Goal: Task Accomplishment & Management: Manage account settings

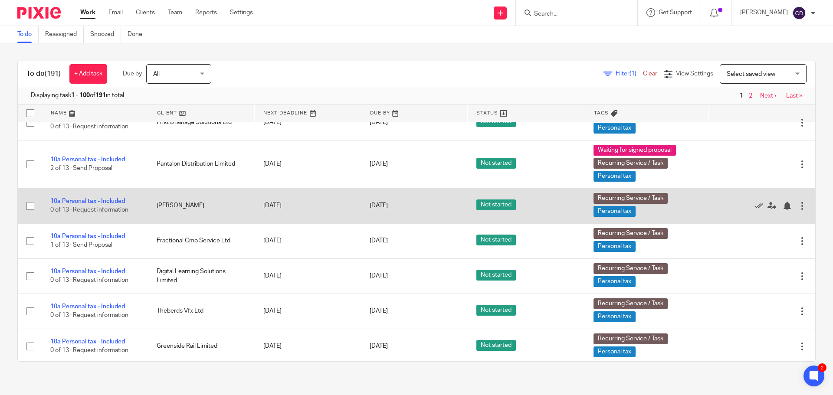
scroll to position [4063, 0]
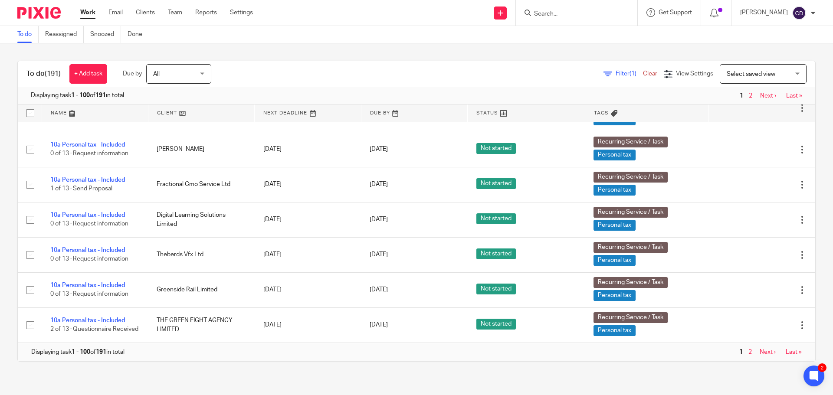
click at [753, 71] on span "Select saved view" at bounding box center [758, 74] width 63 height 18
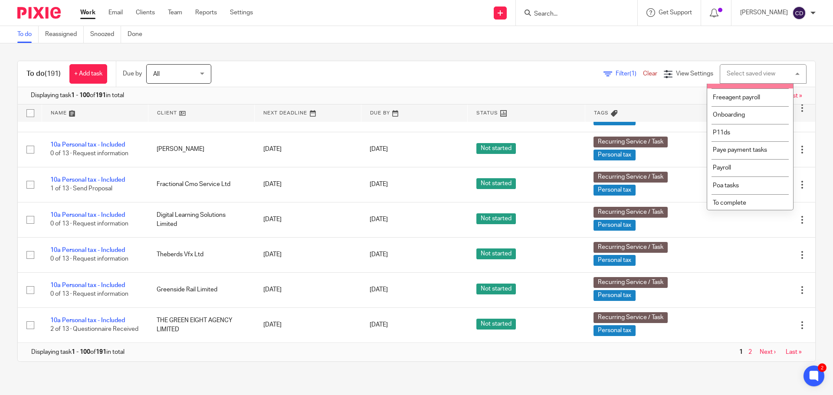
scroll to position [129, 0]
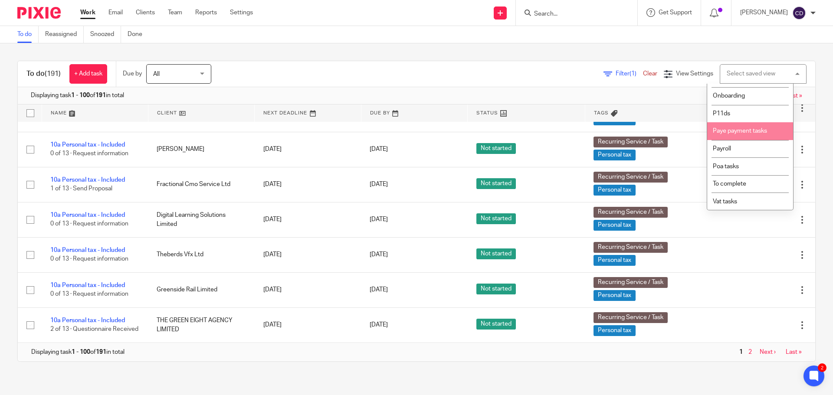
click at [737, 131] on span "Paye payment tasks" at bounding box center [740, 131] width 54 height 6
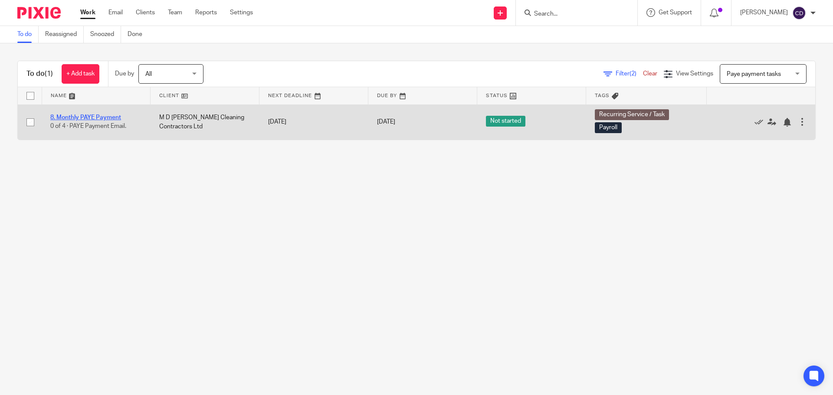
click at [78, 120] on link "8. Monthly PAYE Payment" at bounding box center [85, 118] width 71 height 6
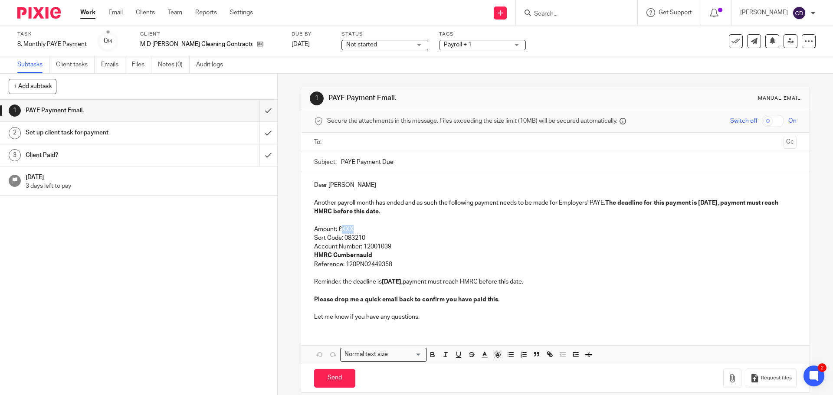
drag, startPoint x: 349, startPoint y: 228, endPoint x: 342, endPoint y: 230, distance: 7.7
click at [340, 230] on p "Amount: £XXX" at bounding box center [555, 229] width 482 height 9
paste div
click at [464, 229] on p "Amount: £4,513.72" at bounding box center [555, 229] width 482 height 9
drag, startPoint x: 703, startPoint y: 202, endPoint x: 720, endPoint y: 213, distance: 19.7
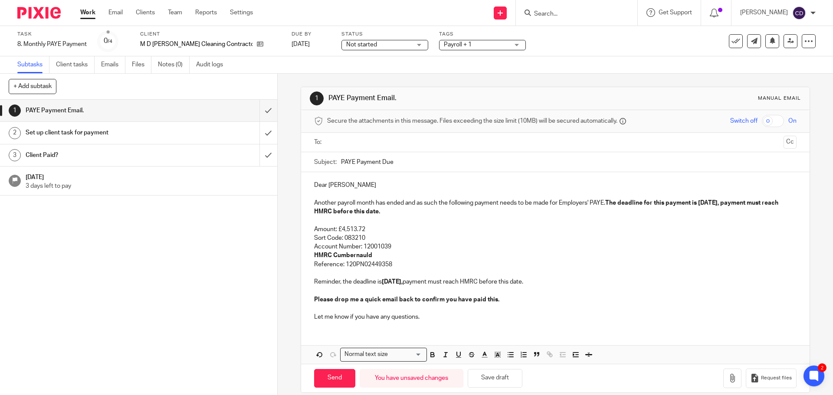
click at [703, 203] on strong "The deadline for this payment is 21 Sep 2025, payment must reach HMRC before th…" at bounding box center [546, 207] width 465 height 15
click at [387, 282] on strong "21 Sep 2025," at bounding box center [392, 282] width 21 height 6
click at [418, 163] on input "PAYE Payment Due" at bounding box center [568, 162] width 455 height 20
type input "PAYE Payment Due - 22nd September 2025"
click at [404, 144] on input "text" at bounding box center [554, 142] width 449 height 10
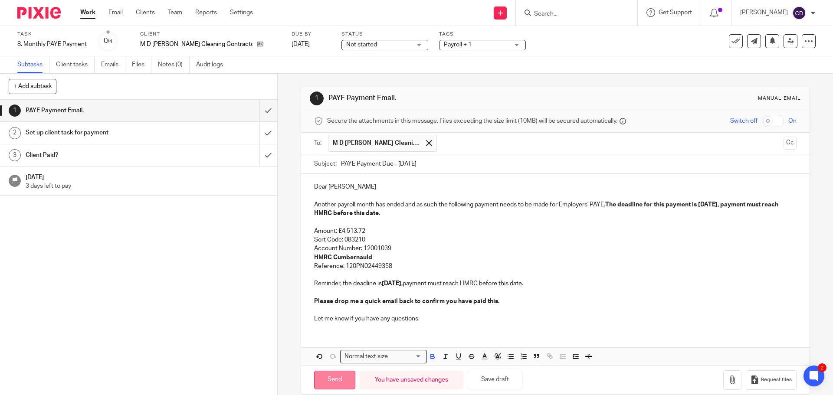
click at [340, 378] on input "Send" at bounding box center [334, 380] width 41 height 19
type input "Sent"
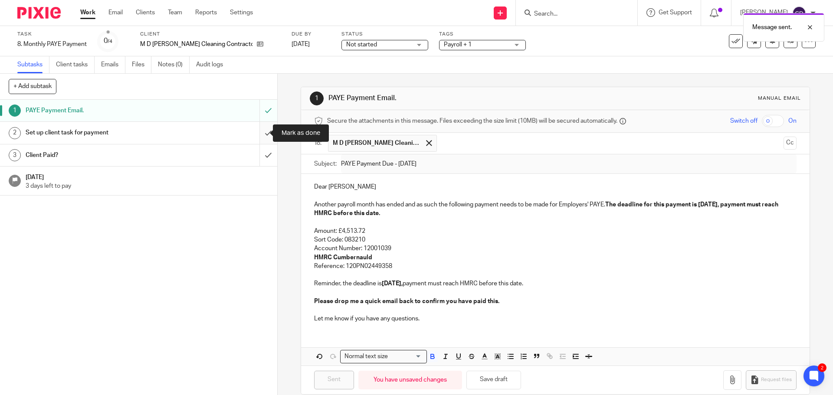
click at [264, 135] on input "submit" at bounding box center [138, 133] width 277 height 22
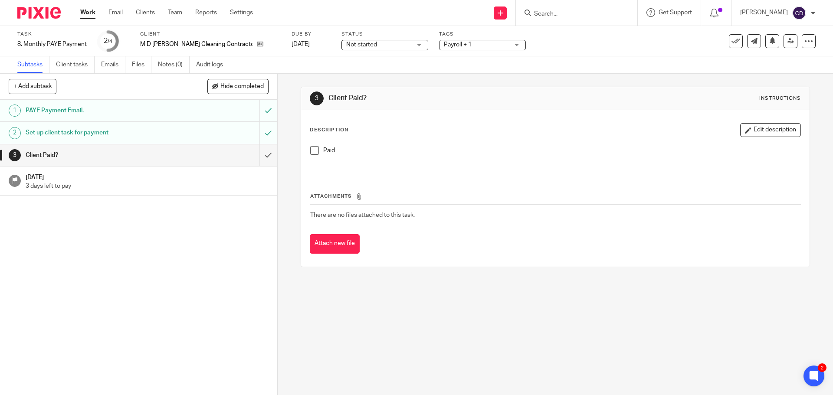
click at [93, 9] on link "Work" at bounding box center [87, 12] width 15 height 9
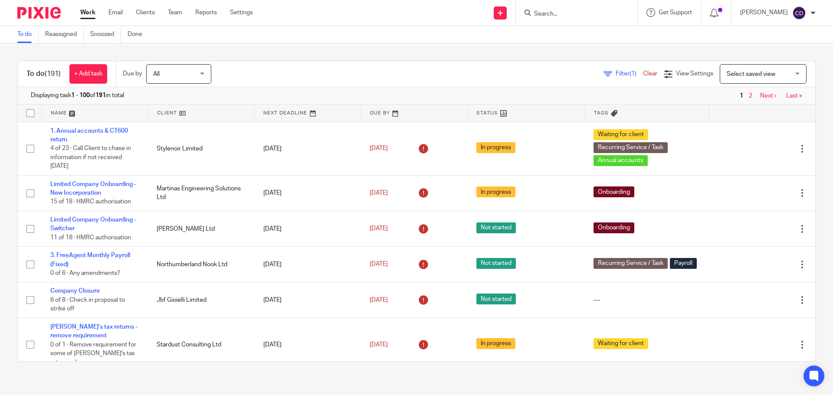
click at [754, 79] on span "Select saved view" at bounding box center [758, 74] width 63 height 18
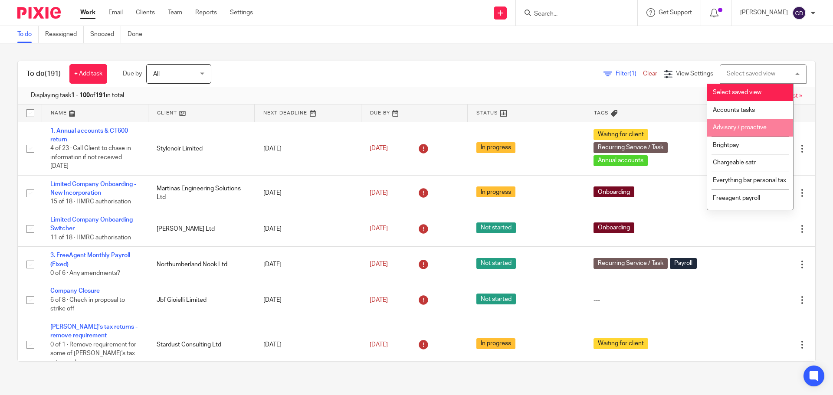
click at [737, 125] on span "Advisory / proactive" at bounding box center [740, 127] width 54 height 6
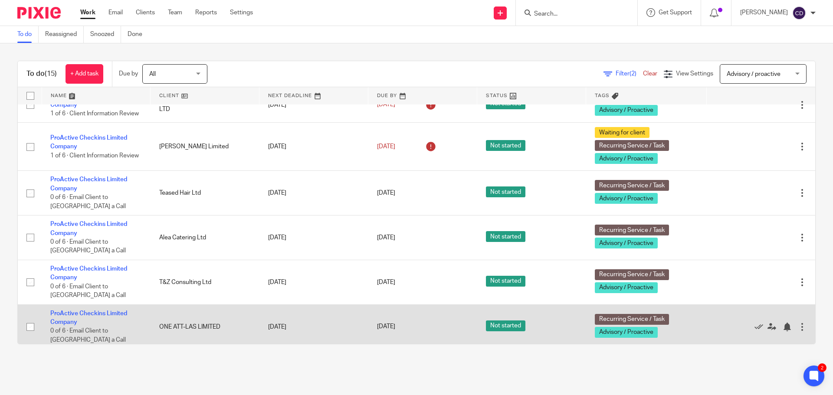
scroll to position [110, 0]
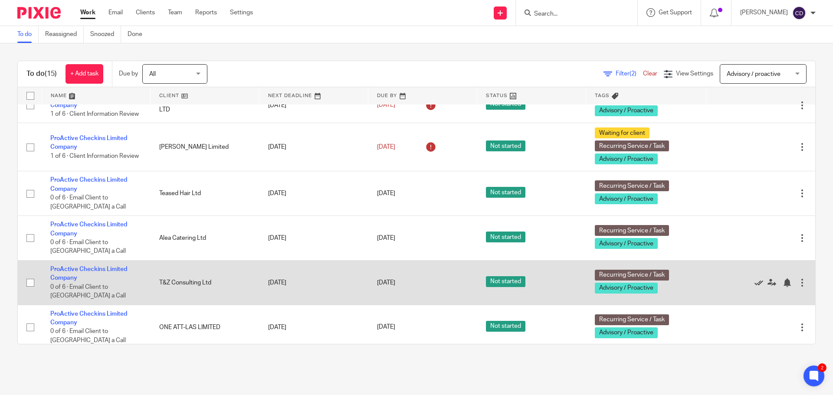
click at [754, 287] on icon at bounding box center [758, 282] width 9 height 9
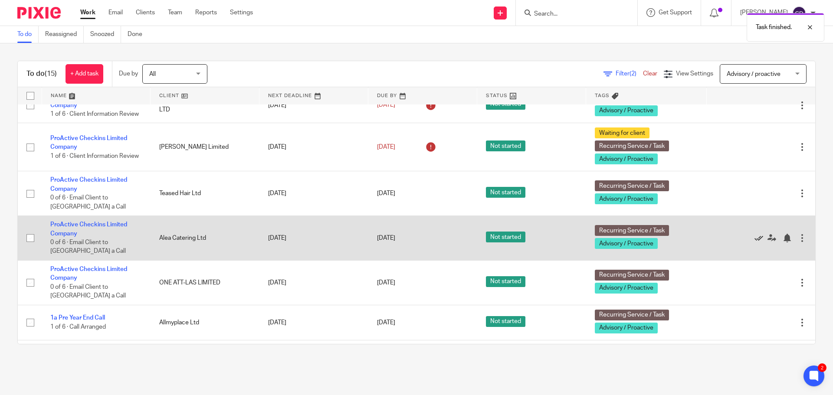
click at [754, 242] on icon at bounding box center [758, 238] width 9 height 9
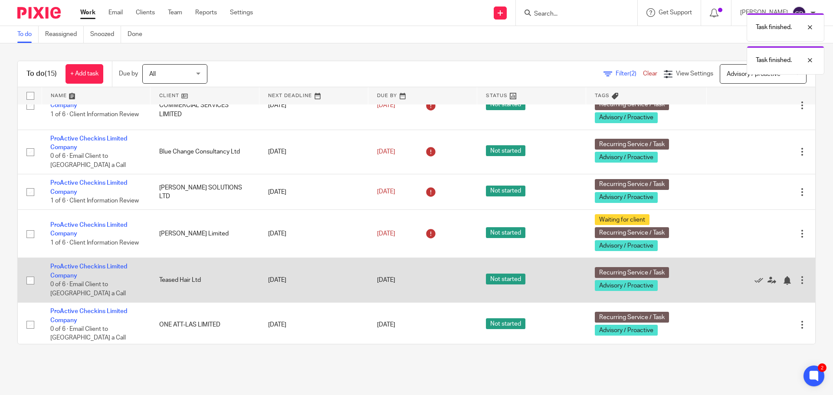
scroll to position [0, 0]
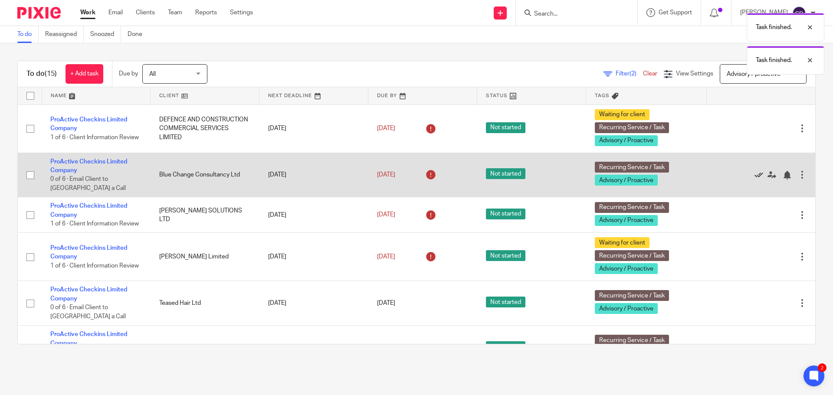
click at [754, 174] on icon at bounding box center [758, 175] width 9 height 9
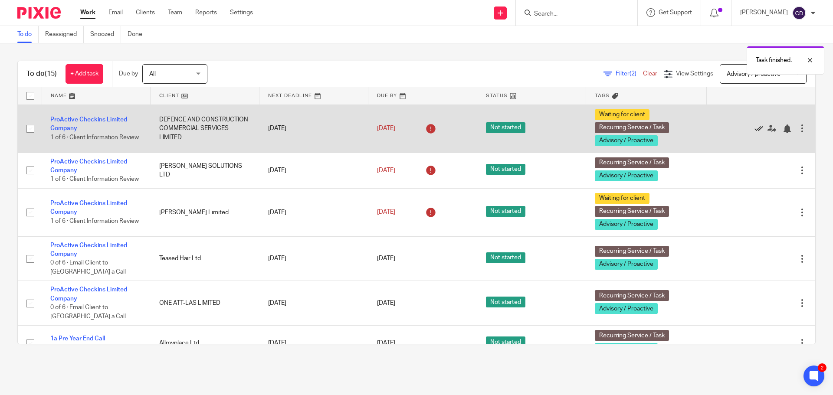
click at [754, 129] on icon at bounding box center [758, 128] width 9 height 9
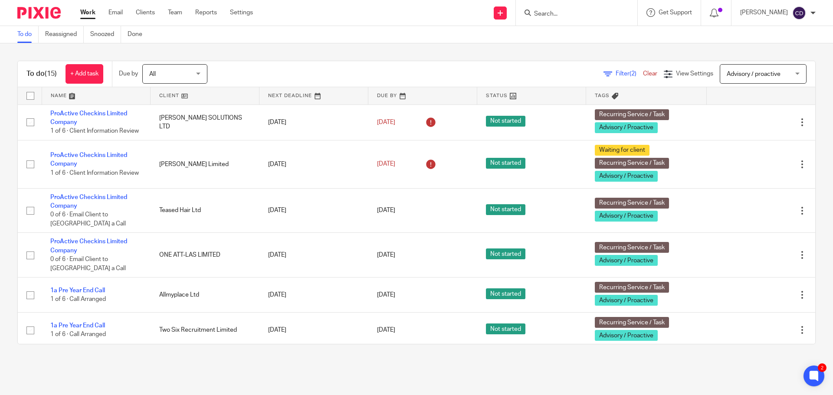
click at [729, 75] on span "Advisory / proactive" at bounding box center [754, 74] width 54 height 6
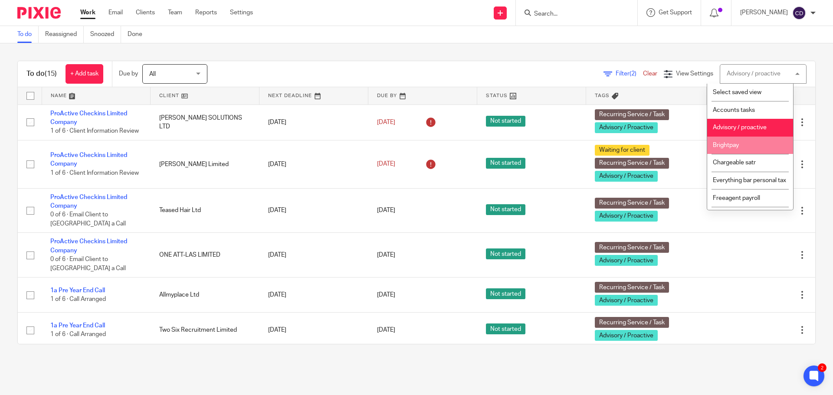
click at [773, 146] on li "Brightpay" at bounding box center [750, 146] width 86 height 18
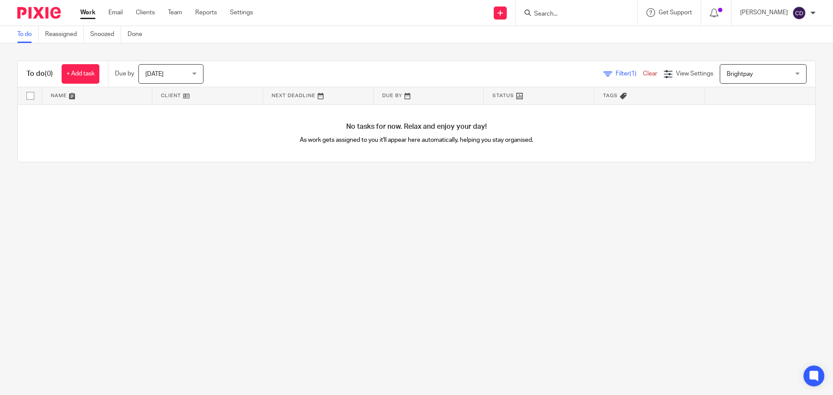
click at [733, 79] on span "Brightpay" at bounding box center [758, 74] width 63 height 18
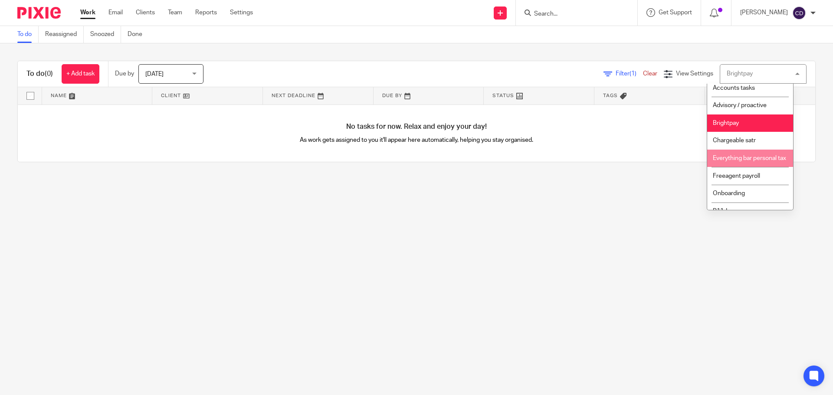
scroll to position [43, 0]
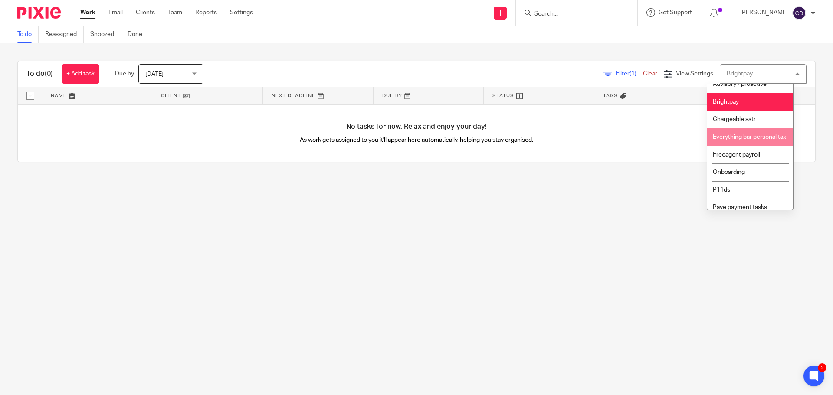
click at [743, 142] on li "Everything bar personal tax" at bounding box center [750, 137] width 86 height 18
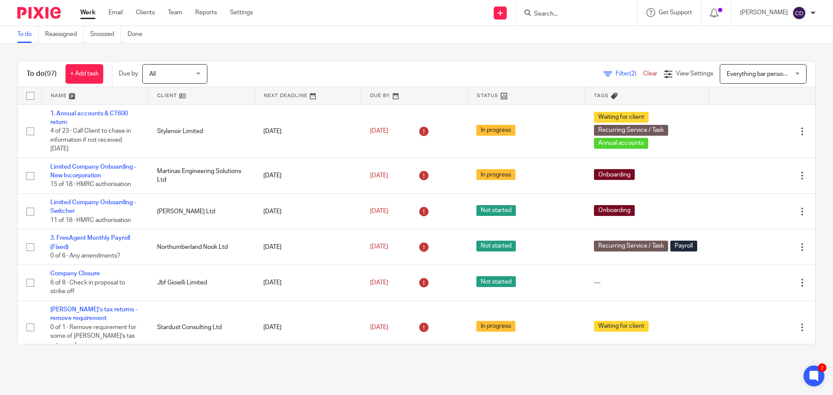
click at [167, 89] on link at bounding box center [201, 95] width 106 height 17
click at [744, 69] on span "Everything bar personal tax" at bounding box center [758, 74] width 63 height 18
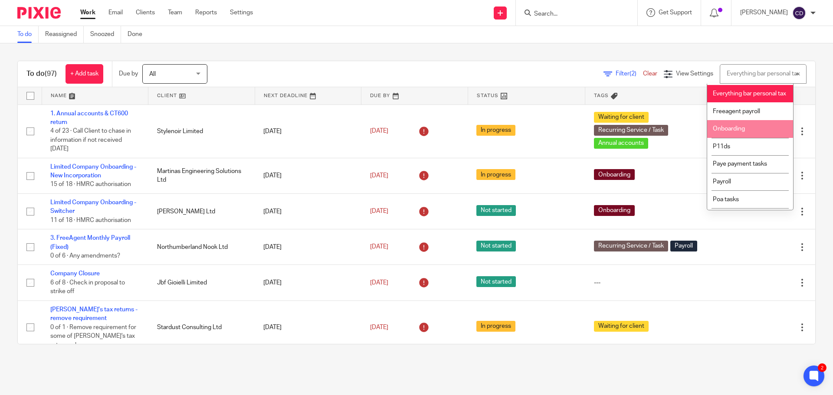
scroll to position [129, 0]
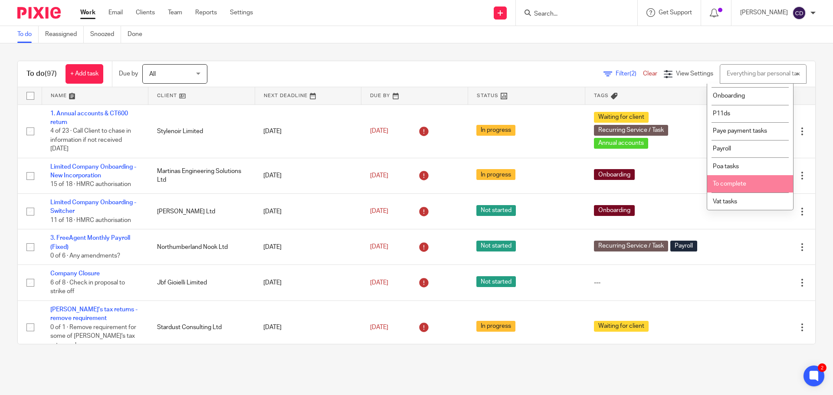
click at [730, 186] on span "To complete" at bounding box center [729, 184] width 33 height 6
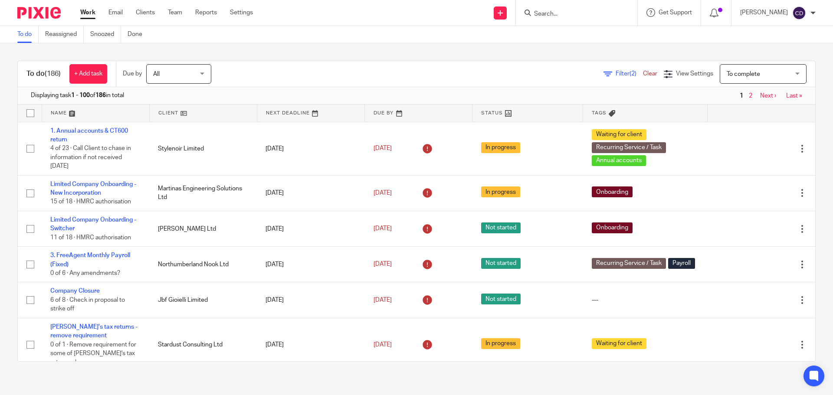
click at [740, 71] on span "To complete" at bounding box center [758, 74] width 63 height 18
click at [676, 73] on span "View Settings" at bounding box center [694, 74] width 37 height 6
click at [629, 73] on span "(2)" at bounding box center [632, 74] width 7 height 6
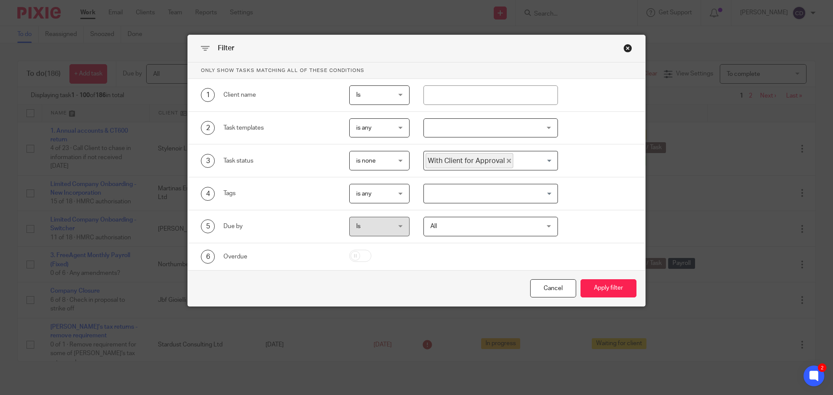
click at [626, 46] on div "Close this dialog window" at bounding box center [627, 48] width 9 height 9
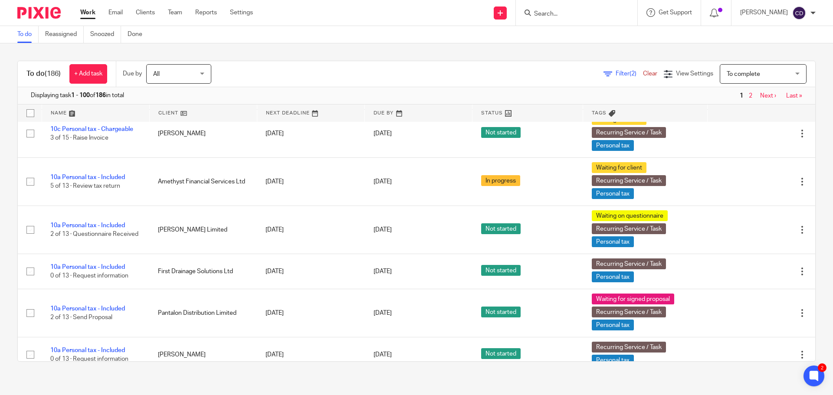
scroll to position [3785, 0]
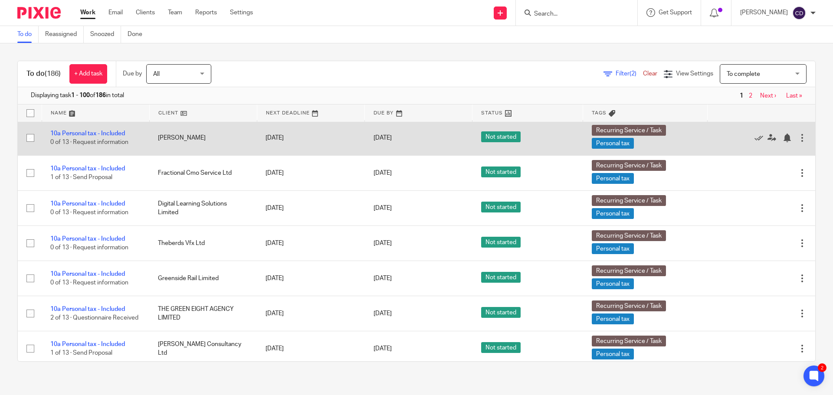
click at [88, 156] on td "10a Personal tax - Included 0 of 13 · Request information" at bounding box center [96, 138] width 108 height 35
click at [110, 137] on link "10a Personal tax - Included" at bounding box center [87, 134] width 75 height 6
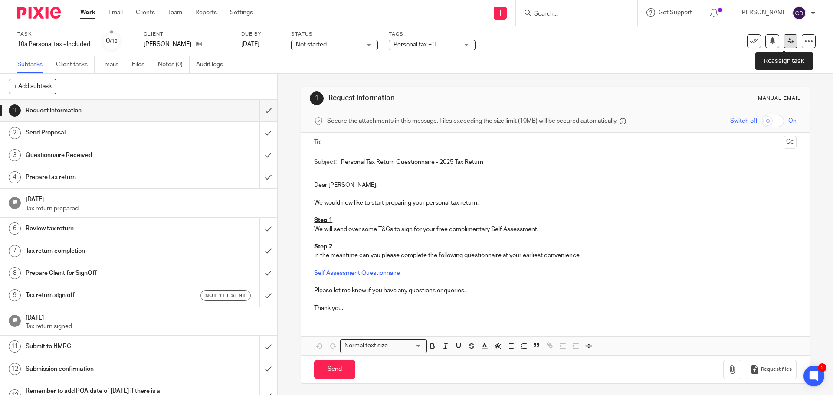
click at [787, 39] on icon at bounding box center [790, 41] width 7 height 7
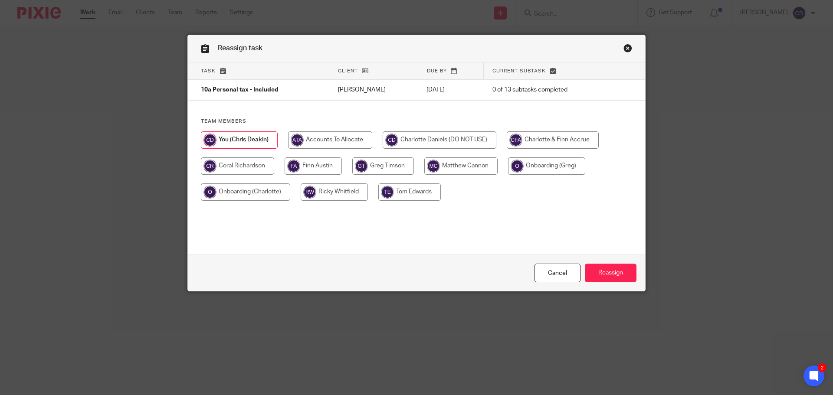
click at [559, 144] on input "radio" at bounding box center [553, 139] width 92 height 17
radio input "true"
click at [596, 258] on div "Cancel Reassign" at bounding box center [416, 273] width 457 height 36
click at [599, 272] on input "Reassign" at bounding box center [611, 273] width 52 height 19
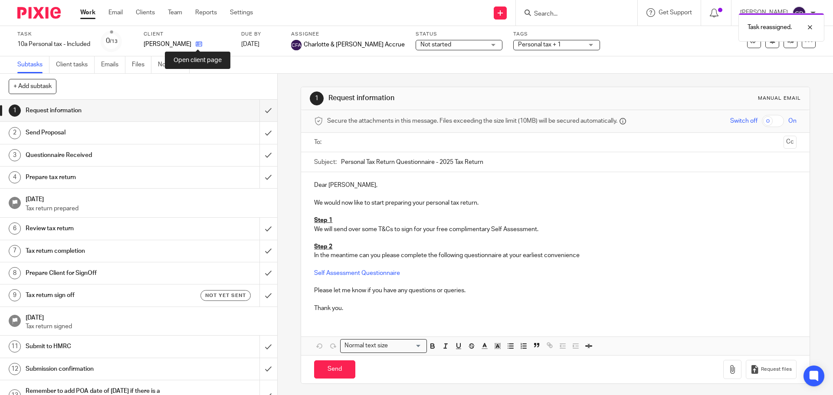
click at [199, 44] on icon at bounding box center [199, 44] width 7 height 7
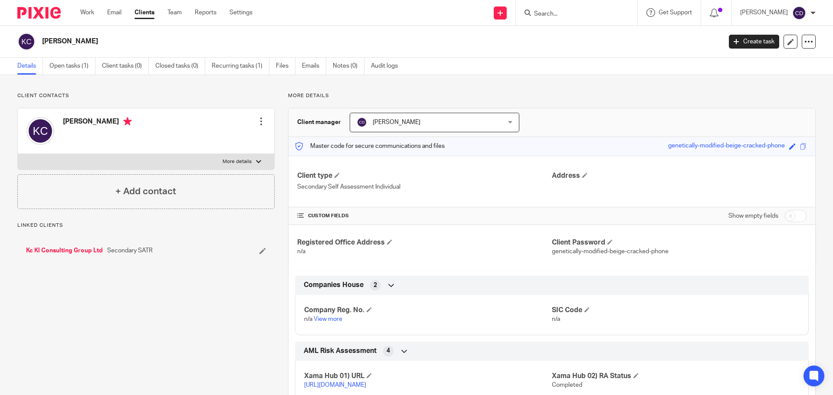
click at [382, 122] on span "[PERSON_NAME]" at bounding box center [397, 122] width 48 height 6
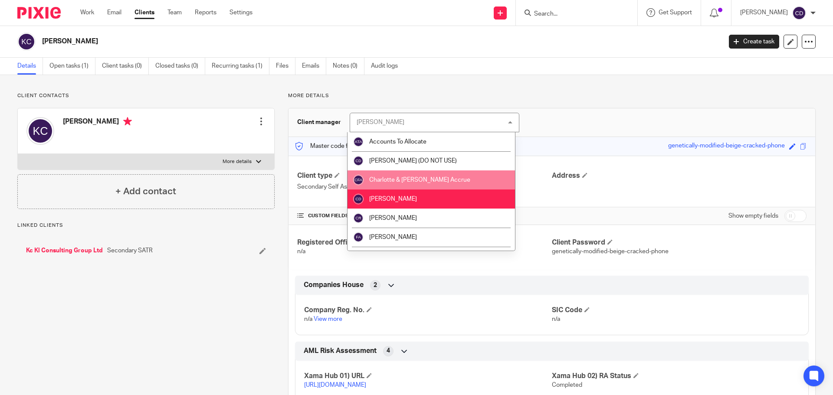
click at [402, 177] on span "Charlotte & Finn Accrue" at bounding box center [419, 180] width 101 height 6
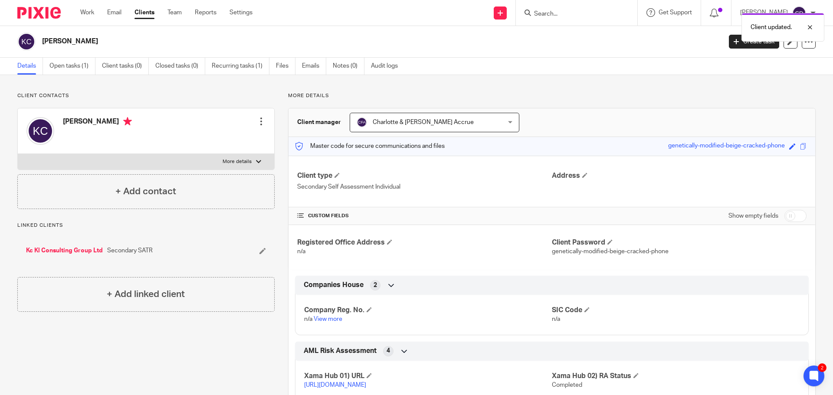
click at [565, 22] on div "Client updated." at bounding box center [620, 25] width 408 height 33
click at [572, 16] on div "Client updated." at bounding box center [620, 25] width 408 height 33
click at [81, 15] on div "Work Email Clients Team Reports Settings Work Email Clients Team Reports Settin…" at bounding box center [169, 13] width 194 height 26
click at [84, 14] on link "Work" at bounding box center [87, 12] width 14 height 9
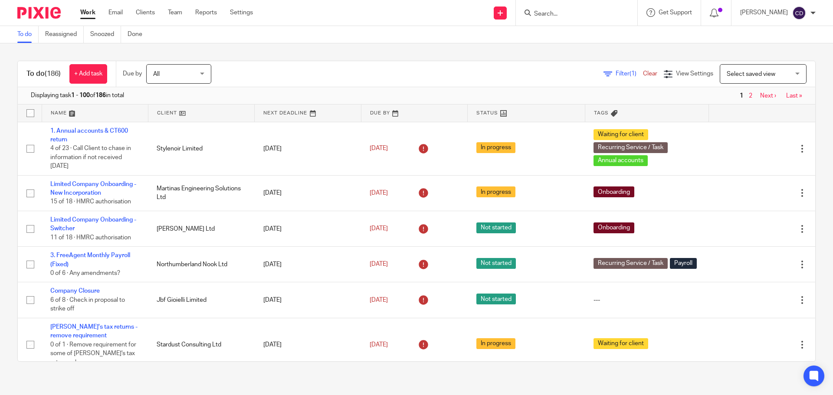
click at [555, 13] on input "Search" at bounding box center [572, 14] width 78 height 8
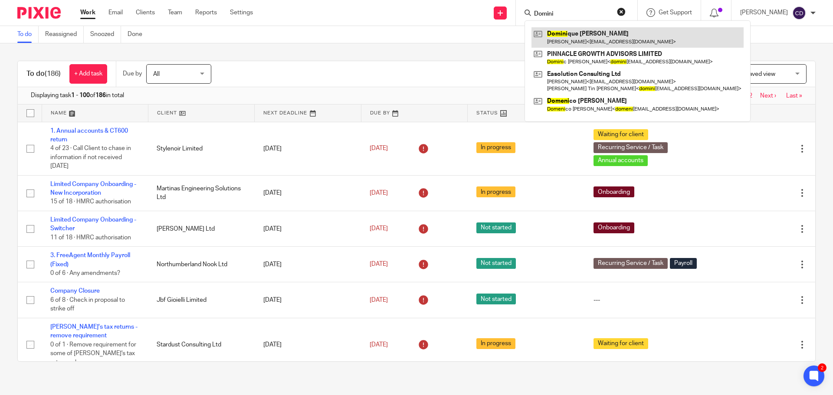
type input "Domini"
click at [573, 29] on link at bounding box center [637, 37] width 212 height 20
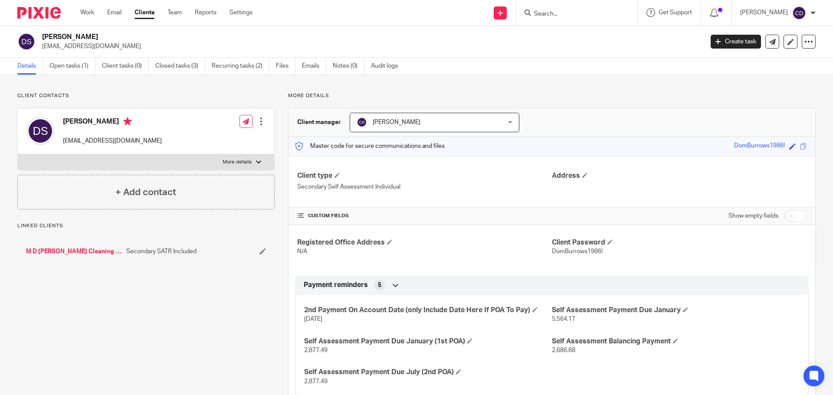
click at [64, 251] on link "M D [PERSON_NAME] Cleaning Contractors Ltd" at bounding box center [74, 251] width 96 height 9
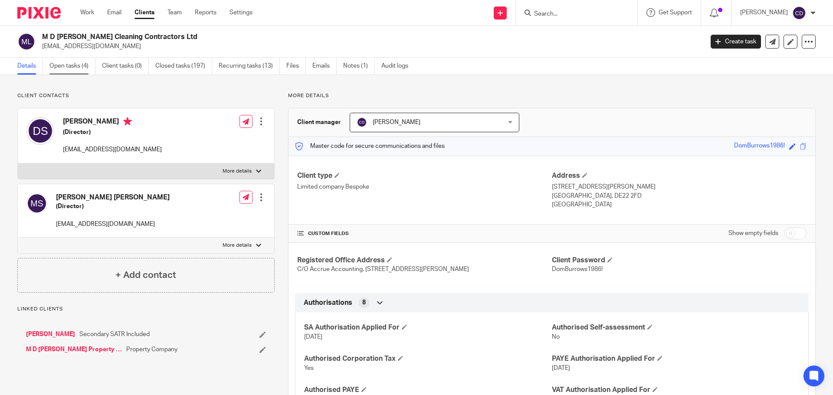
click at [82, 72] on link "Open tasks (4)" at bounding box center [72, 66] width 46 height 17
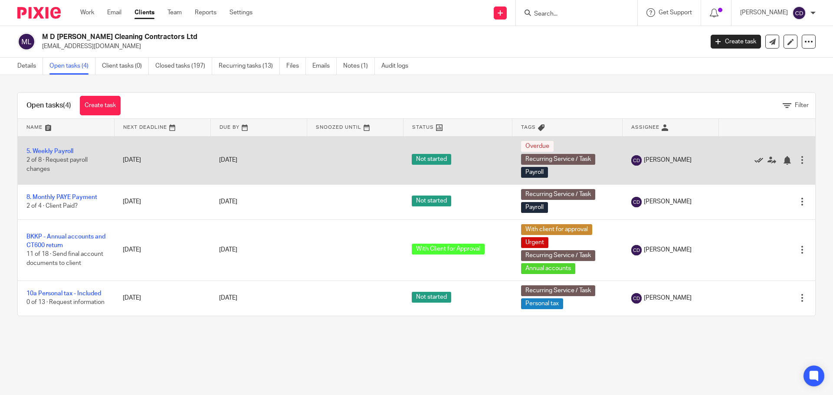
click at [754, 161] on icon at bounding box center [758, 160] width 9 height 9
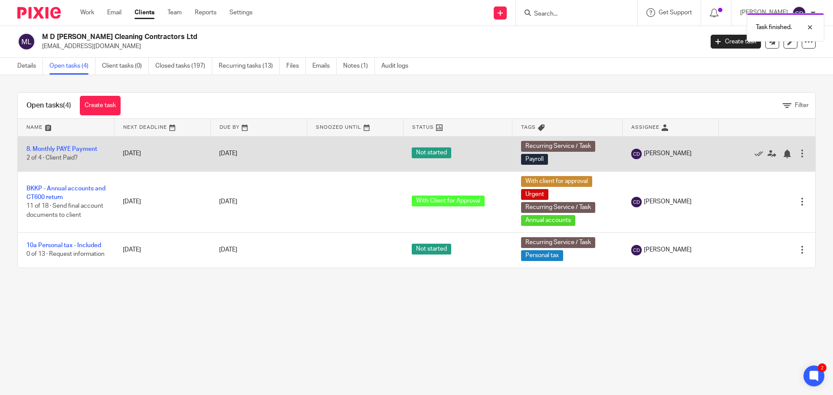
click at [746, 159] on div "Edit task Delete" at bounding box center [766, 154] width 79 height 22
click at [754, 152] on icon at bounding box center [758, 154] width 9 height 9
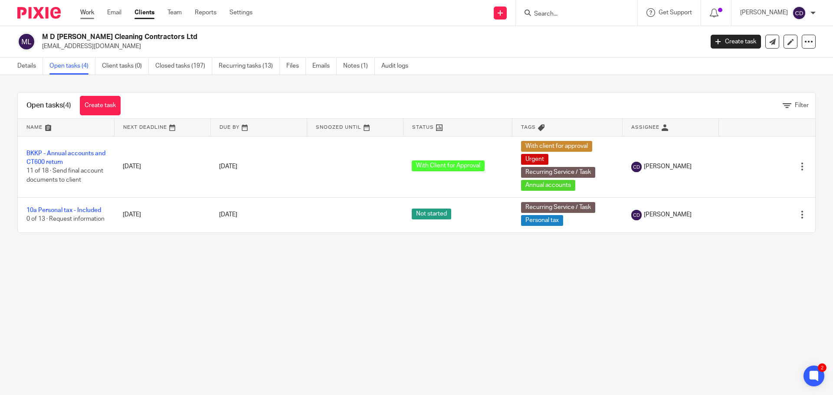
click at [89, 9] on link "Work" at bounding box center [87, 12] width 14 height 9
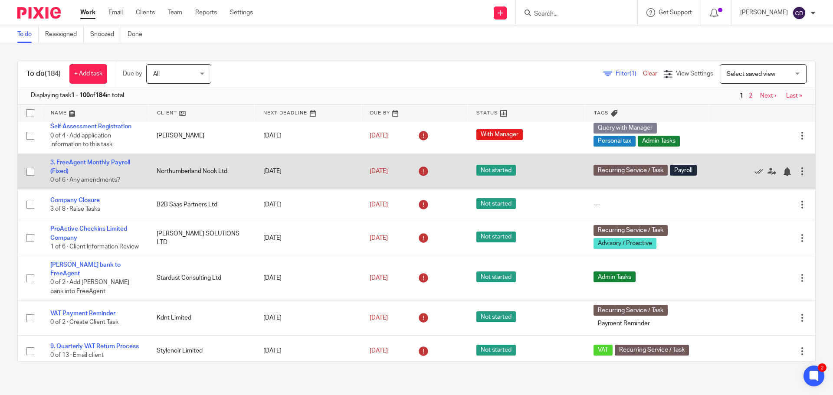
scroll to position [304, 0]
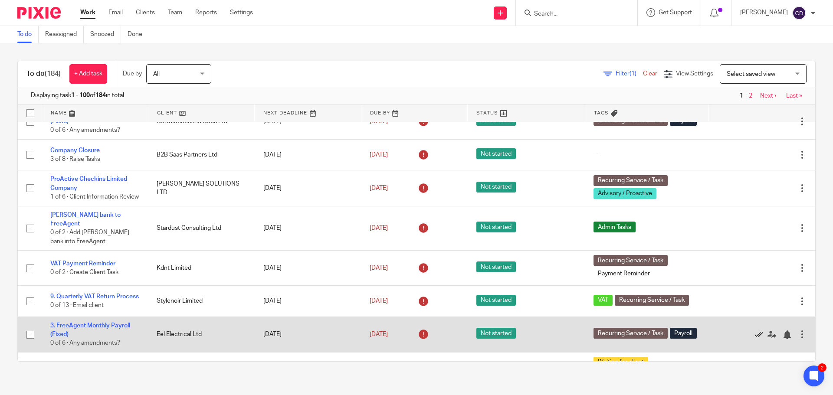
click at [754, 339] on icon at bounding box center [758, 335] width 9 height 9
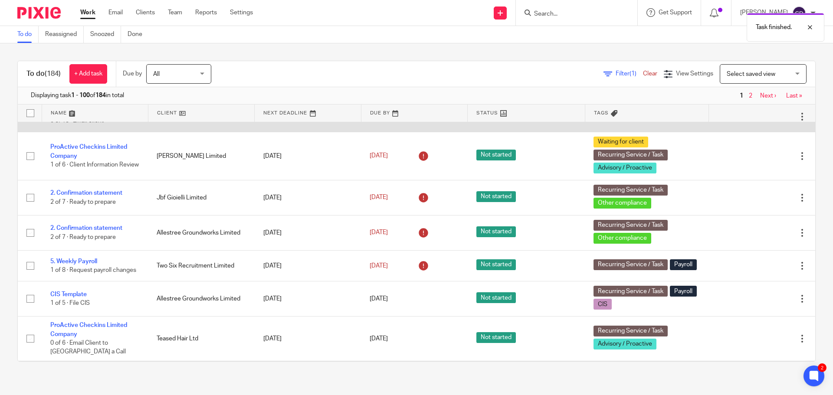
scroll to position [520, 0]
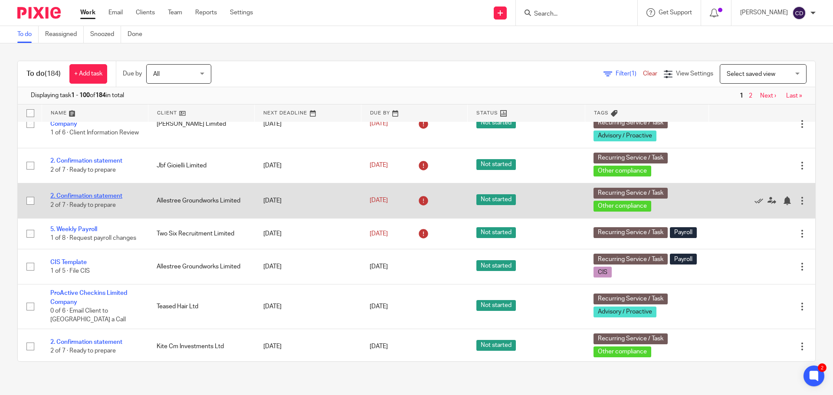
click at [103, 199] on link "2. Confirmation statement" at bounding box center [86, 196] width 72 height 6
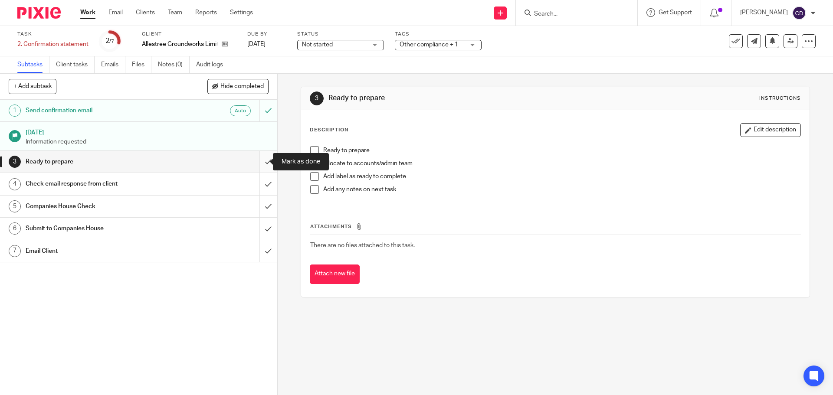
click at [256, 158] on input "submit" at bounding box center [138, 162] width 277 height 22
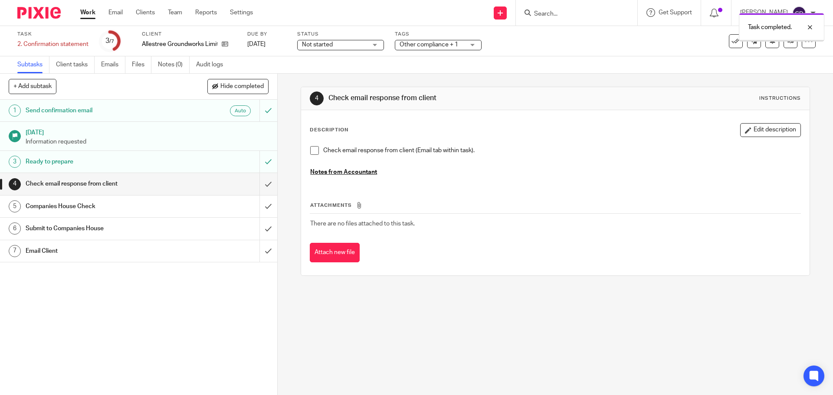
click at [440, 46] on span "Other compliance + 1" at bounding box center [428, 45] width 59 height 6
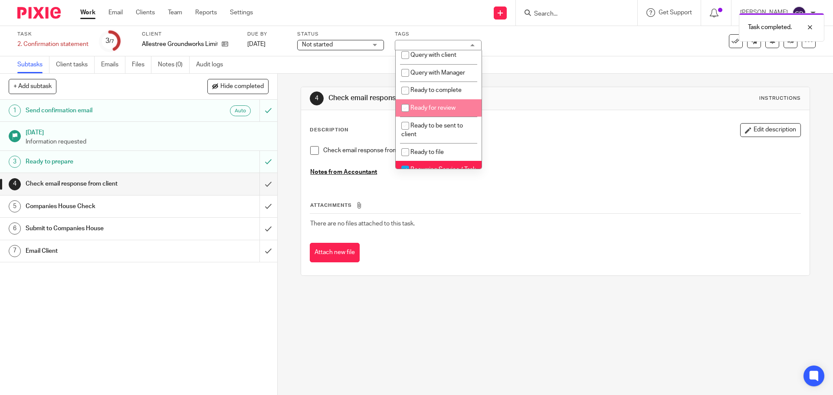
scroll to position [304, 0]
click at [436, 93] on span "Ready to complete" at bounding box center [435, 90] width 51 height 6
checkbox input "true"
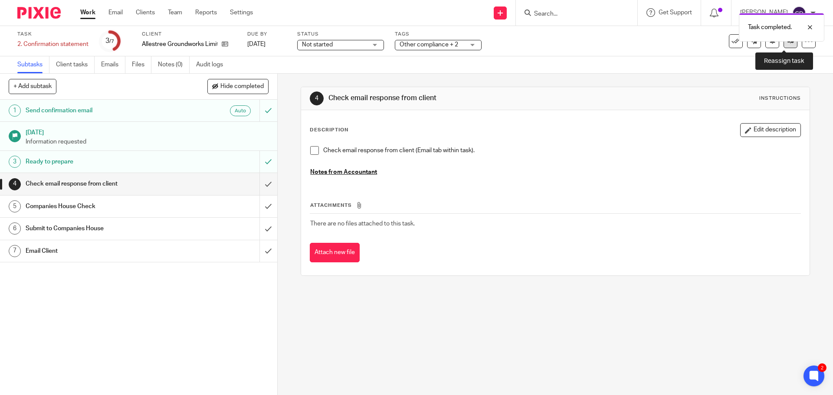
click at [785, 46] on link at bounding box center [790, 41] width 14 height 14
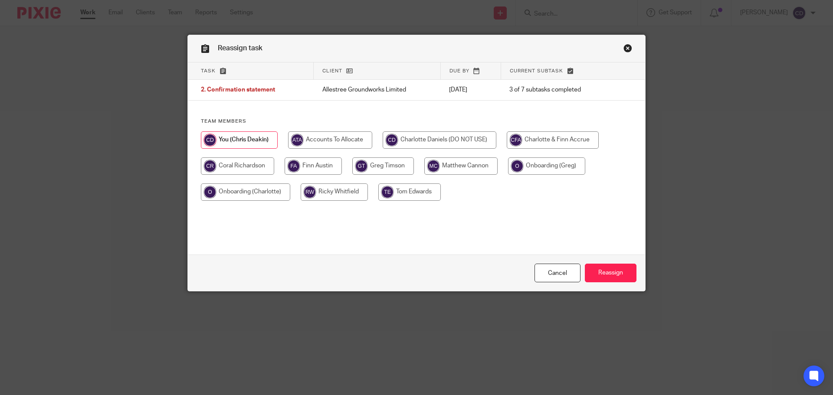
click at [229, 151] on div at bounding box center [416, 170] width 431 height 78
click at [232, 163] on input "radio" at bounding box center [237, 165] width 73 height 17
radio input "true"
click at [616, 279] on input "Reassign" at bounding box center [611, 273] width 52 height 19
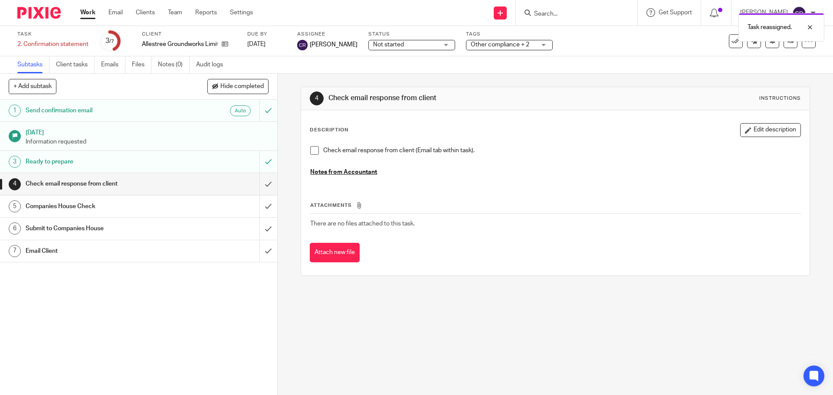
click at [91, 14] on link "Work" at bounding box center [87, 12] width 15 height 9
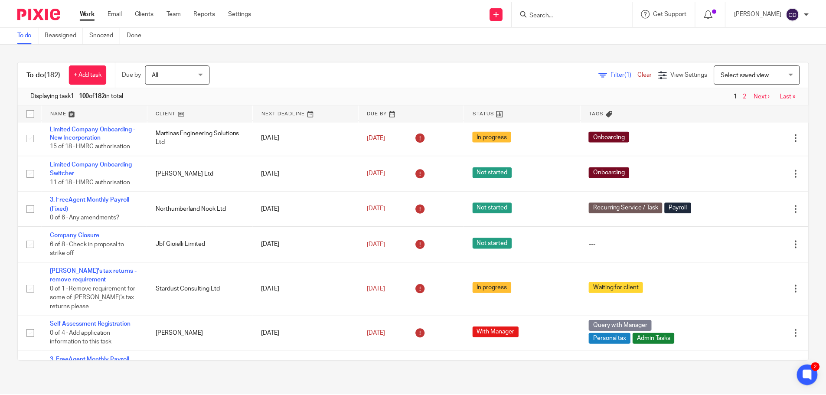
scroll to position [43, 0]
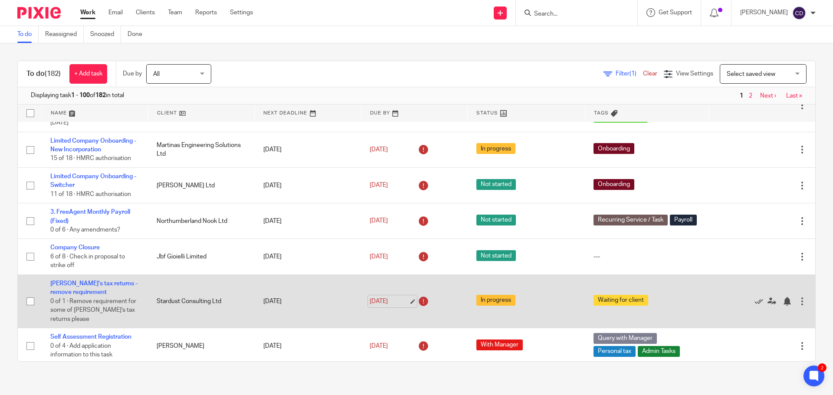
click at [370, 297] on link "[DATE]" at bounding box center [389, 301] width 39 height 9
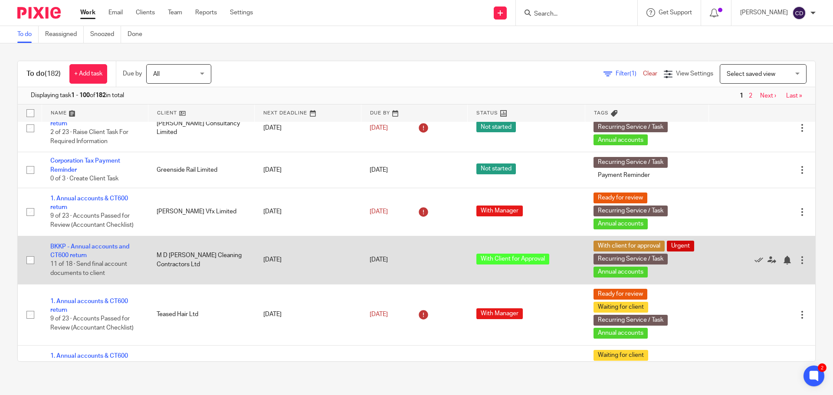
scroll to position [2386, 0]
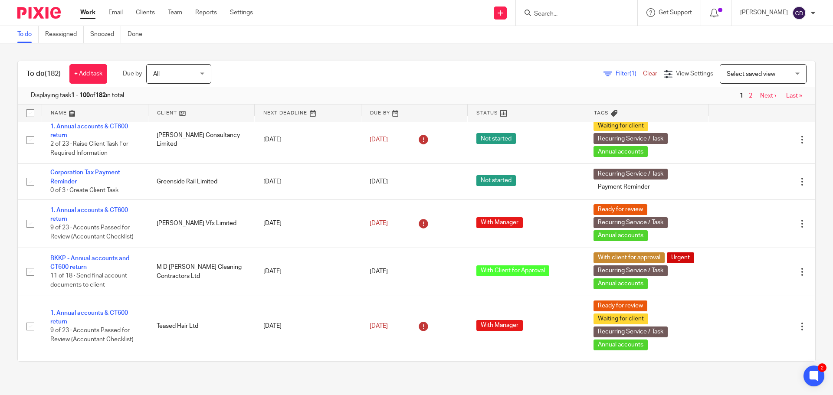
click at [754, 98] on icon at bounding box center [758, 93] width 9 height 9
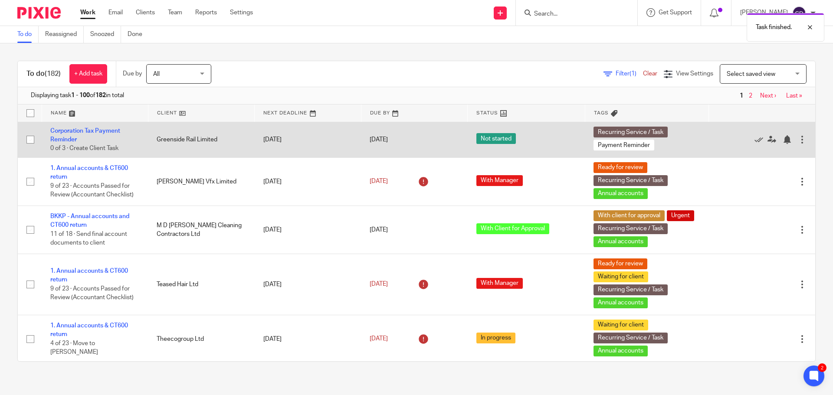
scroll to position [2429, 0]
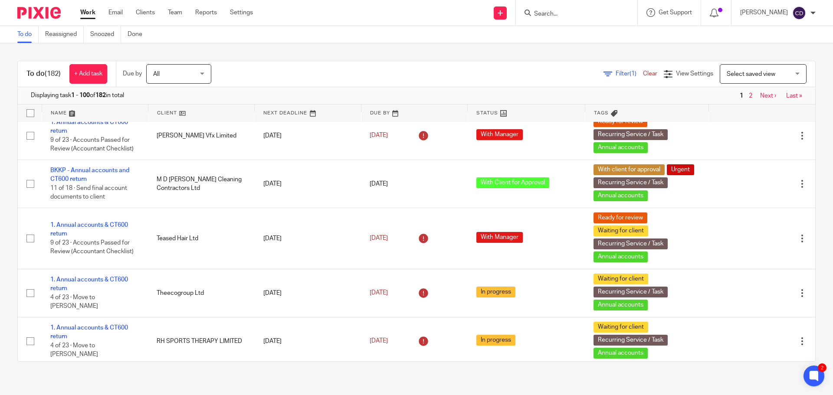
click at [754, 98] on icon at bounding box center [758, 93] width 9 height 9
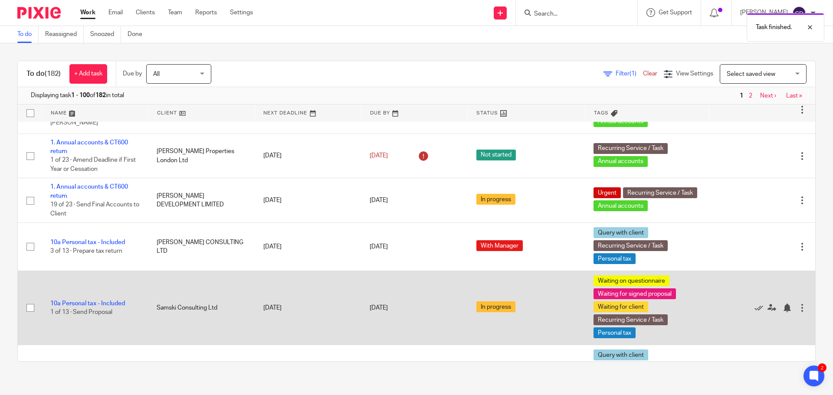
scroll to position [2776, 0]
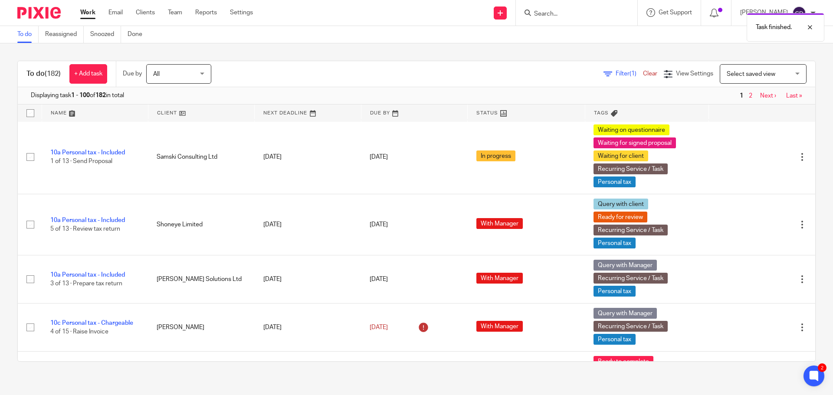
click at [727, 75] on span "Select saved view" at bounding box center [751, 74] width 49 height 6
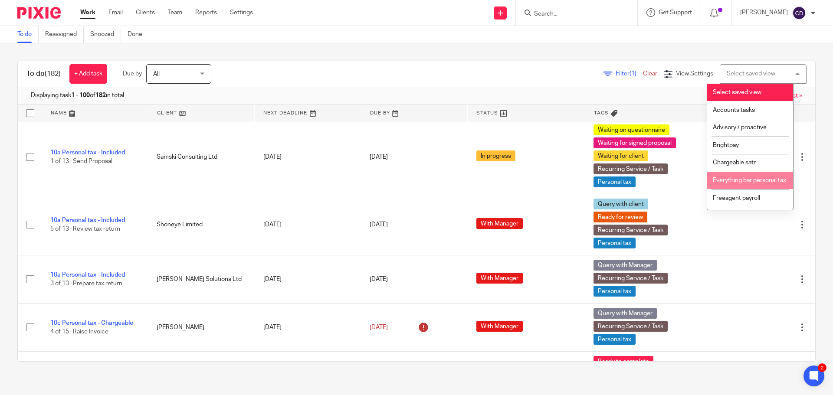
scroll to position [87, 0]
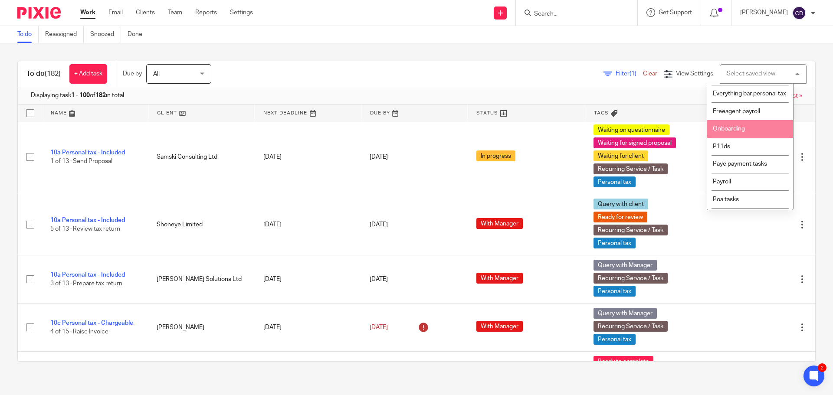
click at [747, 137] on li "Onboarding" at bounding box center [750, 129] width 86 height 18
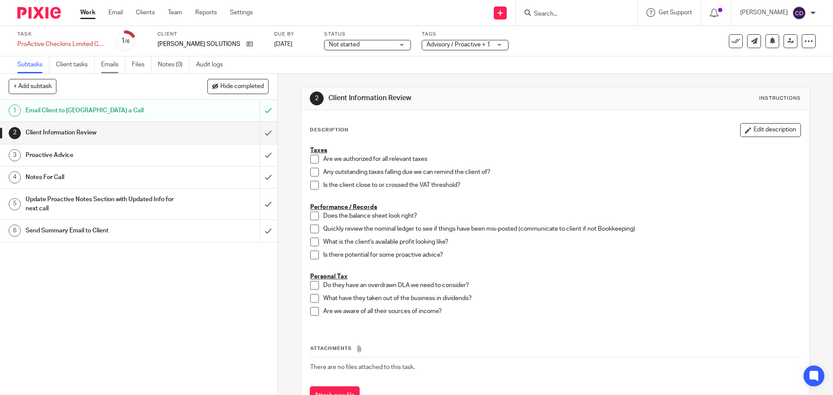
click at [114, 69] on link "Emails" at bounding box center [113, 64] width 24 height 17
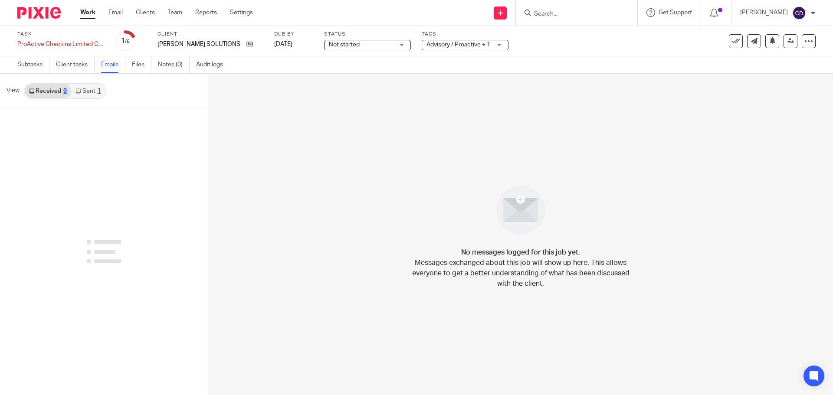
click at [91, 98] on link "Sent 1" at bounding box center [88, 91] width 34 height 14
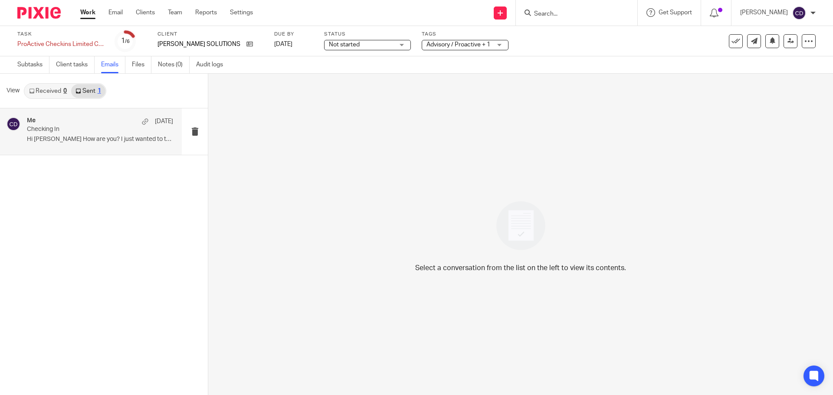
click at [81, 133] on p "Checking In" at bounding box center [85, 129] width 117 height 7
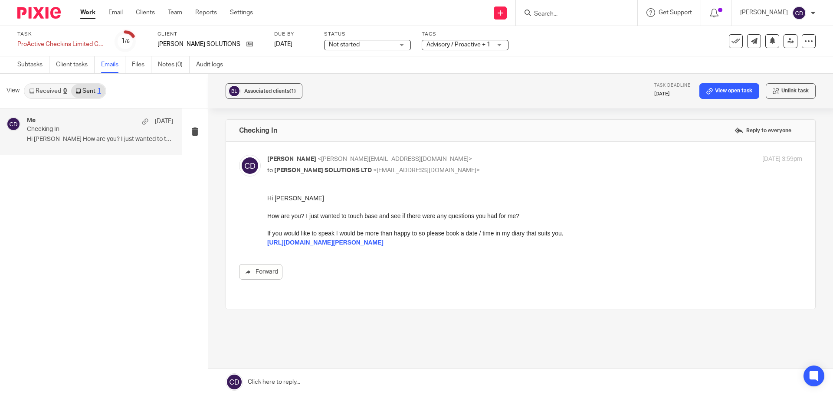
scroll to position [18, 0]
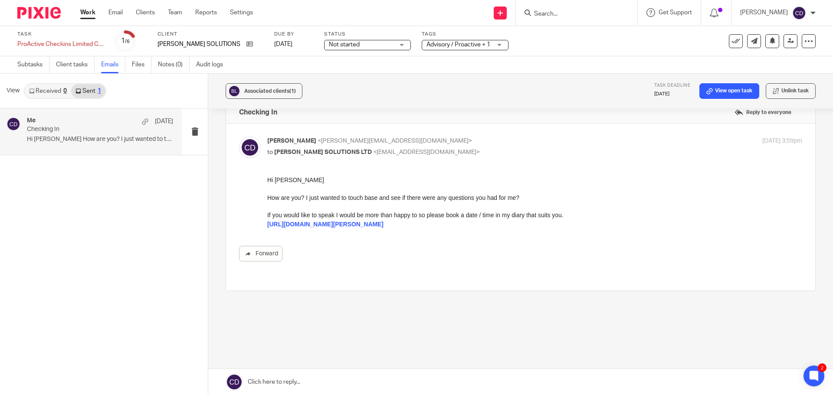
click at [354, 384] on link at bounding box center [520, 382] width 625 height 26
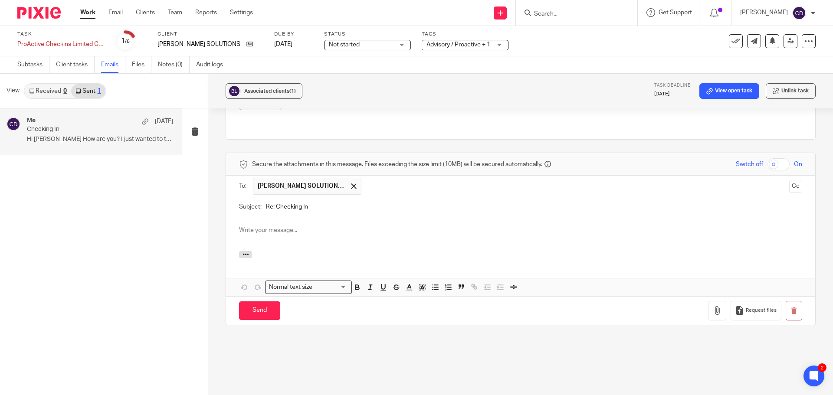
scroll to position [0, 0]
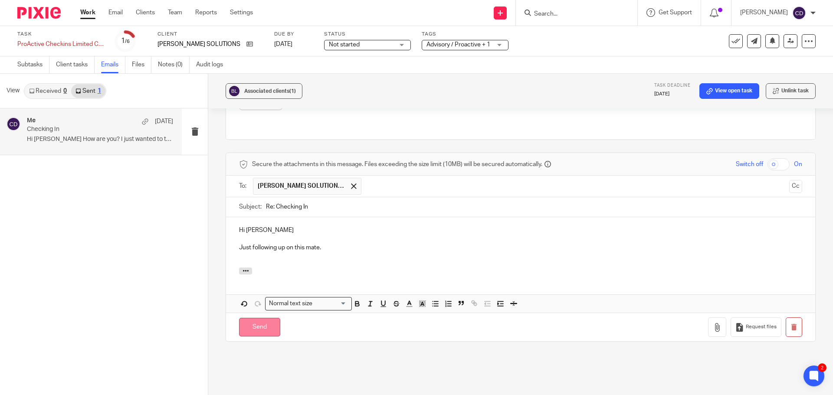
click at [253, 318] on input "Send" at bounding box center [259, 327] width 41 height 19
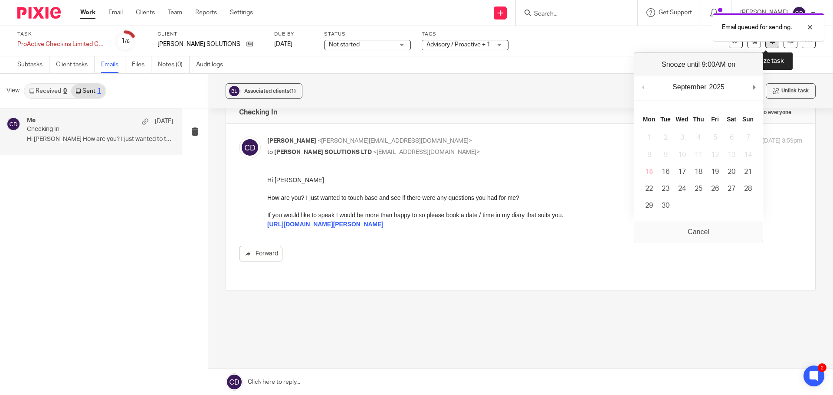
click at [766, 45] on button at bounding box center [772, 41] width 14 height 14
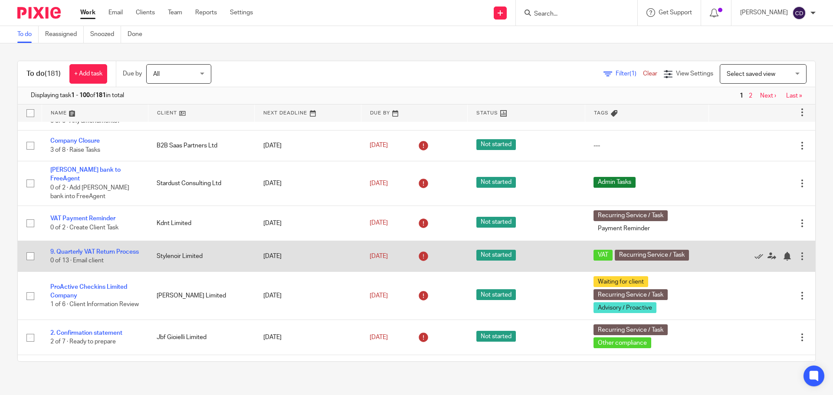
scroll to position [260, 0]
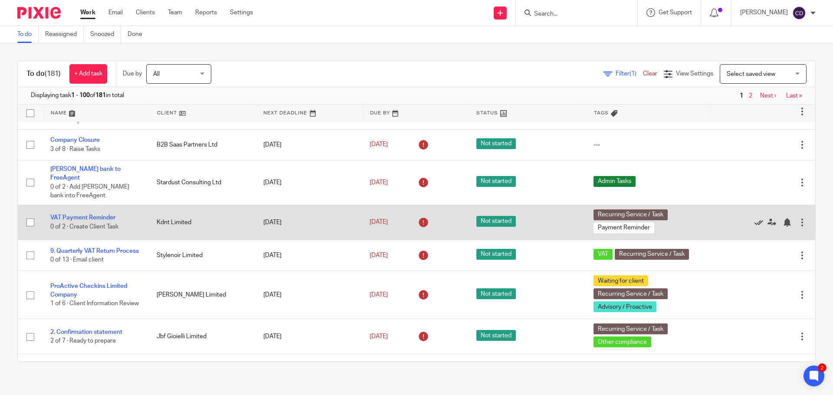
click at [754, 218] on icon at bounding box center [758, 222] width 9 height 9
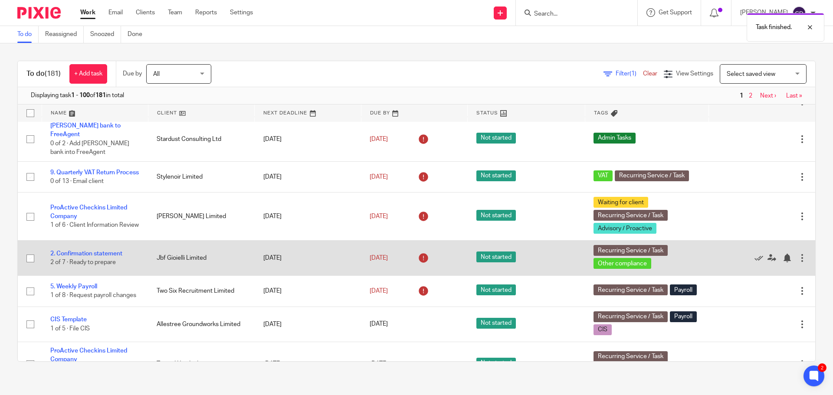
scroll to position [347, 0]
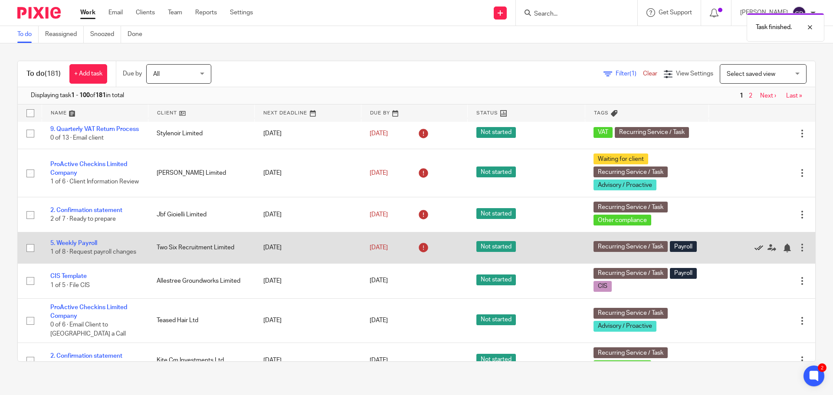
click at [754, 245] on icon at bounding box center [758, 248] width 9 height 9
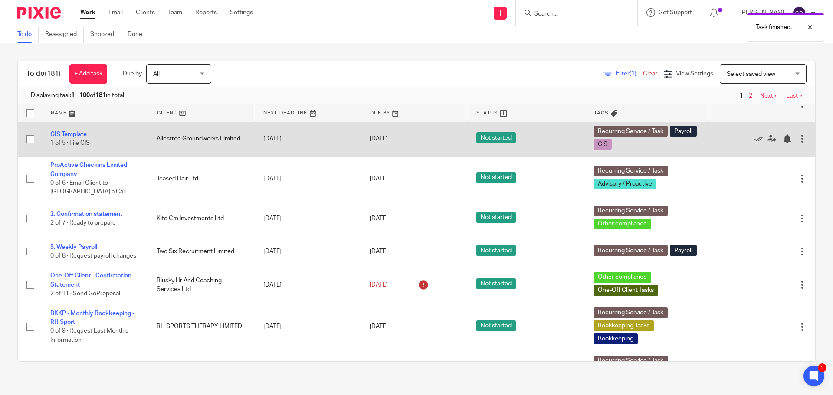
scroll to position [477, 0]
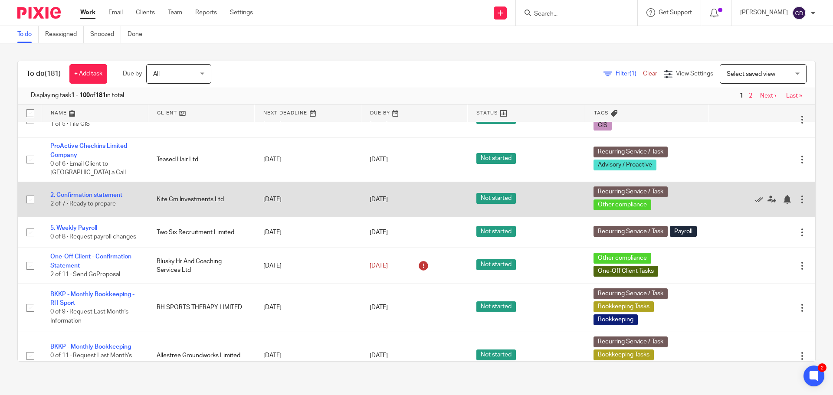
drag, startPoint x: 122, startPoint y: 254, endPoint x: 257, endPoint y: 202, distance: 144.3
click at [257, 202] on td "[DATE]" at bounding box center [308, 199] width 106 height 35
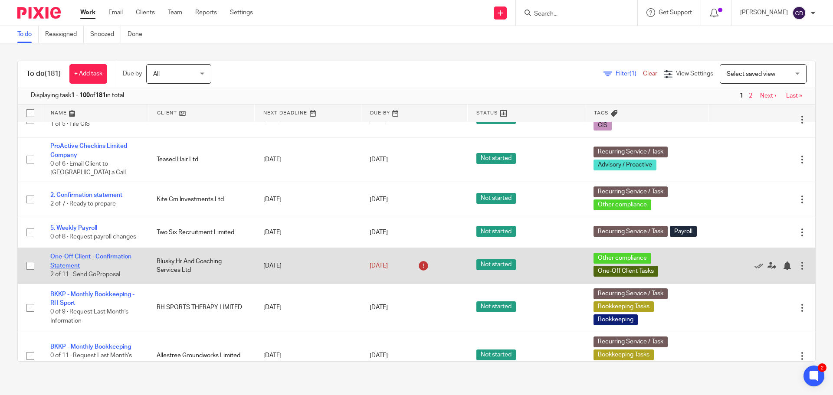
drag, startPoint x: 98, startPoint y: 295, endPoint x: 79, endPoint y: 260, distance: 39.4
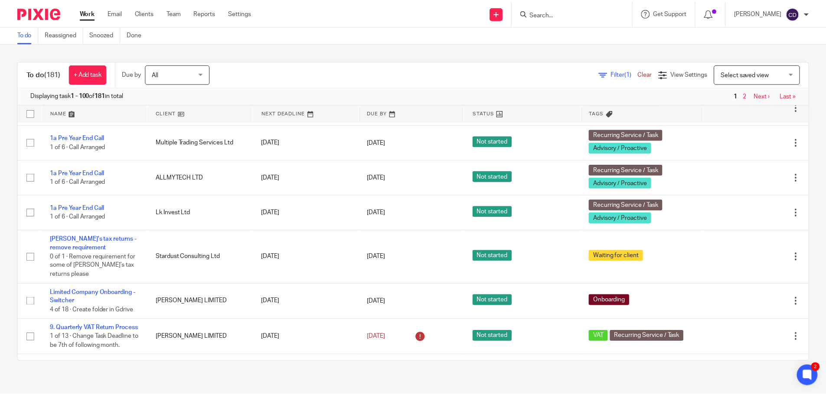
scroll to position [1084, 0]
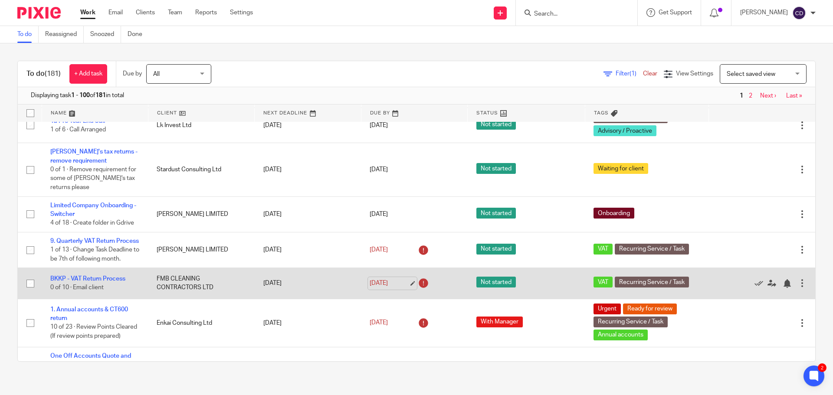
click at [370, 288] on link "30 Sep 2025" at bounding box center [389, 283] width 39 height 9
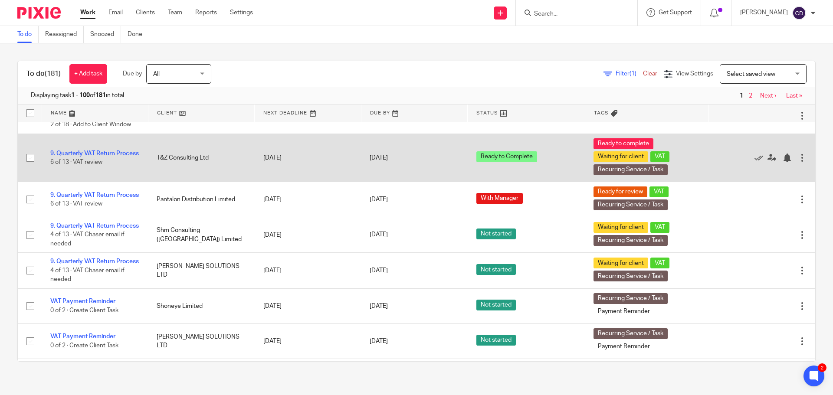
scroll to position [1388, 0]
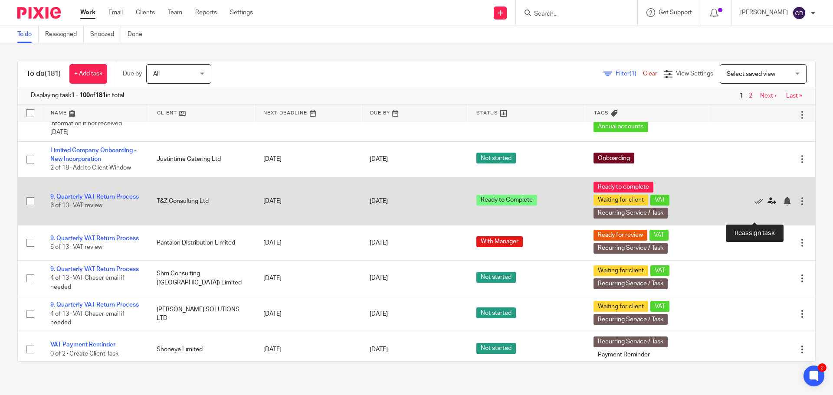
click at [767, 206] on icon at bounding box center [771, 201] width 9 height 9
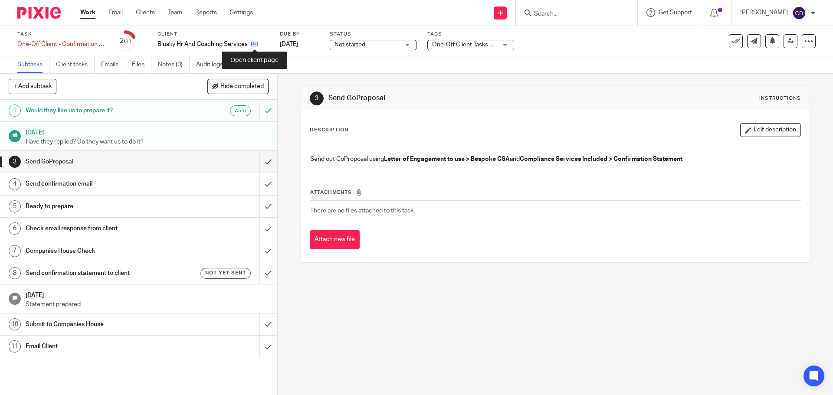
click at [254, 46] on icon at bounding box center [254, 44] width 7 height 7
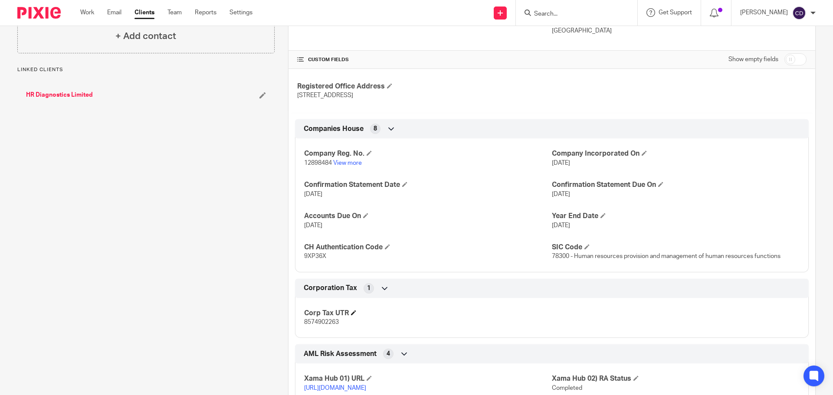
scroll to position [217, 0]
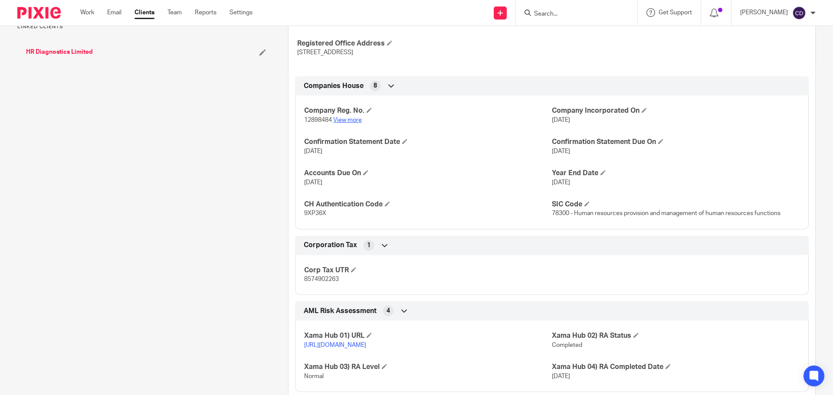
click at [335, 118] on link "View more" at bounding box center [347, 120] width 29 height 6
click at [340, 122] on link "View more" at bounding box center [347, 120] width 29 height 6
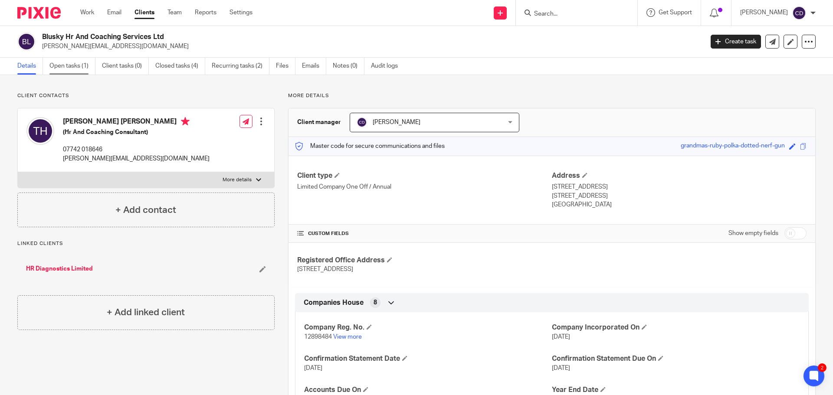
click at [73, 69] on link "Open tasks (1)" at bounding box center [72, 66] width 46 height 17
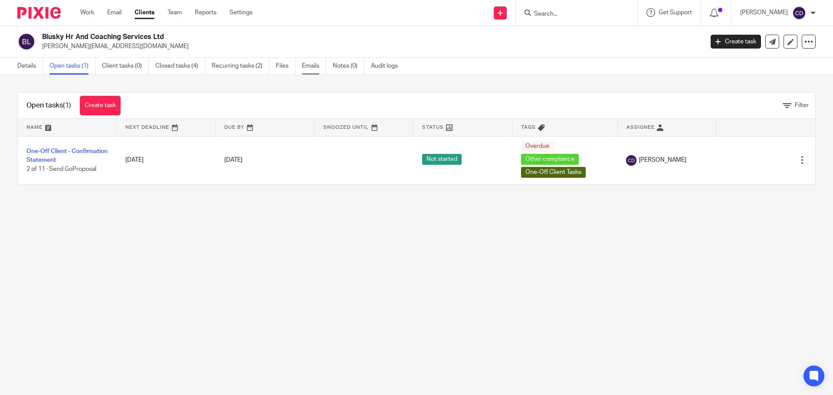
click at [316, 64] on link "Emails" at bounding box center [314, 66] width 24 height 17
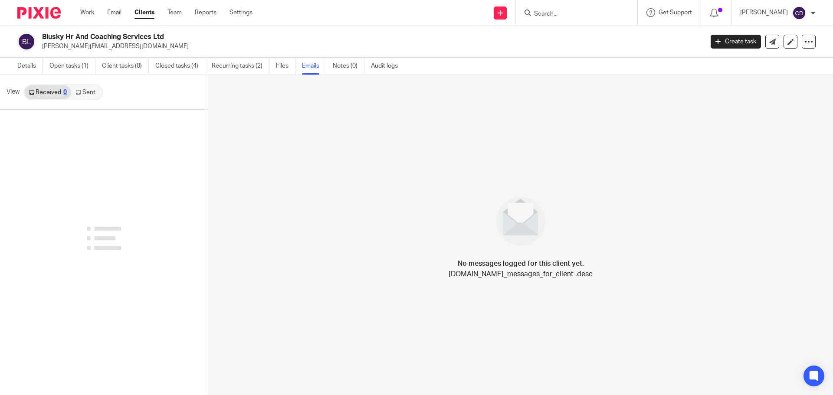
click at [79, 97] on link "Sent" at bounding box center [86, 92] width 30 height 14
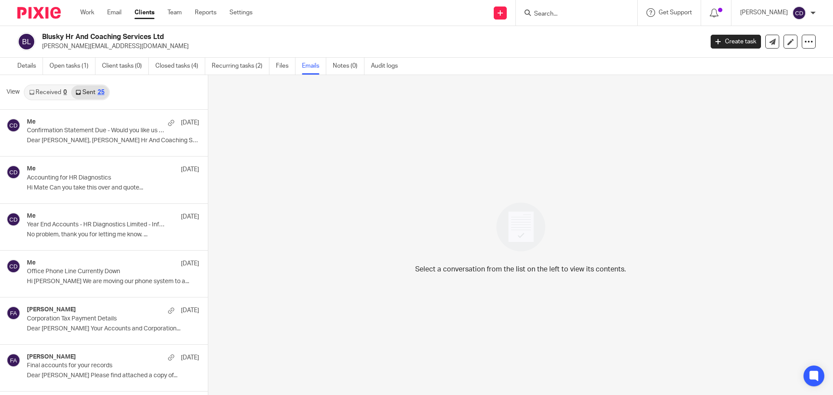
click at [75, 135] on div "Me 7 Sep Confirmation Statement Due - Would you like us to prepare this for you…" at bounding box center [113, 132] width 172 height 29
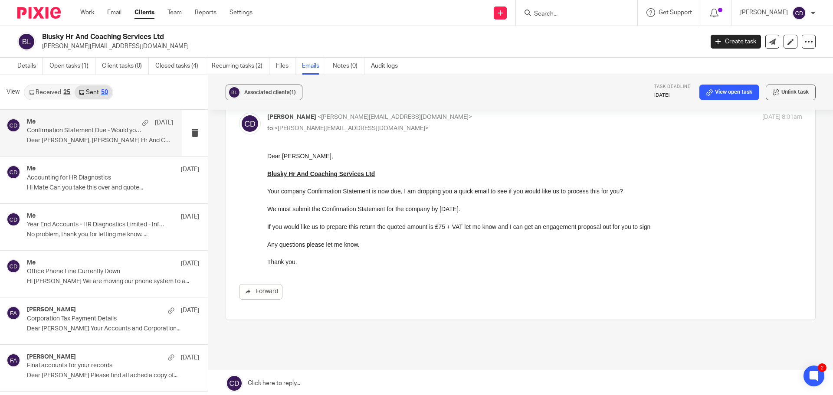
click at [327, 386] on link at bounding box center [520, 383] width 625 height 26
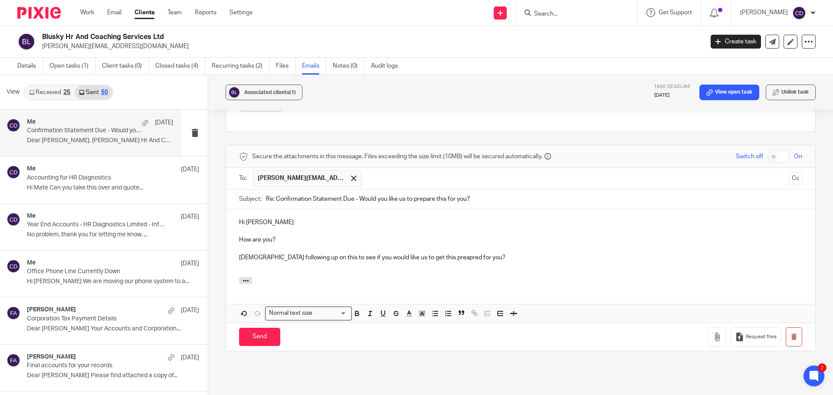
click at [247, 257] on p "Jus following up on this to see if you would like us to get this preapred for y…" at bounding box center [520, 257] width 563 height 9
drag, startPoint x: 260, startPoint y: 339, endPoint x: 265, endPoint y: 330, distance: 10.3
click at [259, 339] on input "Send" at bounding box center [259, 337] width 41 height 19
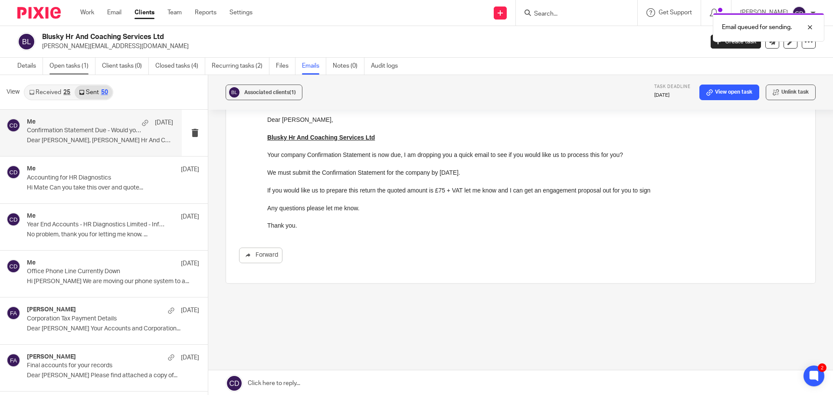
click at [85, 72] on link "Open tasks (1)" at bounding box center [72, 66] width 46 height 17
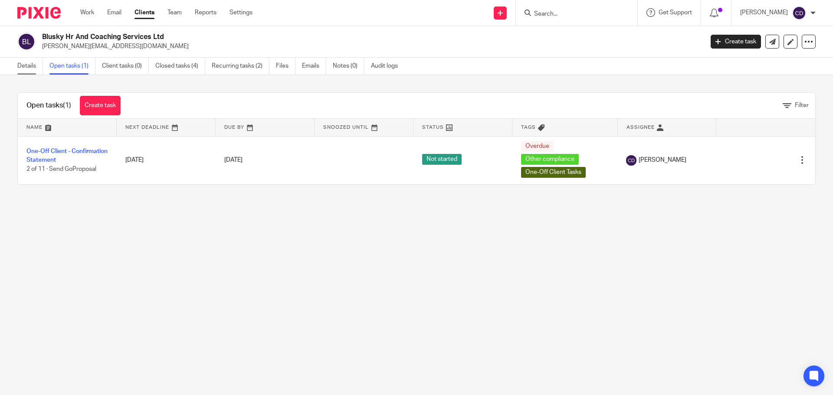
click at [40, 69] on link "Details" at bounding box center [30, 66] width 26 height 17
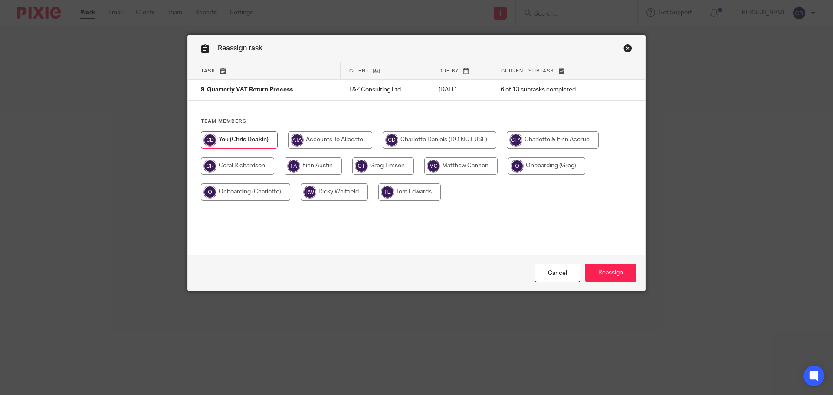
click at [249, 168] on input "radio" at bounding box center [237, 165] width 73 height 17
radio input "true"
click at [621, 271] on input "Reassign" at bounding box center [611, 273] width 52 height 19
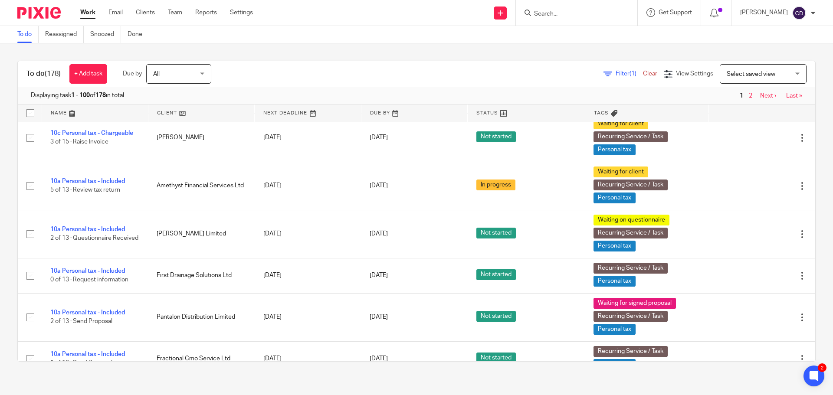
scroll to position [3187, 0]
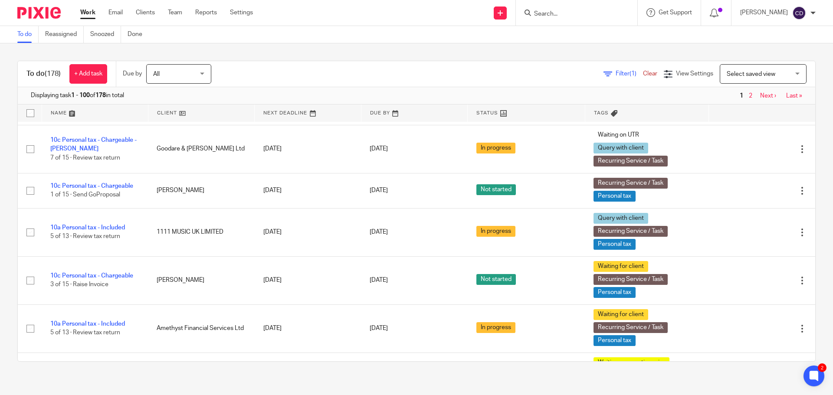
click at [741, 72] on span "Select saved view" at bounding box center [758, 74] width 63 height 18
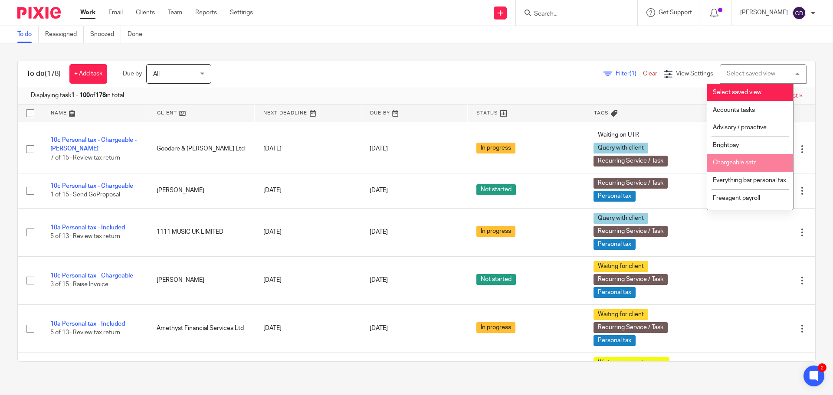
click at [732, 169] on li "Chargeable satr" at bounding box center [750, 163] width 86 height 18
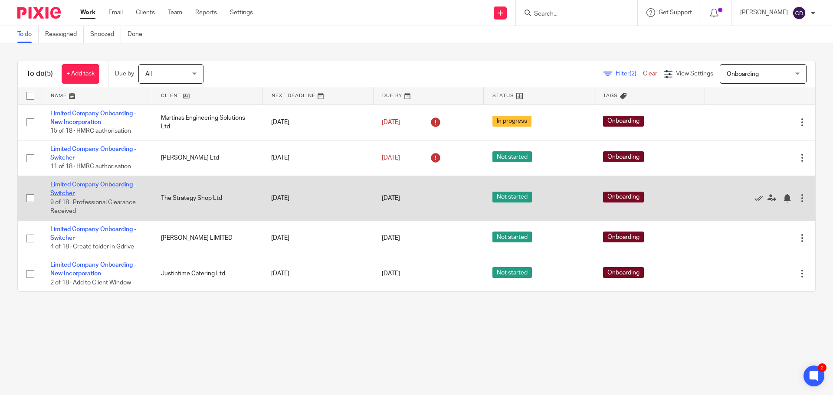
click at [98, 183] on link "Limited Company Onboarding - Switcher" at bounding box center [93, 189] width 86 height 15
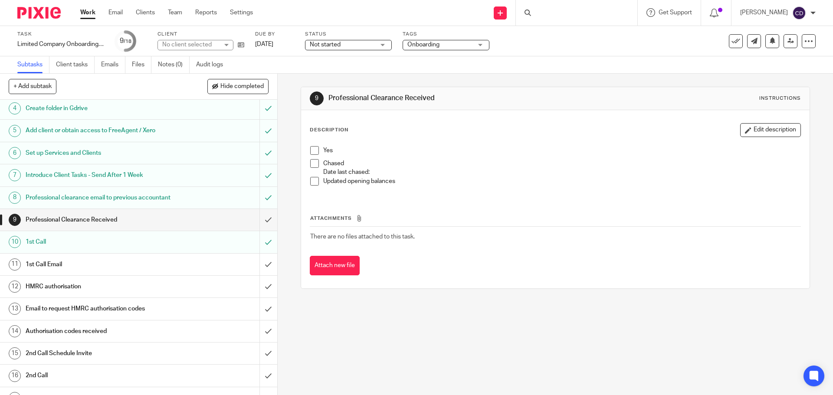
scroll to position [115, 0]
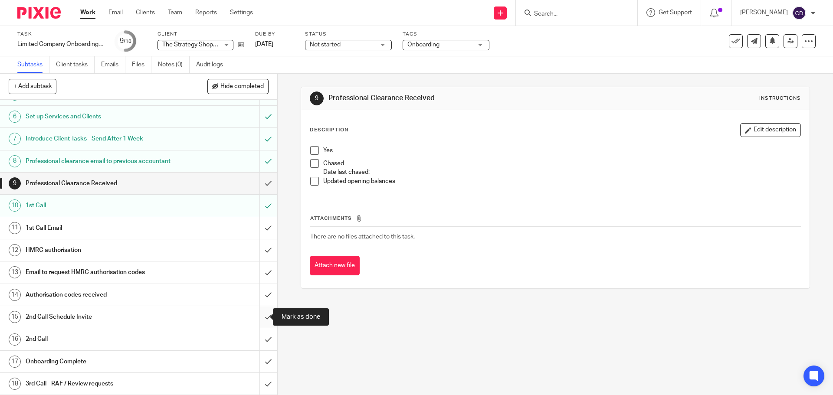
click at [253, 317] on input "submit" at bounding box center [138, 317] width 277 height 22
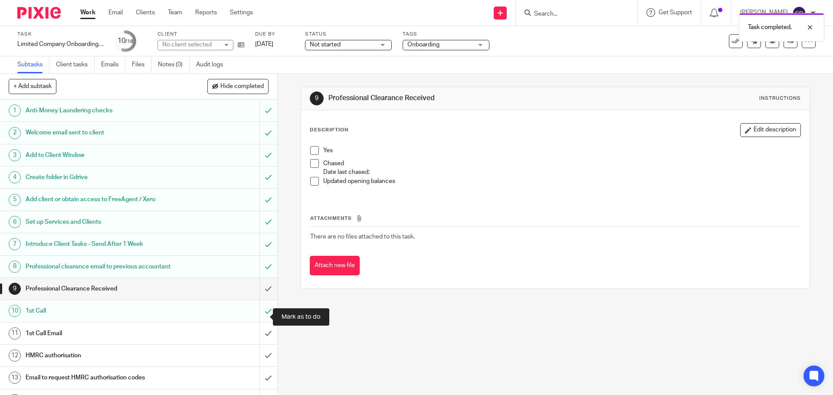
scroll to position [115, 0]
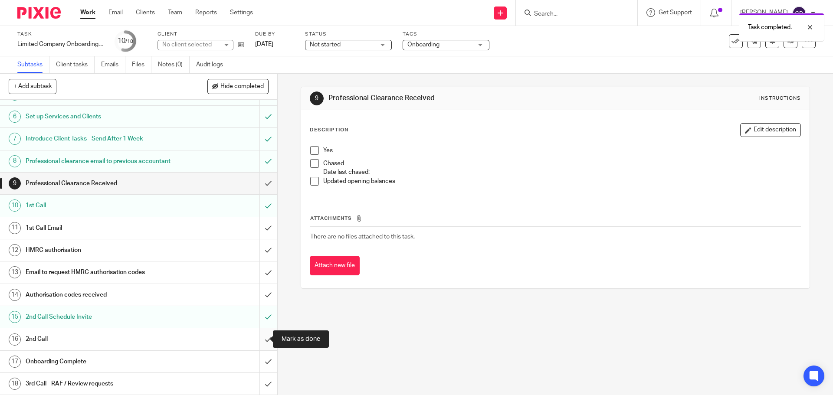
click at [261, 337] on input "submit" at bounding box center [138, 339] width 277 height 22
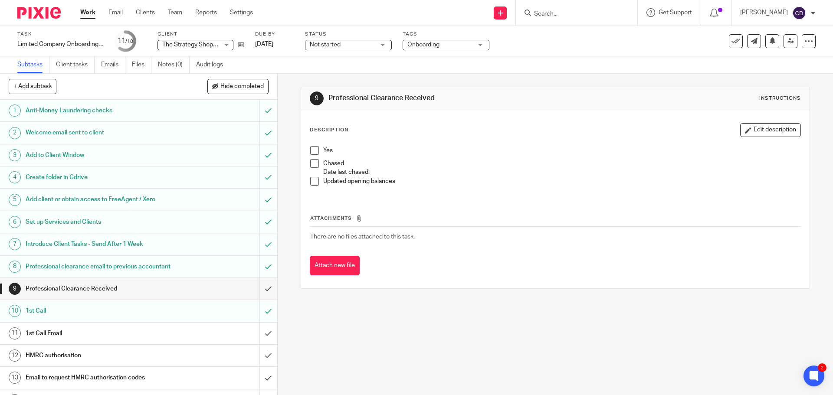
click at [90, 14] on link "Work" at bounding box center [87, 12] width 15 height 9
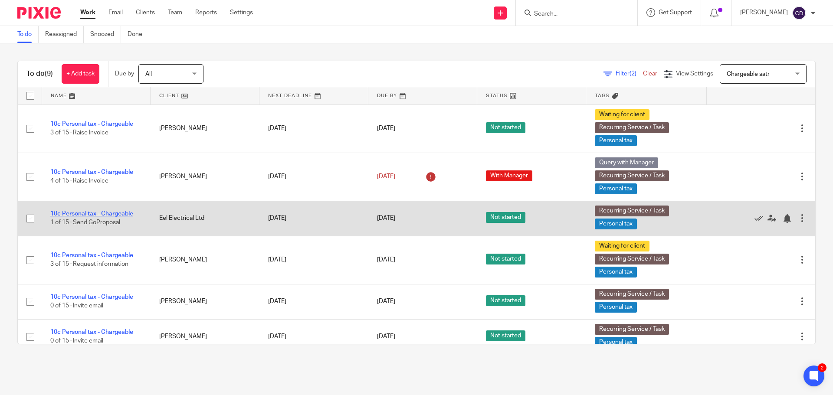
click at [105, 211] on link "10c Personal tax - Chargeable" at bounding box center [91, 214] width 83 height 6
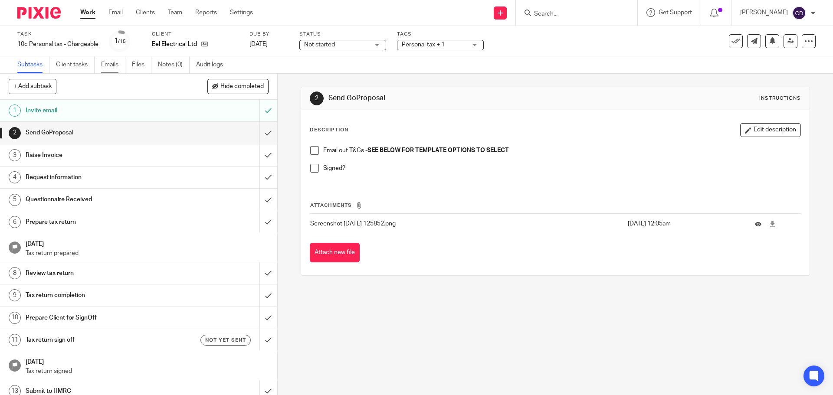
click at [111, 65] on link "Emails" at bounding box center [113, 64] width 24 height 17
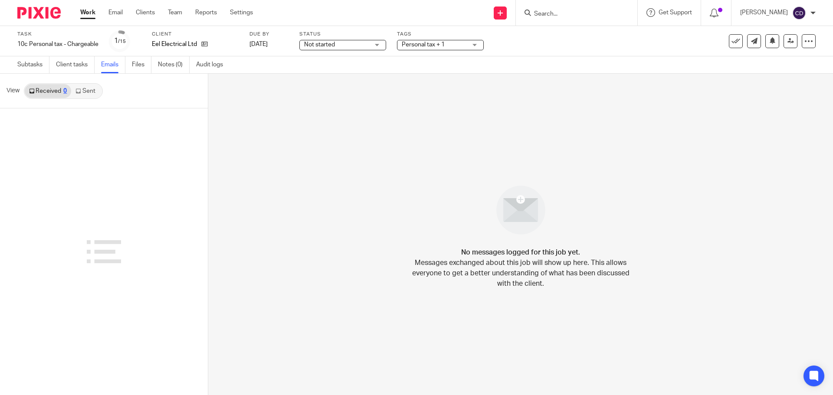
click at [96, 91] on link "Sent" at bounding box center [86, 91] width 30 height 14
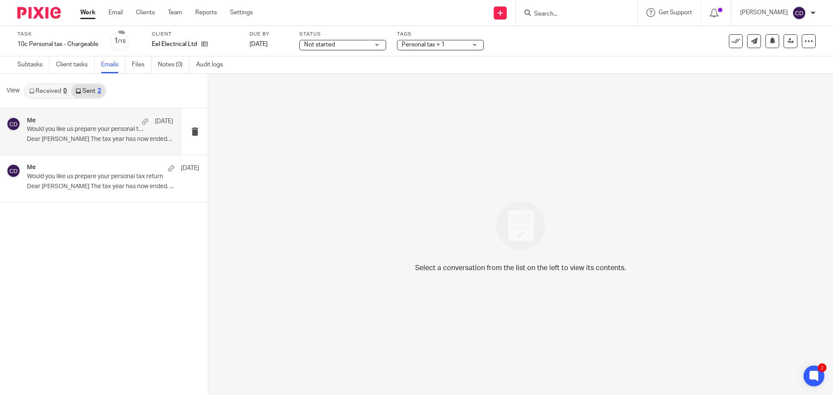
click at [81, 135] on div "Me [DATE] Would you like us prepare your personal tax return Dear [PERSON_NAME]…" at bounding box center [100, 131] width 146 height 29
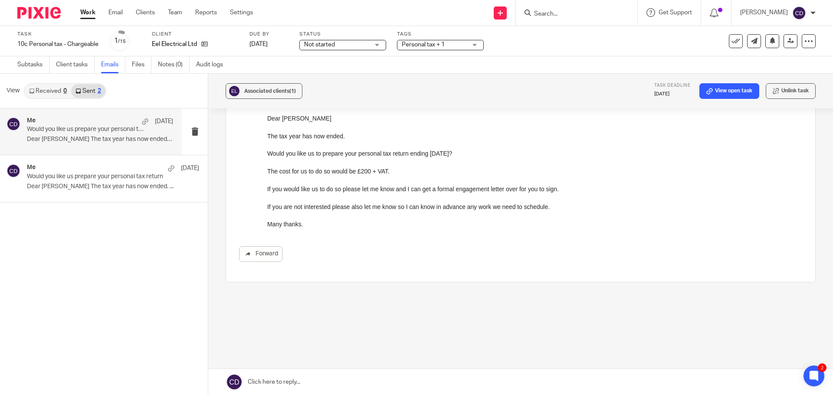
click at [320, 385] on link at bounding box center [520, 382] width 625 height 26
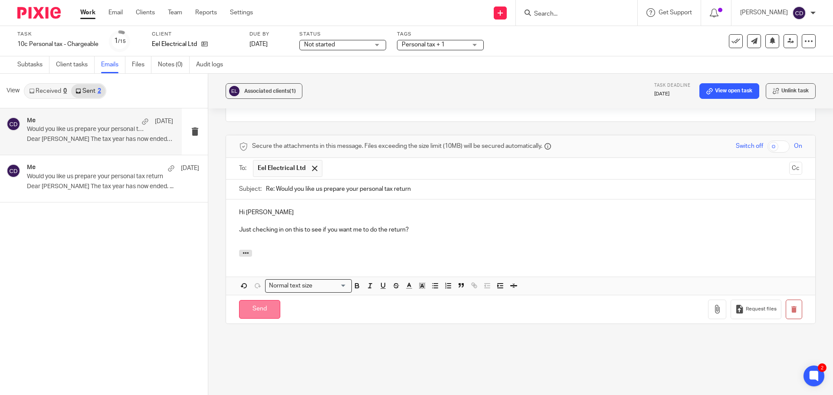
click at [254, 311] on input "Send" at bounding box center [259, 309] width 41 height 19
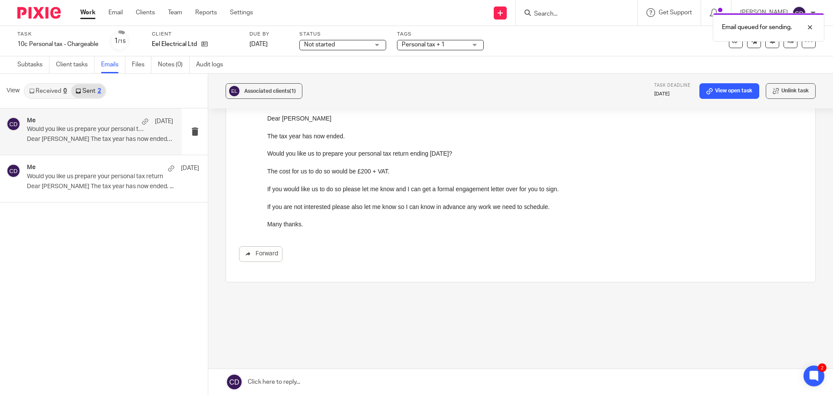
scroll to position [89, 0]
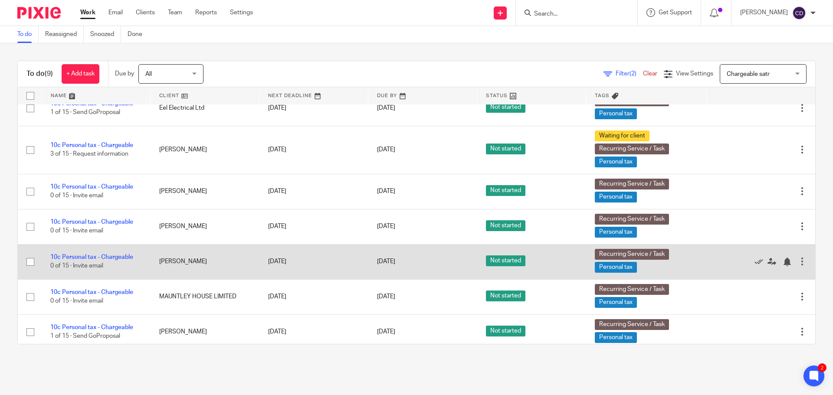
scroll to position [116, 0]
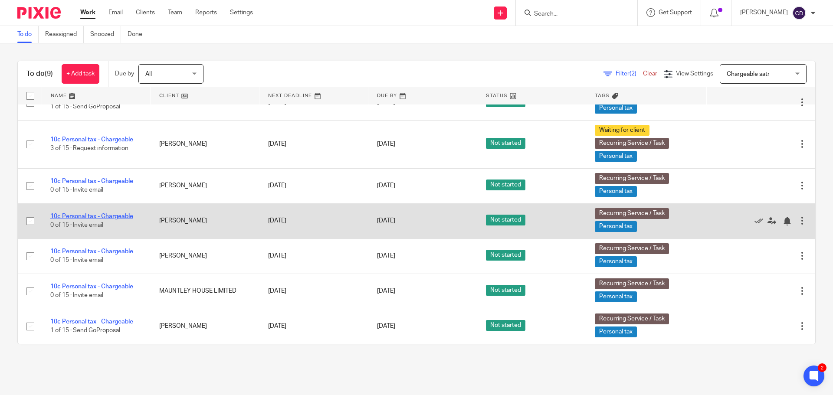
drag, startPoint x: 107, startPoint y: 211, endPoint x: 104, endPoint y: 218, distance: 7.6
drag, startPoint x: 68, startPoint y: 210, endPoint x: 69, endPoint y: 216, distance: 5.7
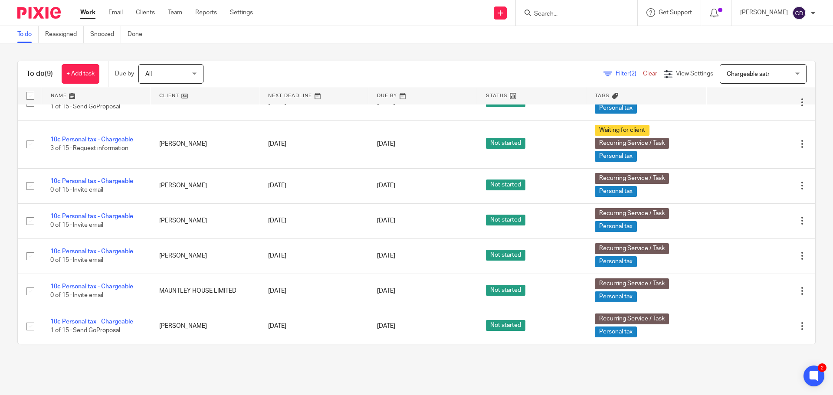
click at [595, 18] on input "Search" at bounding box center [572, 14] width 78 height 8
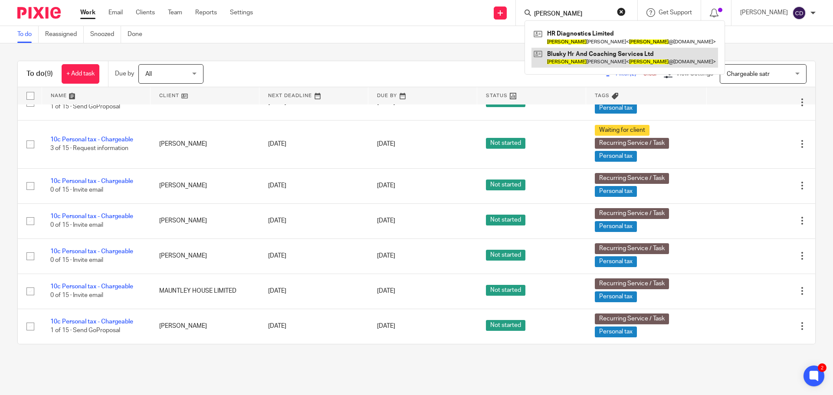
type input "tania"
click at [633, 49] on link at bounding box center [624, 58] width 187 height 20
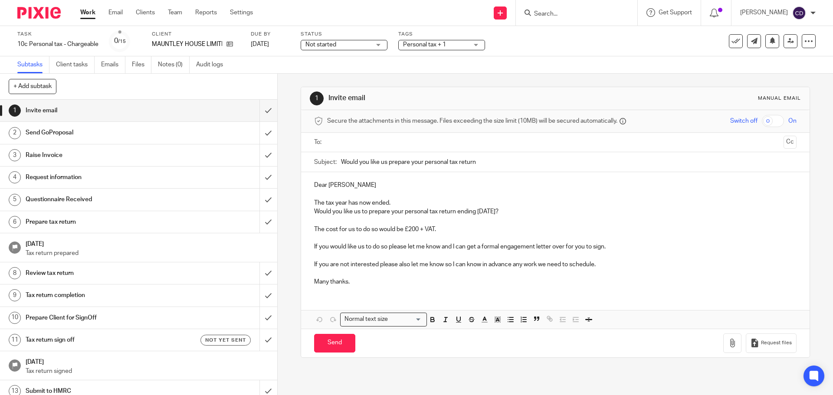
click at [352, 141] on input "text" at bounding box center [554, 142] width 449 height 10
click at [428, 198] on p at bounding box center [555, 196] width 482 height 9
click at [437, 205] on p "The tax year has now ended." at bounding box center [555, 204] width 482 height 9
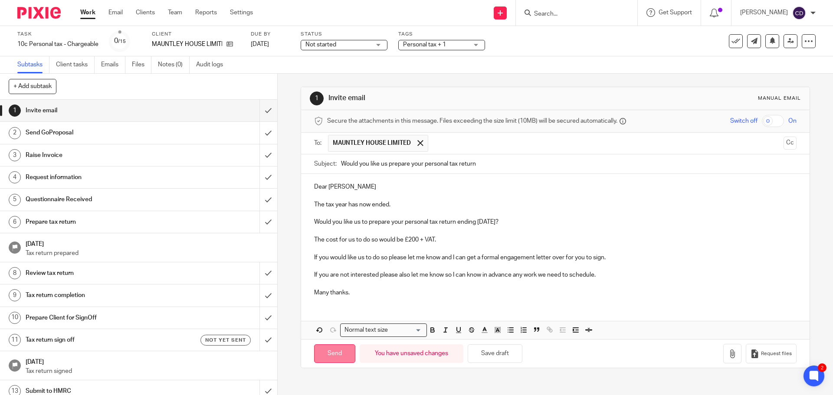
click at [332, 354] on input "Send" at bounding box center [334, 353] width 41 height 19
type input "Sent"
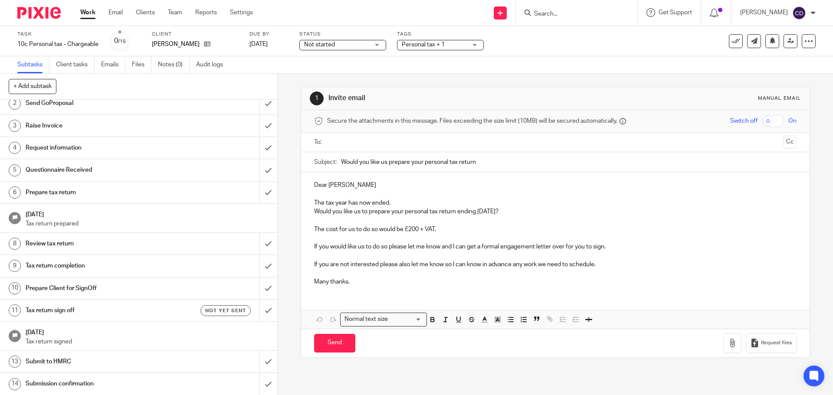
scroll to position [43, 0]
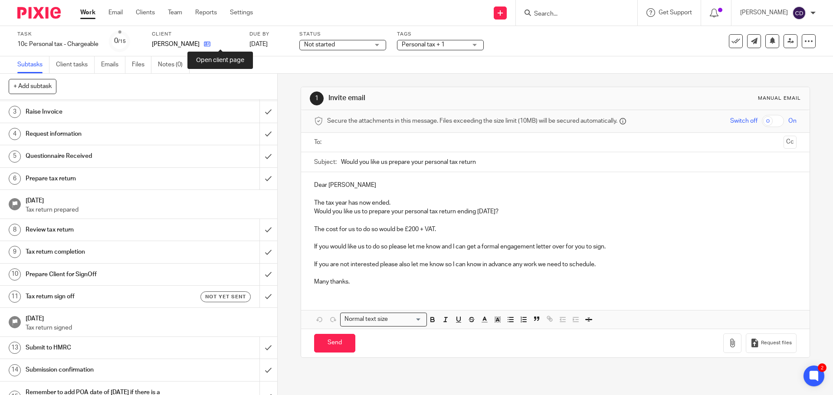
click at [210, 41] on icon at bounding box center [207, 44] width 7 height 7
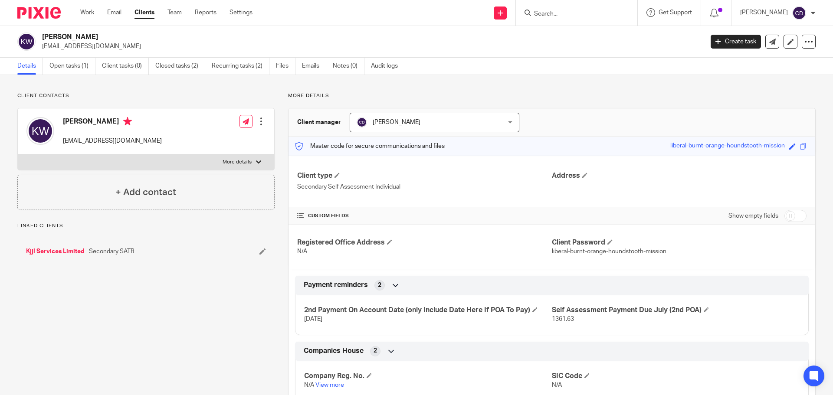
click at [63, 252] on link "Kjjl Services Limited" at bounding box center [55, 251] width 59 height 9
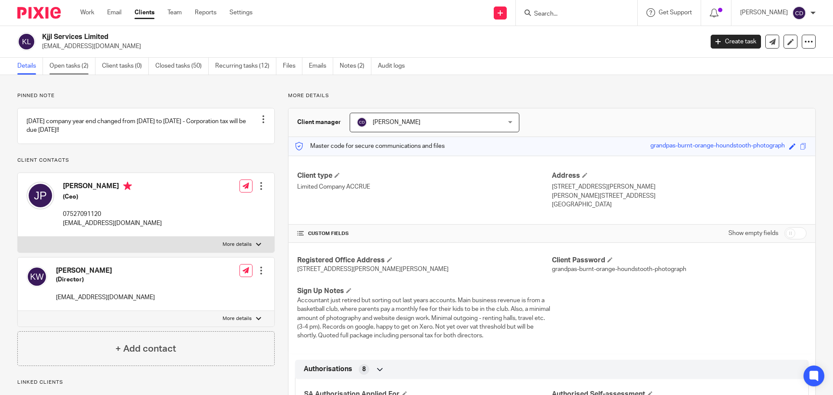
click at [71, 59] on link "Open tasks (2)" at bounding box center [72, 66] width 46 height 17
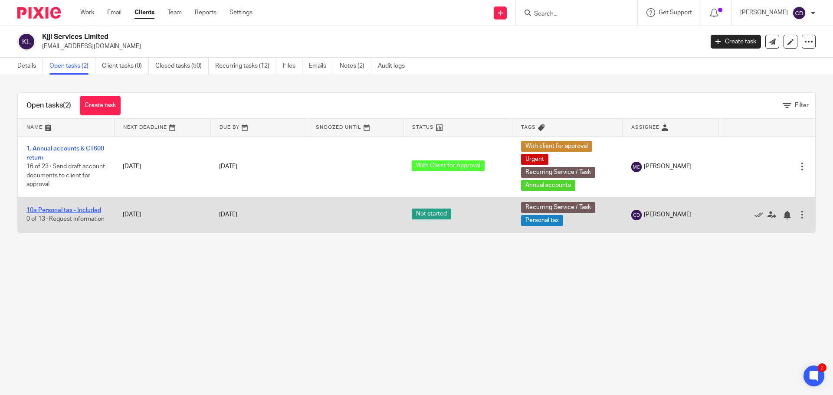
click at [71, 207] on link "10a Personal tax - Included" at bounding box center [63, 210] width 75 height 6
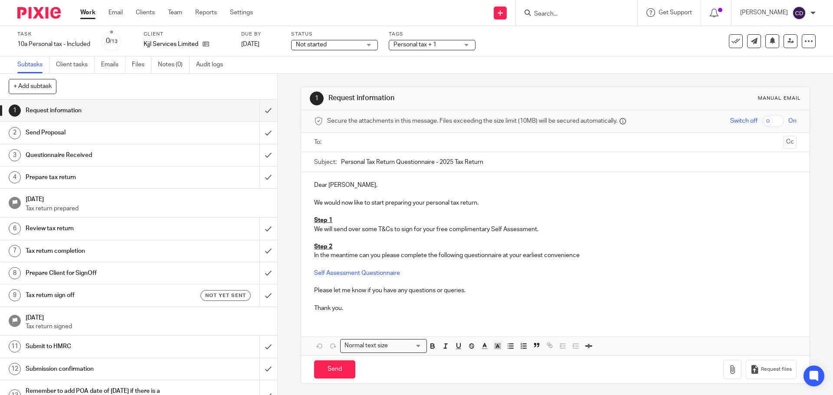
click at [373, 141] on input "text" at bounding box center [554, 142] width 449 height 10
click at [338, 377] on input "Send" at bounding box center [334, 371] width 41 height 19
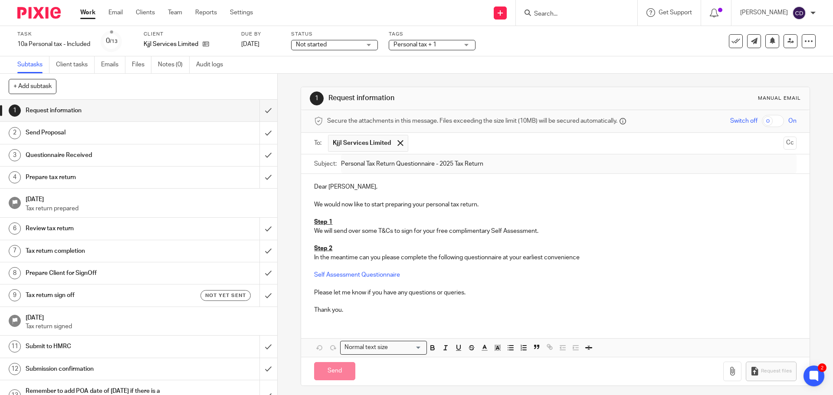
type input "Sent"
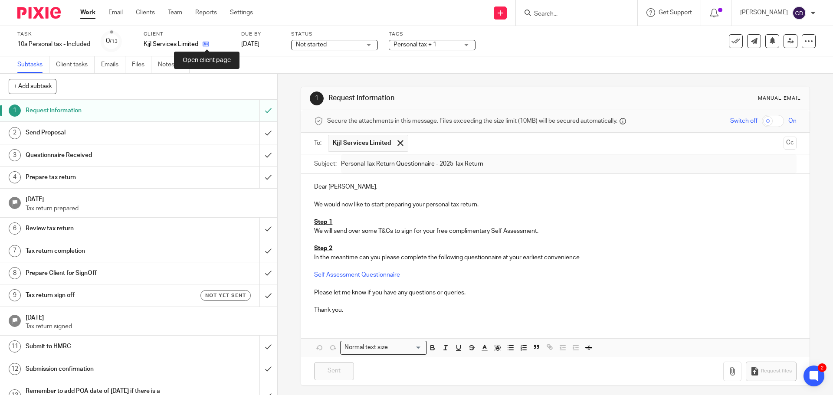
click at [209, 42] on icon at bounding box center [206, 44] width 7 height 7
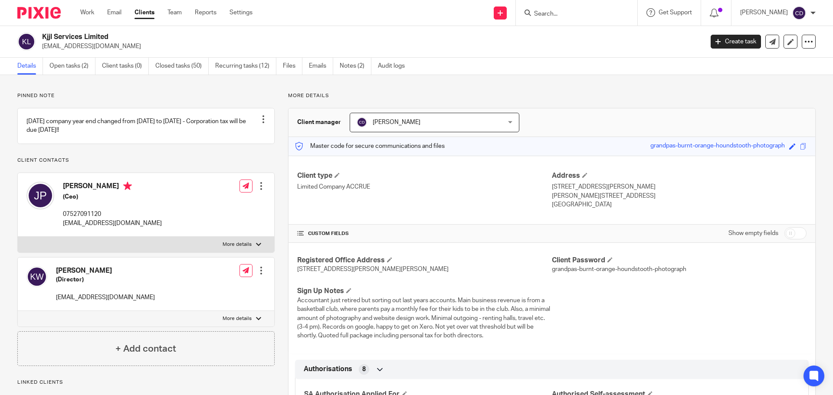
drag, startPoint x: 106, startPoint y: 195, endPoint x: 65, endPoint y: 193, distance: 41.7
click at [65, 193] on h4 "John Le Page" at bounding box center [112, 187] width 99 height 11
copy h4 "John Le Page"
drag, startPoint x: 153, startPoint y: 232, endPoint x: 60, endPoint y: 238, distance: 93.0
click at [60, 237] on div "John Le Page (Ceo) 07527091120 coach@poolepiranhas.co.uk Edit contact Create cl…" at bounding box center [146, 205] width 256 height 64
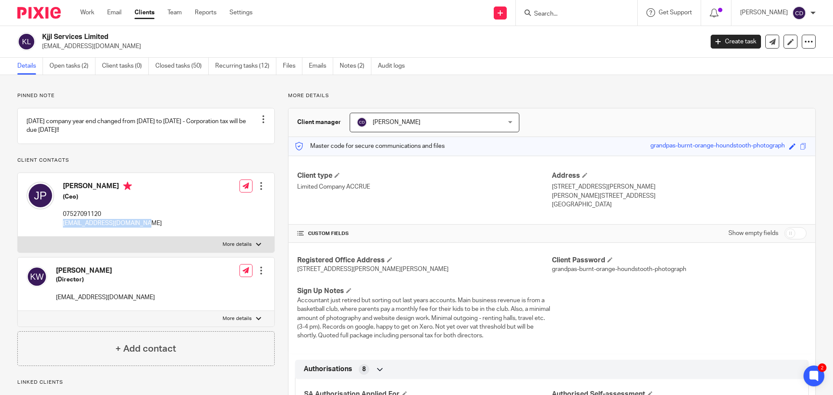
copy p "[EMAIL_ADDRESS][DOMAIN_NAME]"
click at [62, 62] on link "Open tasks (2)" at bounding box center [72, 66] width 46 height 17
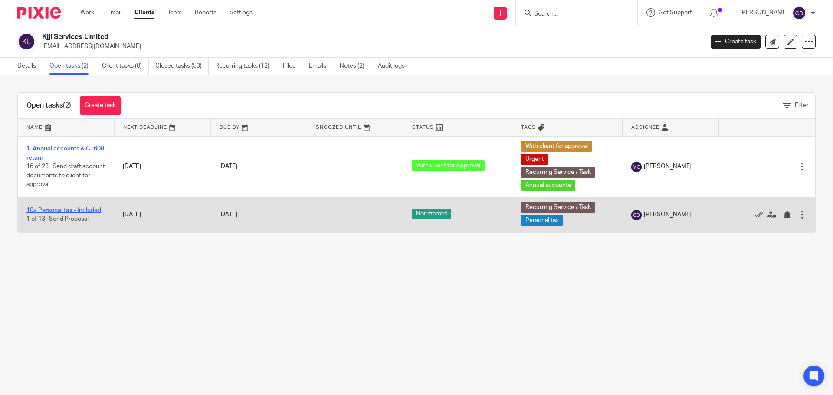
click at [47, 210] on link "10a Personal tax - Included" at bounding box center [63, 210] width 75 height 6
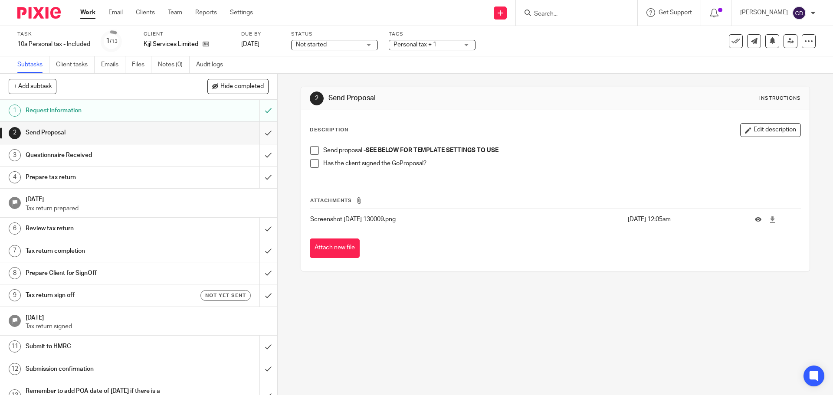
click at [259, 131] on input "submit" at bounding box center [138, 133] width 277 height 22
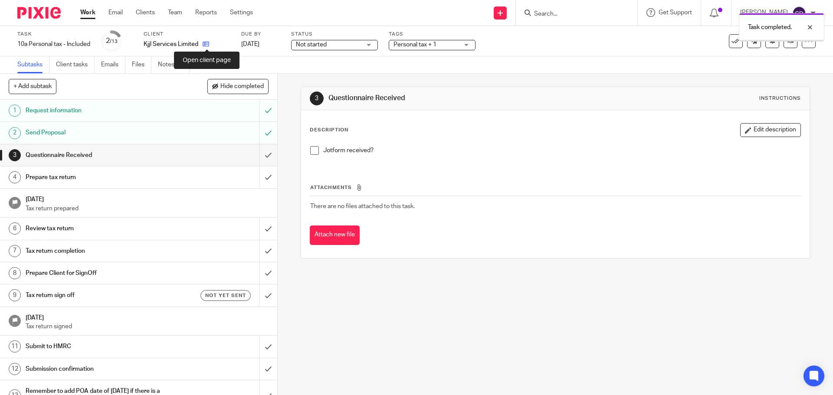
click at [206, 44] on icon at bounding box center [206, 44] width 7 height 7
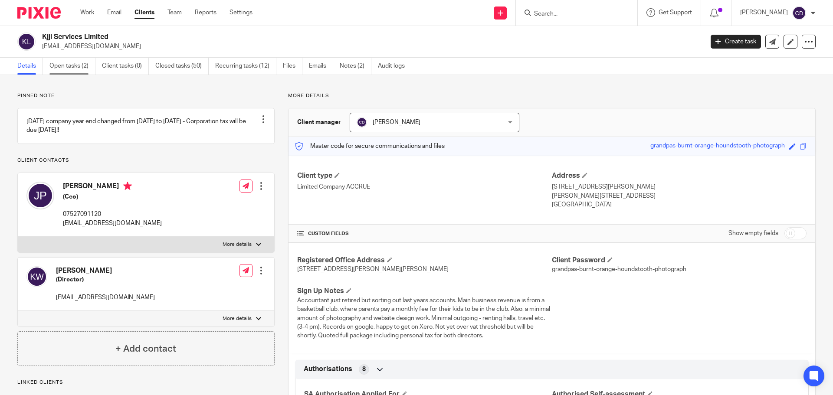
click at [89, 74] on link "Open tasks (2)" at bounding box center [72, 66] width 46 height 17
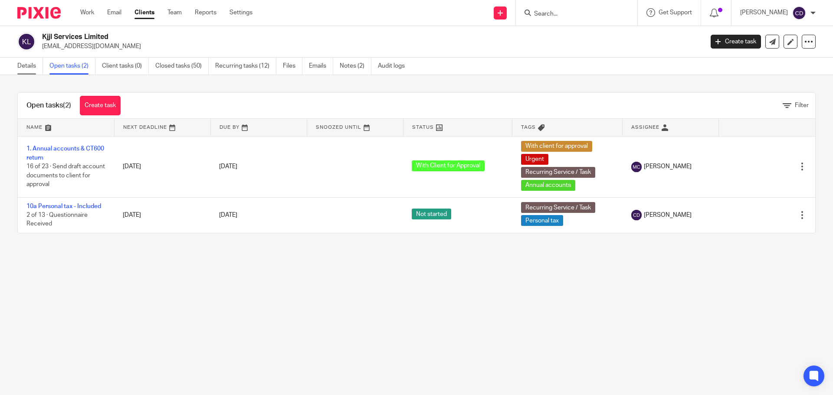
click at [30, 69] on link "Details" at bounding box center [30, 66] width 26 height 17
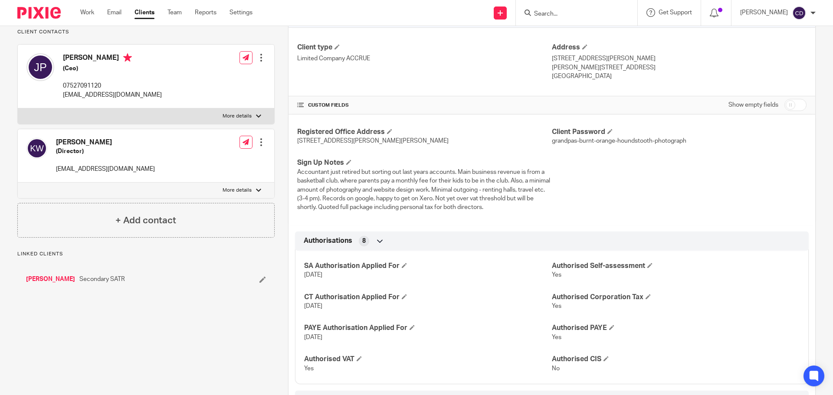
scroll to position [130, 0]
click at [73, 282] on link "[PERSON_NAME]" at bounding box center [50, 277] width 49 height 9
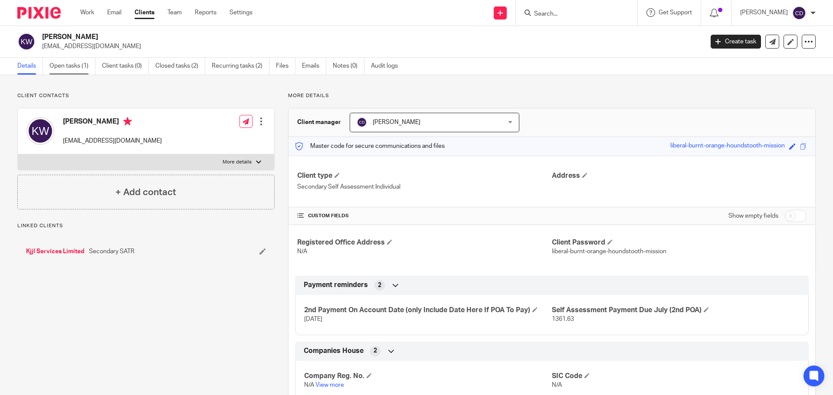
click at [63, 62] on link "Open tasks (1)" at bounding box center [72, 66] width 46 height 17
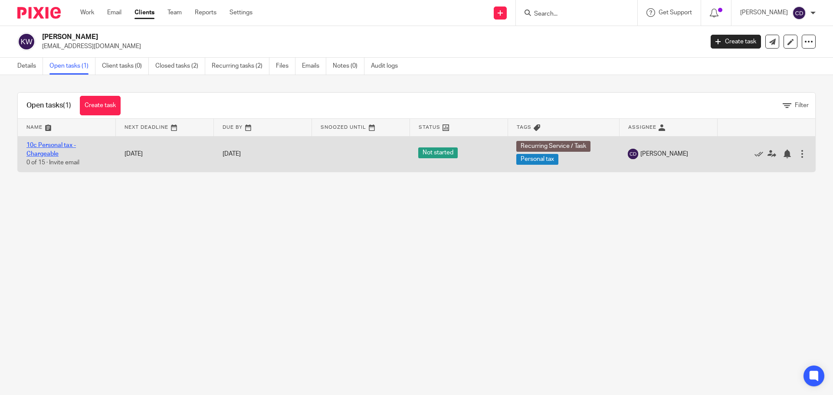
click at [34, 145] on link "10c Personal tax - Chargeable" at bounding box center [50, 149] width 49 height 15
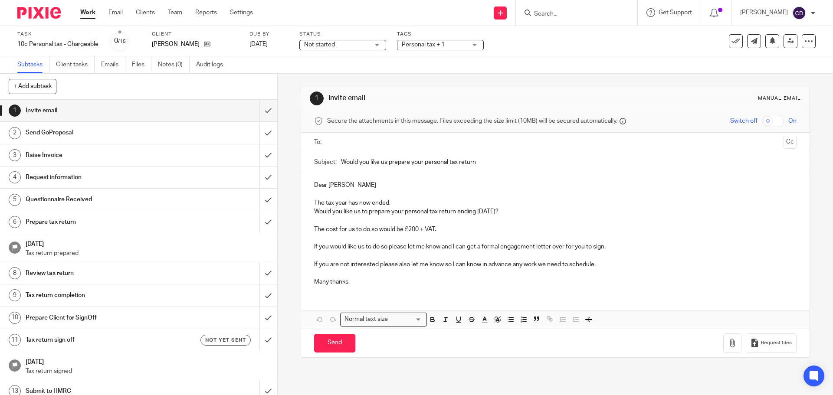
click at [386, 143] on input "text" at bounding box center [554, 142] width 449 height 10
click at [524, 207] on p "The tax year has now ended." at bounding box center [555, 204] width 482 height 9
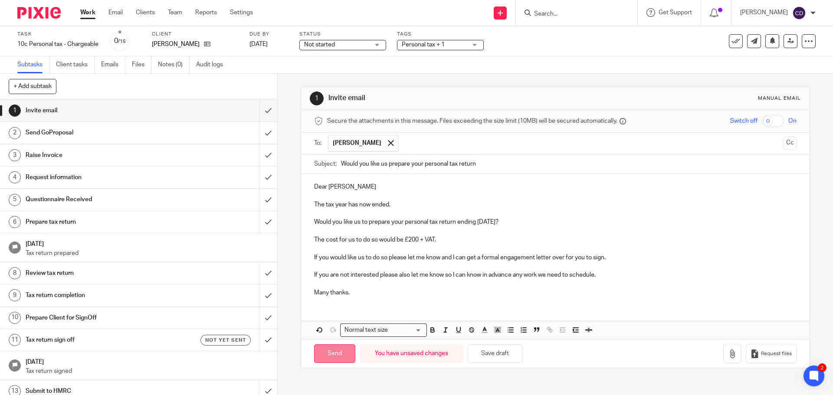
click at [341, 358] on input "Send" at bounding box center [334, 353] width 41 height 19
type input "Sent"
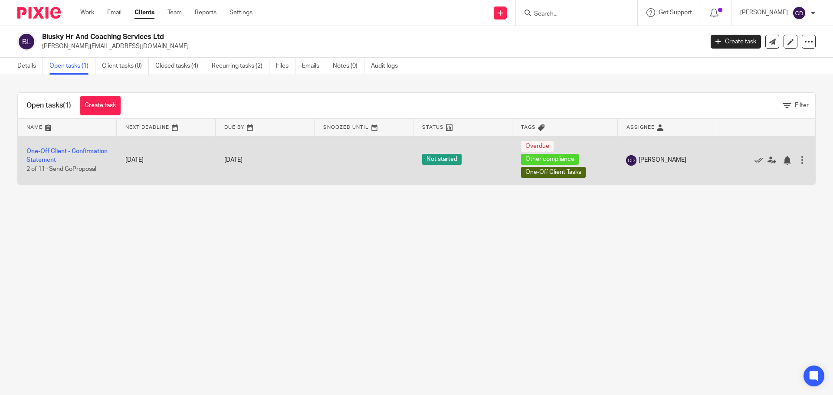
click at [798, 157] on div at bounding box center [802, 160] width 9 height 9
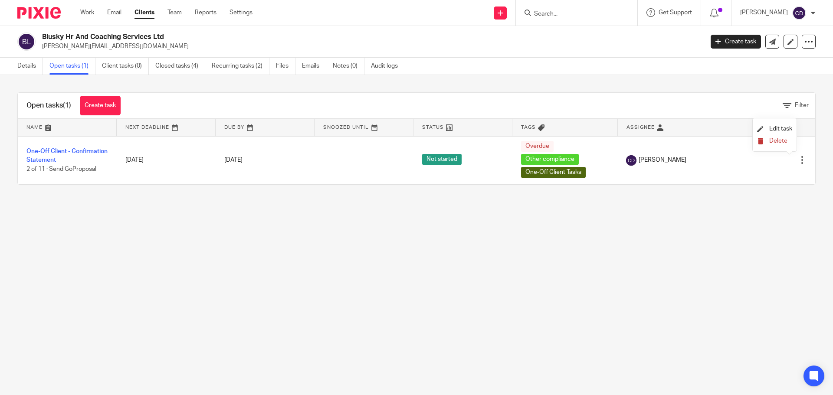
click at [773, 140] on span "Delete" at bounding box center [778, 141] width 18 height 6
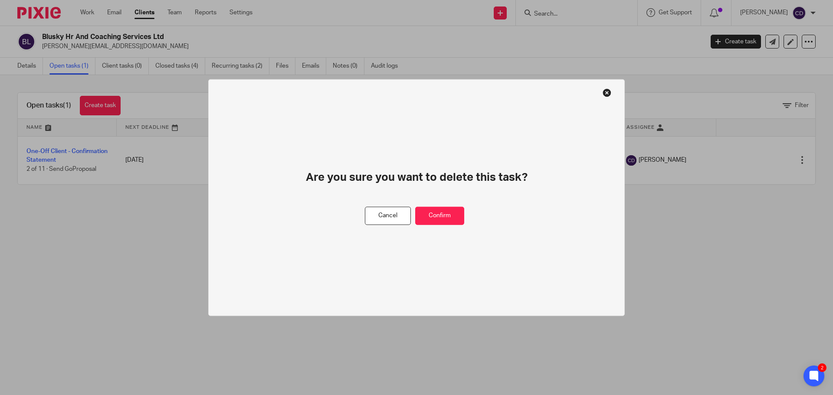
click at [465, 215] on div "Cancel Confirm" at bounding box center [417, 215] width 104 height 19
click at [445, 213] on button "Confirm" at bounding box center [439, 215] width 49 height 19
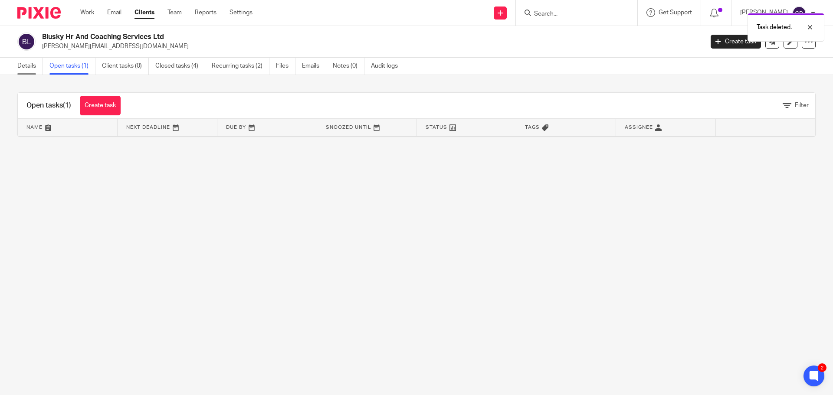
click at [42, 66] on link "Details" at bounding box center [30, 66] width 26 height 17
click at [28, 61] on link "Details" at bounding box center [30, 66] width 26 height 17
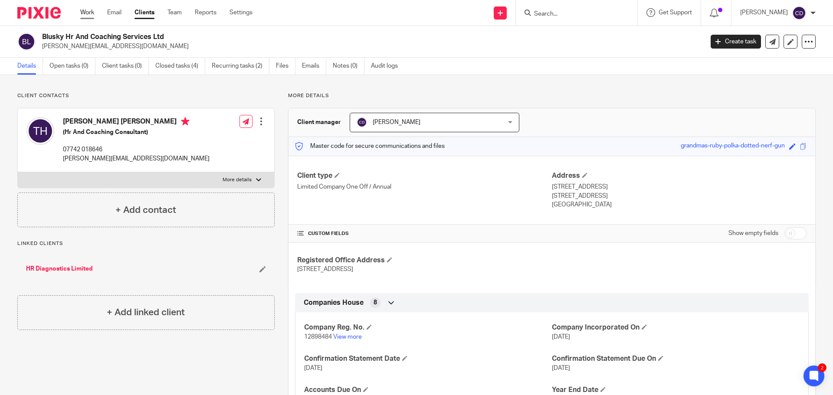
click at [85, 16] on link "Work" at bounding box center [87, 12] width 14 height 9
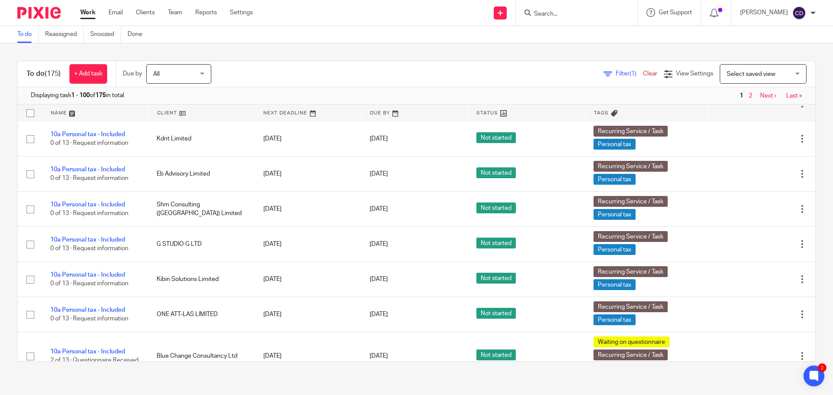
scroll to position [3779, 0]
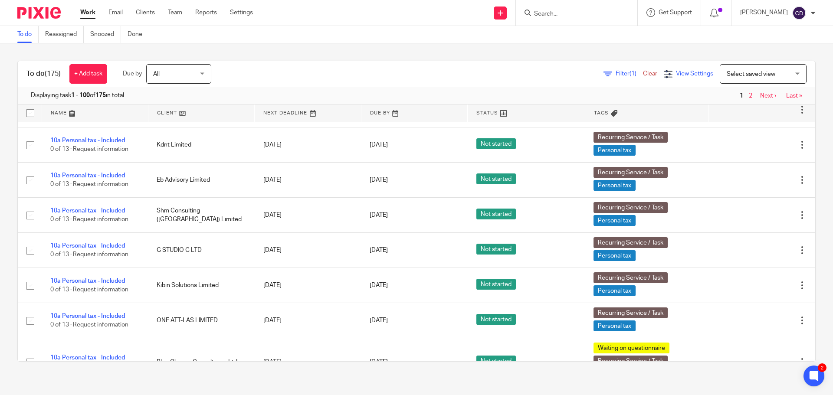
click at [676, 72] on span "View Settings" at bounding box center [694, 74] width 37 height 6
click at [603, 74] on icon at bounding box center [607, 74] width 9 height 9
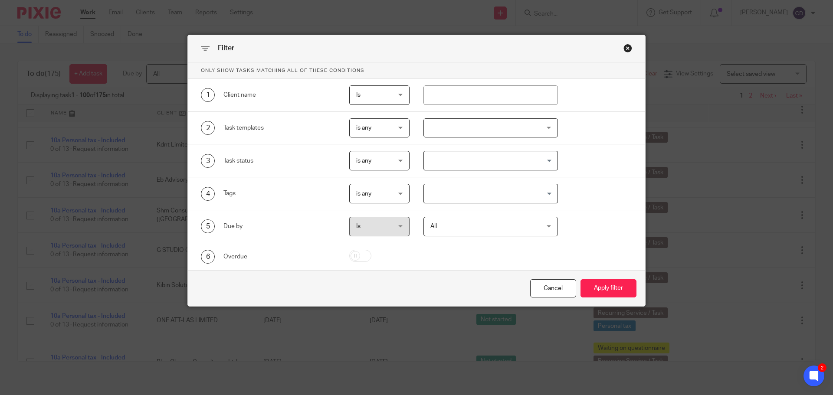
click at [452, 123] on div at bounding box center [490, 128] width 135 height 20
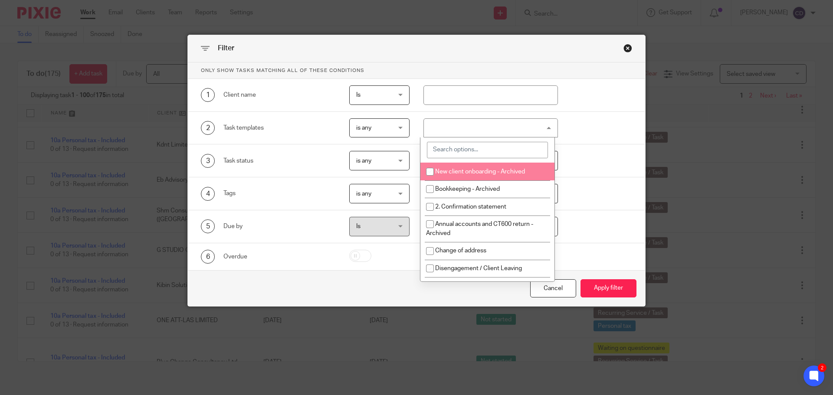
click at [468, 151] on input "search" at bounding box center [487, 150] width 121 height 16
type input "perso"
click at [475, 168] on li "10a Personal tax - Included" at bounding box center [487, 172] width 134 height 18
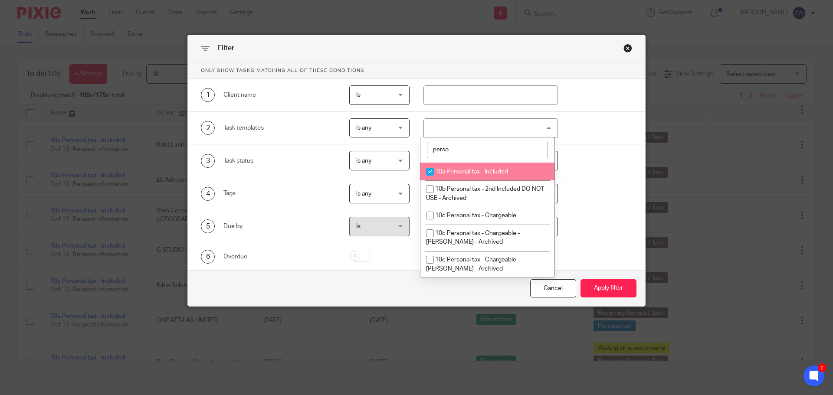
checkbox input "true"
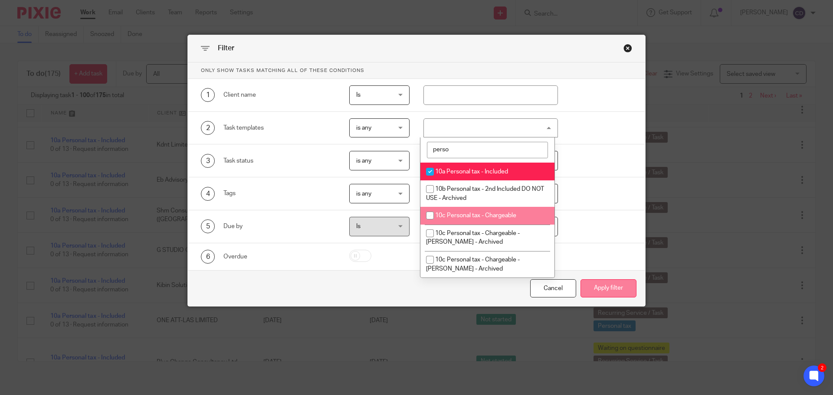
click at [622, 292] on button "Apply filter" at bounding box center [608, 288] width 56 height 19
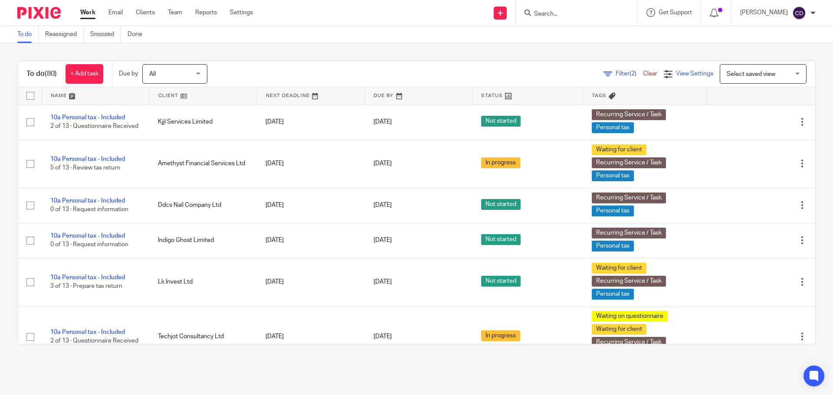
click at [676, 75] on span "View Settings" at bounding box center [694, 74] width 37 height 6
click at [651, 113] on link "Save" at bounding box center [648, 110] width 16 height 7
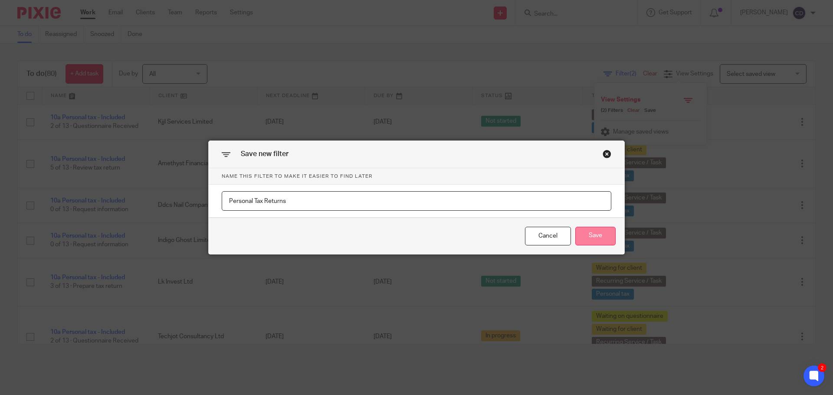
type input "Personal Tax Returns"
click at [609, 232] on button "Save" at bounding box center [595, 236] width 40 height 19
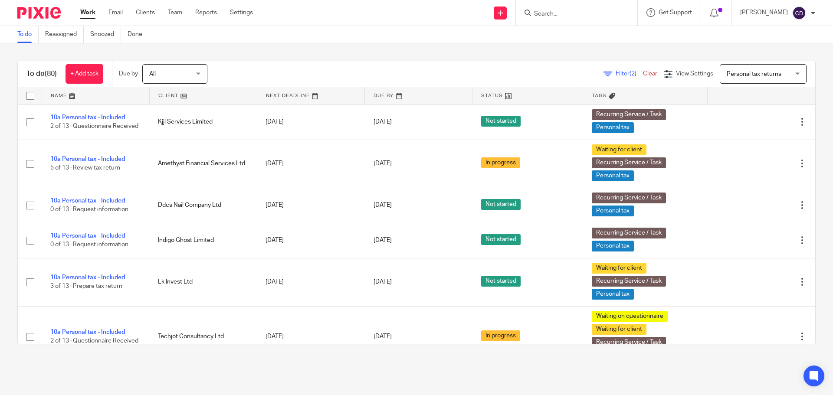
click at [177, 98] on link at bounding box center [203, 95] width 107 height 17
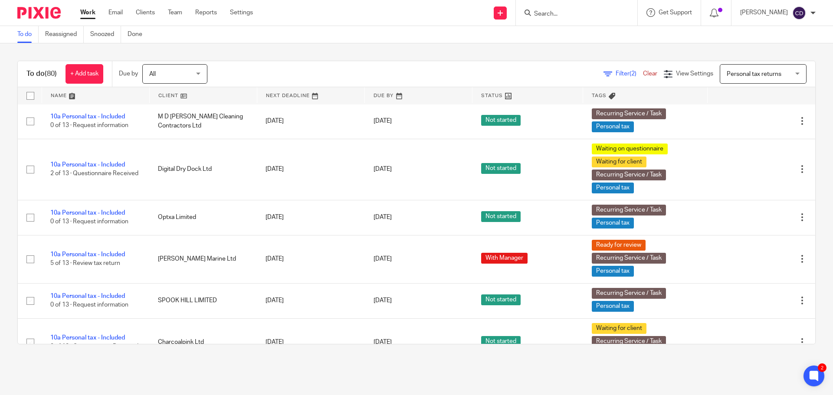
scroll to position [87, 0]
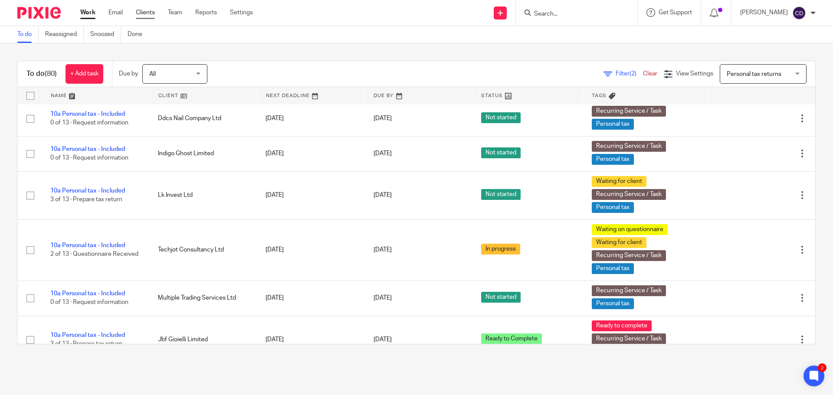
click at [148, 17] on link "Clients" at bounding box center [145, 12] width 19 height 9
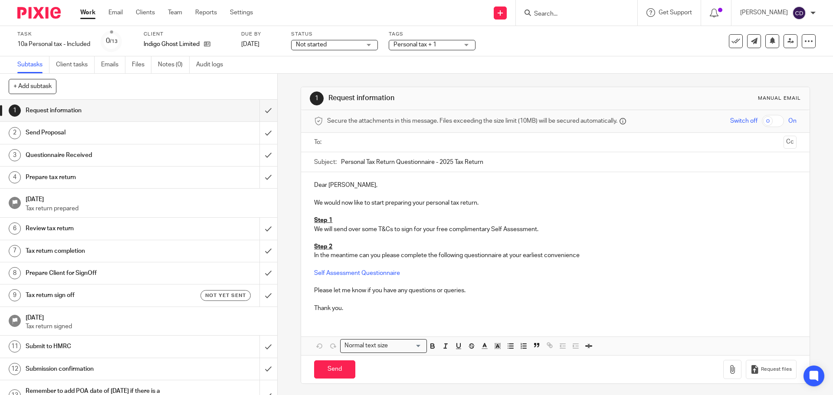
click at [354, 147] on input "text" at bounding box center [554, 142] width 449 height 10
click at [331, 372] on input "Send" at bounding box center [334, 371] width 41 height 19
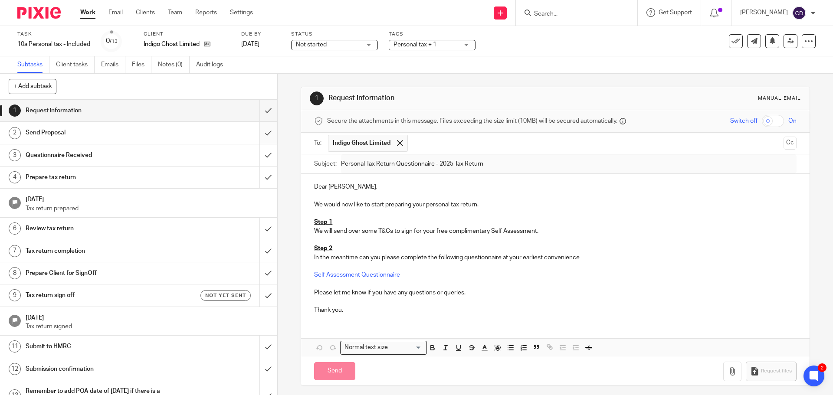
type input "Sent"
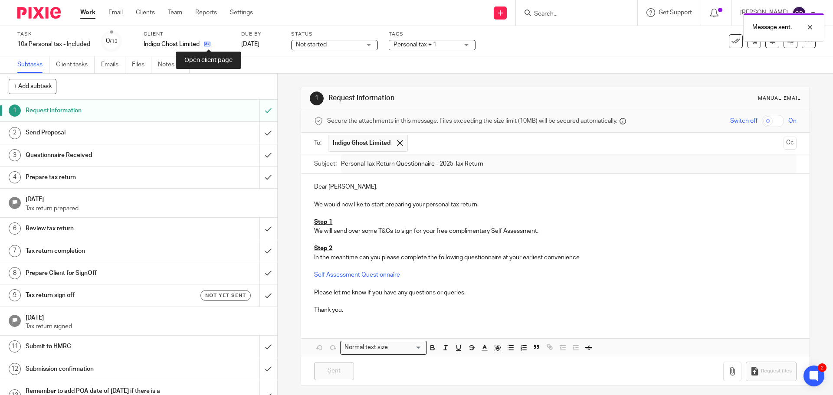
click at [205, 45] on icon at bounding box center [207, 44] width 7 height 7
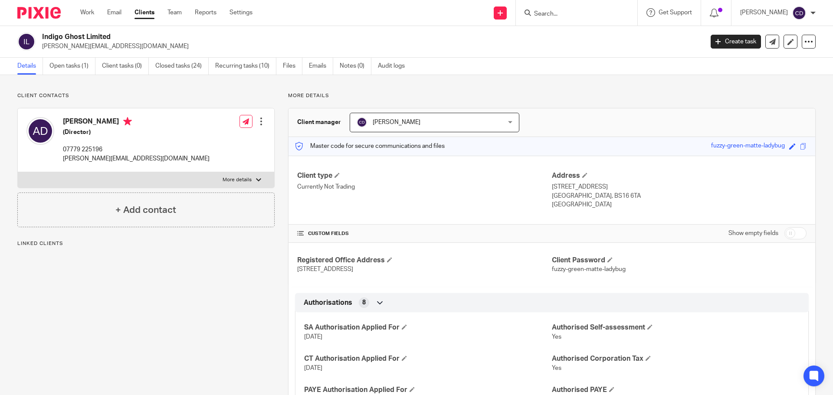
drag, startPoint x: 62, startPoint y: 121, endPoint x: 121, endPoint y: 118, distance: 59.1
click at [121, 118] on div "[PERSON_NAME] (Director) 07779 225196 [PERSON_NAME][EMAIL_ADDRESS][DOMAIN_NAME]" at bounding box center [117, 140] width 183 height 55
copy h4 "[PERSON_NAME]"
drag, startPoint x: 123, startPoint y: 160, endPoint x: 63, endPoint y: 164, distance: 60.0
click at [63, 164] on div "[PERSON_NAME] (Director) 07779 225196 [PERSON_NAME][EMAIL_ADDRESS][DOMAIN_NAME]…" at bounding box center [146, 140] width 256 height 64
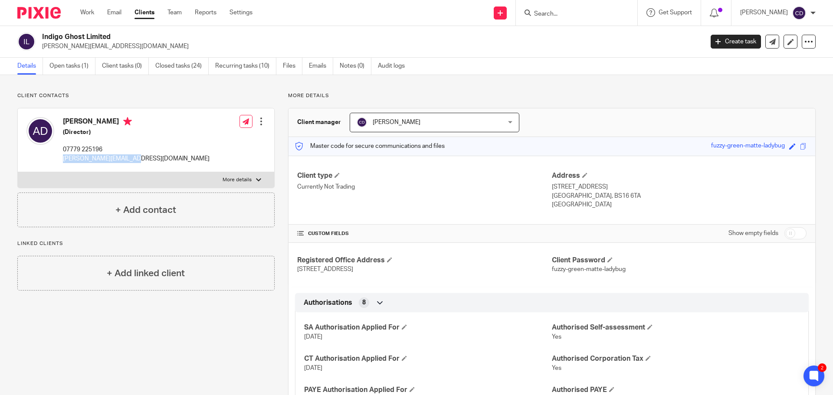
copy p "[PERSON_NAME][EMAIL_ADDRESS][DOMAIN_NAME]"
click at [69, 64] on link "Open tasks (1)" at bounding box center [72, 66] width 46 height 17
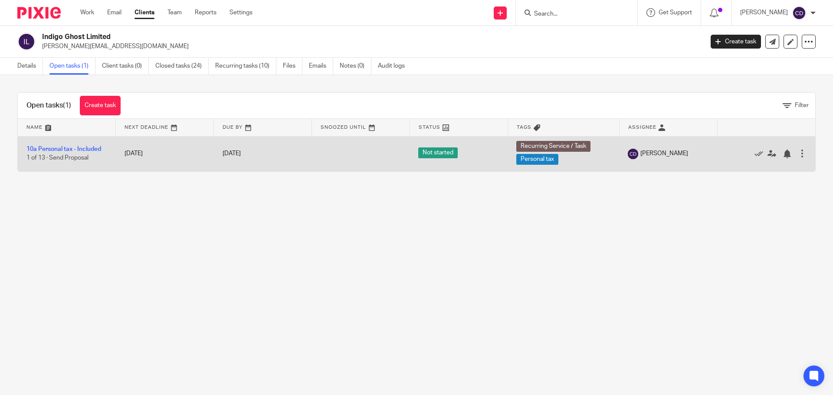
click at [74, 153] on td "10a Personal tax - Included 1 of 13 · Send Proposal" at bounding box center [67, 153] width 98 height 35
click at [79, 150] on link "10a Personal tax - Included" at bounding box center [63, 149] width 75 height 6
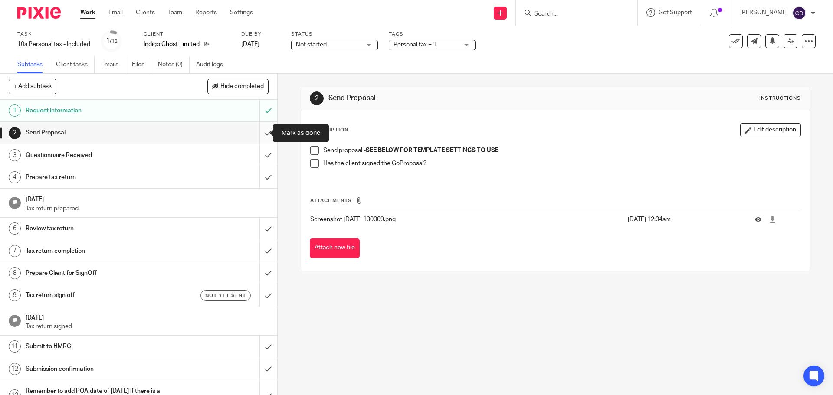
click at [254, 136] on input "submit" at bounding box center [138, 133] width 277 height 22
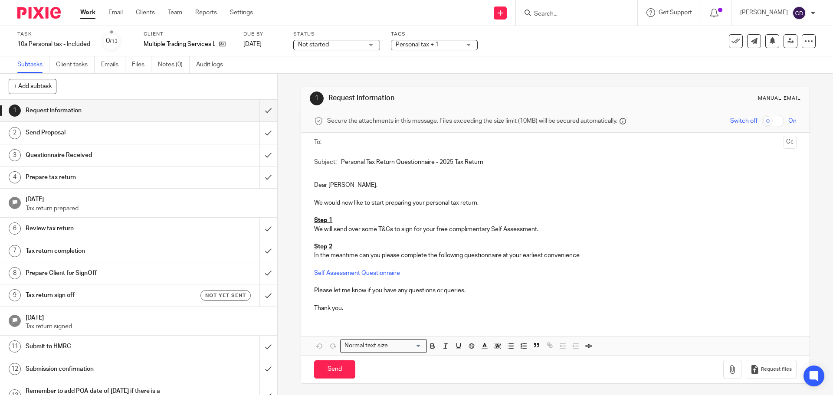
click at [349, 145] on input "text" at bounding box center [554, 142] width 449 height 10
click at [333, 372] on input "Send" at bounding box center [334, 371] width 41 height 19
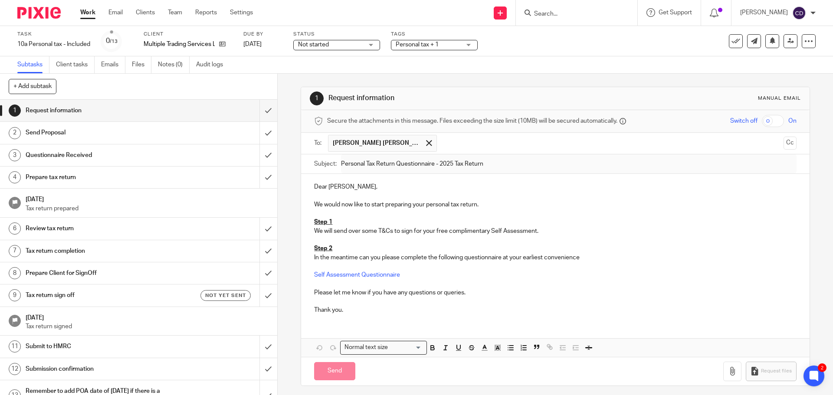
type input "Sent"
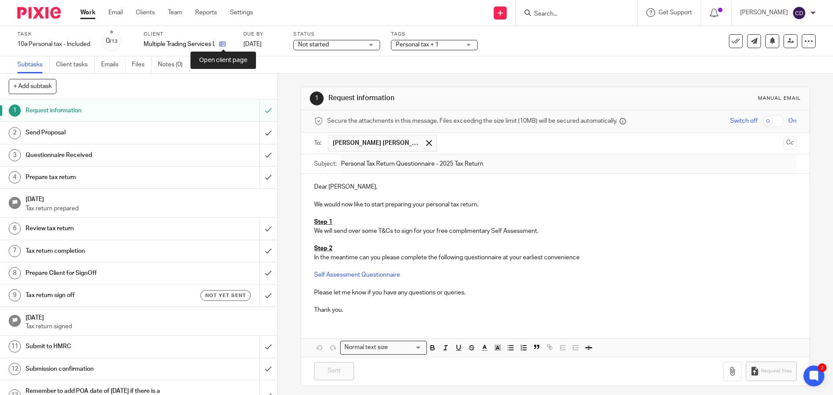
click at [223, 44] on icon at bounding box center [222, 44] width 7 height 7
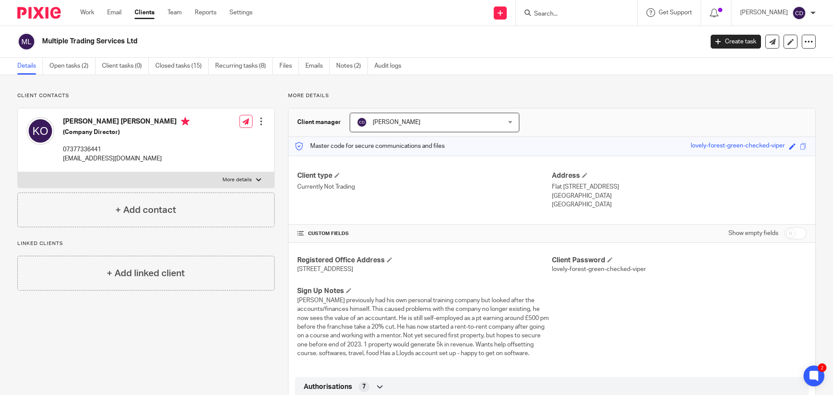
drag, startPoint x: 141, startPoint y: 123, endPoint x: 60, endPoint y: 123, distance: 81.1
click at [60, 123] on div "[PERSON_NAME] [PERSON_NAME] (Company Director) 07377336441 [EMAIL_ADDRESS][DOMA…" at bounding box center [107, 140] width 163 height 55
copy h4 "[PERSON_NAME] [PERSON_NAME]"
drag, startPoint x: 146, startPoint y: 162, endPoint x: 60, endPoint y: 160, distance: 85.9
click at [60, 160] on div "[PERSON_NAME] [PERSON_NAME] (Company Director) 07377336441 [EMAIL_ADDRESS][DOMA…" at bounding box center [107, 140] width 163 height 55
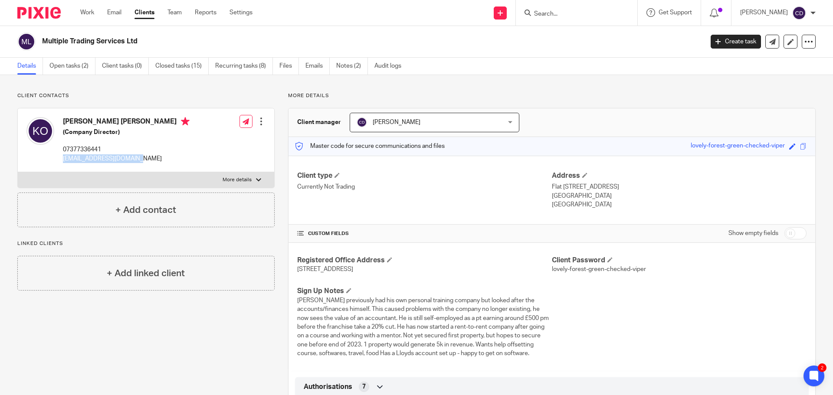
copy p "[EMAIL_ADDRESS][DOMAIN_NAME]"
click at [65, 72] on link "Open tasks (2)" at bounding box center [72, 66] width 46 height 17
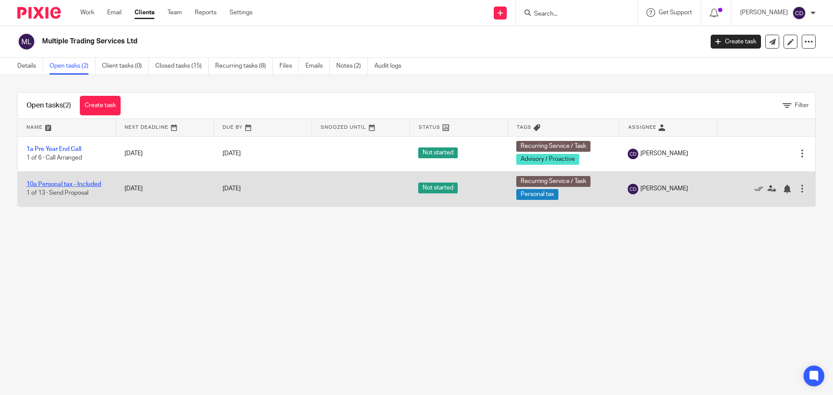
click at [67, 186] on link "10a Personal tax - Included" at bounding box center [63, 184] width 75 height 6
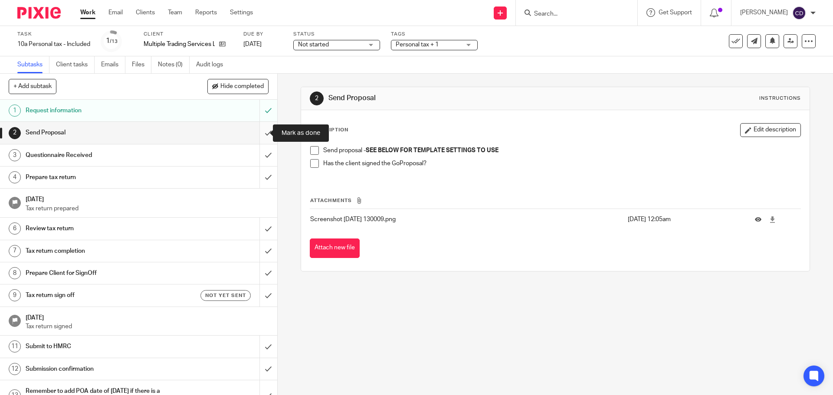
click at [254, 138] on input "submit" at bounding box center [138, 133] width 277 height 22
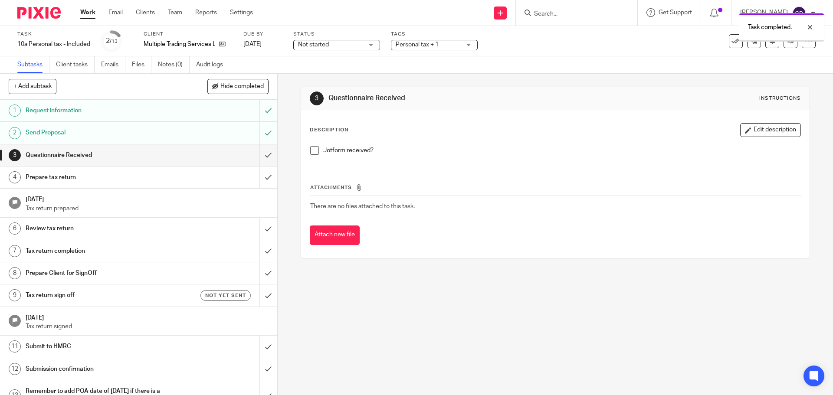
drag, startPoint x: 425, startPoint y: 43, endPoint x: 425, endPoint y: 65, distance: 22.6
click at [425, 43] on span "Personal tax + 1" at bounding box center [417, 45] width 43 height 6
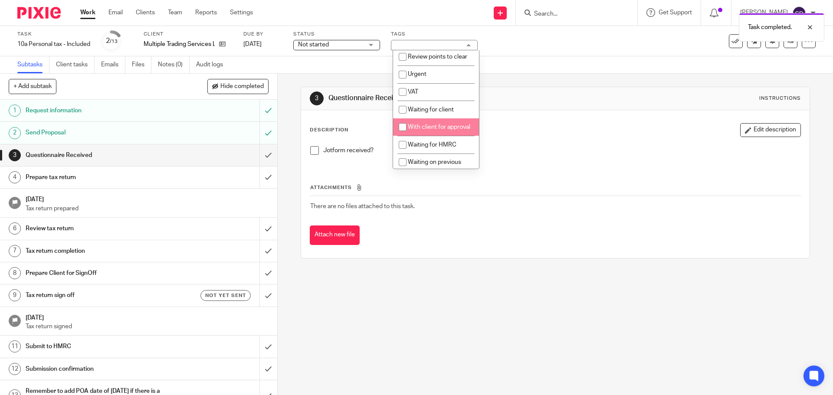
scroll to position [477, 0]
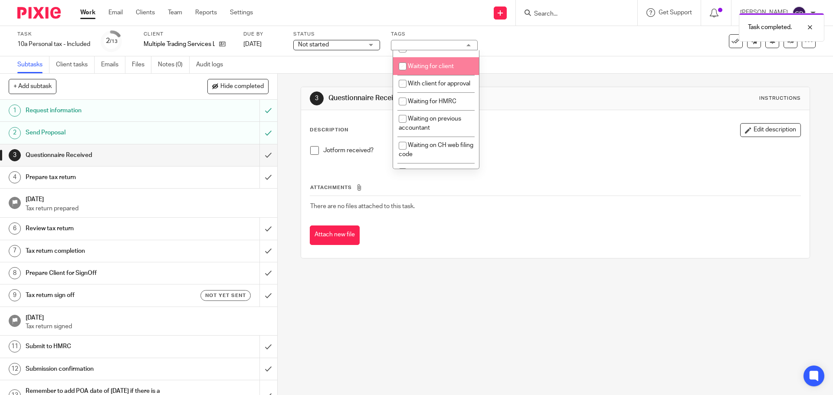
click at [438, 75] on li "Waiting for client" at bounding box center [436, 66] width 86 height 18
checkbox input "true"
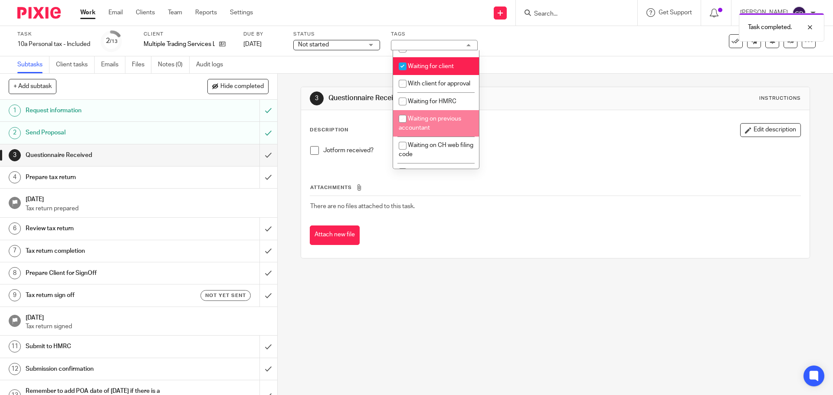
click at [421, 292] on div "3 Questionnaire Received Instructions Description Edit description Jotform rece…" at bounding box center [555, 234] width 555 height 321
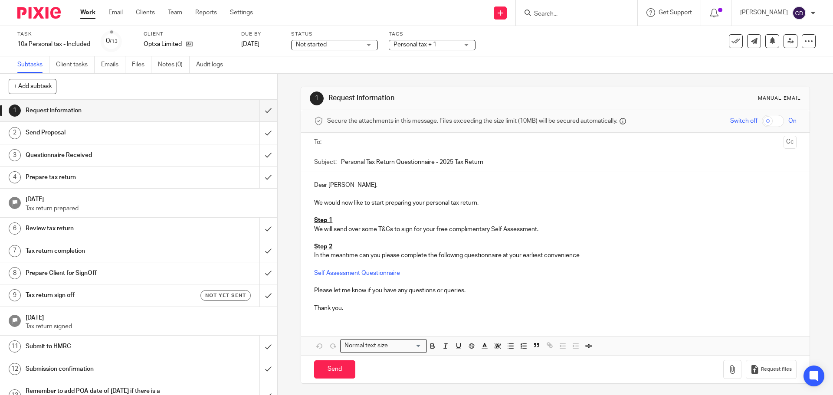
click at [359, 135] on ul at bounding box center [555, 142] width 455 height 14
click at [364, 149] on ul at bounding box center [555, 142] width 455 height 14
click at [367, 150] on div at bounding box center [555, 143] width 455 height 20
click at [369, 145] on input "text" at bounding box center [554, 142] width 449 height 10
click at [338, 383] on div "Send You have unsaved changes Request files" at bounding box center [555, 371] width 508 height 29
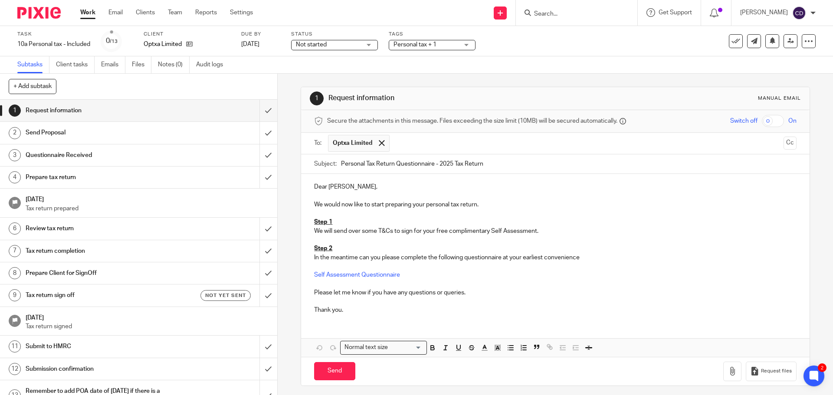
drag, startPoint x: 337, startPoint y: 374, endPoint x: 339, endPoint y: 360, distance: 14.1
click at [336, 374] on input "Send" at bounding box center [334, 371] width 41 height 19
type input "Sent"
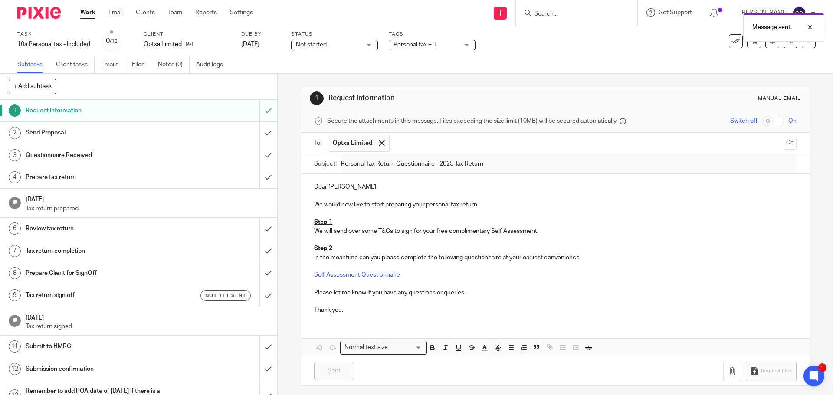
click at [419, 44] on span "Personal tax + 1" at bounding box center [414, 45] width 43 height 6
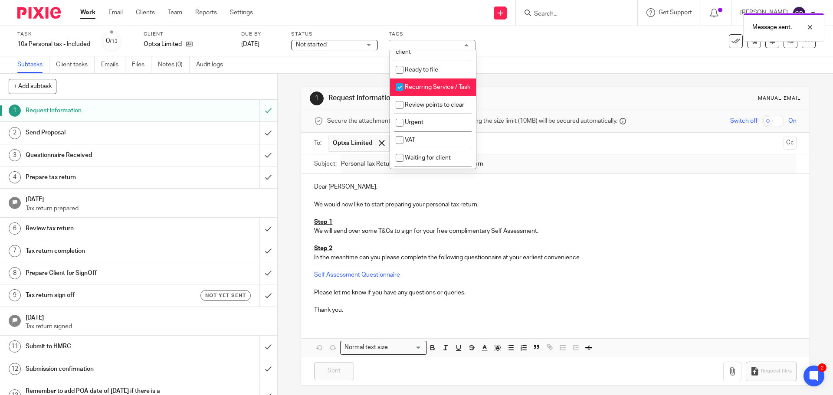
scroll to position [434, 0]
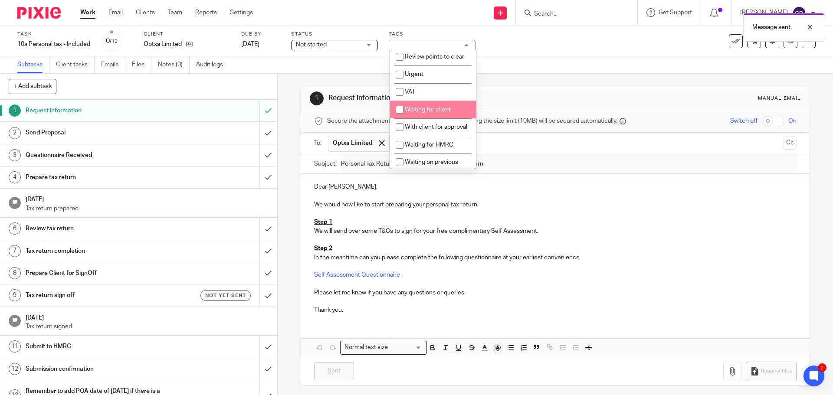
click at [433, 118] on li "Waiting for client" at bounding box center [433, 110] width 86 height 18
checkbox input "true"
click at [187, 43] on link at bounding box center [187, 44] width 11 height 9
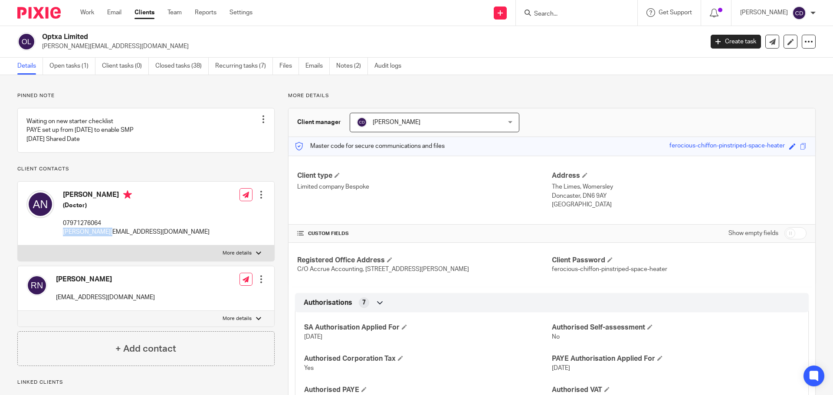
drag, startPoint x: 123, startPoint y: 242, endPoint x: 61, endPoint y: 251, distance: 63.2
click at [61, 246] on div "[PERSON_NAME] (Doctor) 07971276064 [PERSON_NAME][EMAIL_ADDRESS][DOMAIN_NAME] Ed…" at bounding box center [146, 214] width 256 height 64
copy p "[PERSON_NAME][EMAIL_ADDRESS][DOMAIN_NAME]"
click at [41, 63] on link "Details" at bounding box center [30, 66] width 26 height 17
click at [55, 72] on link "Open tasks (1)" at bounding box center [72, 66] width 46 height 17
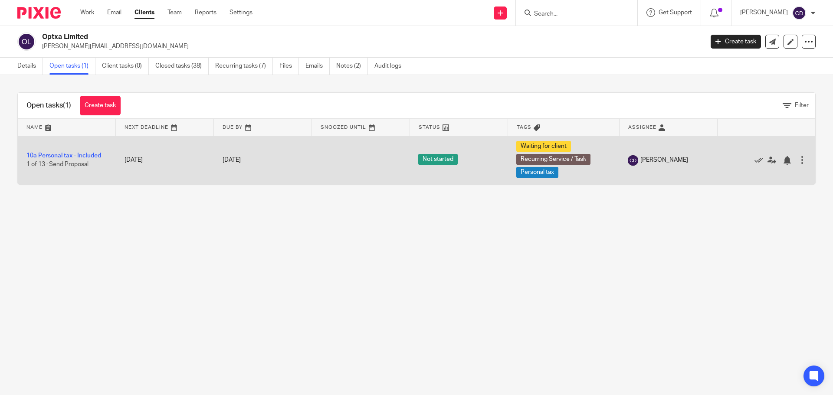
click at [71, 157] on link "10a Personal tax - Included" at bounding box center [63, 156] width 75 height 6
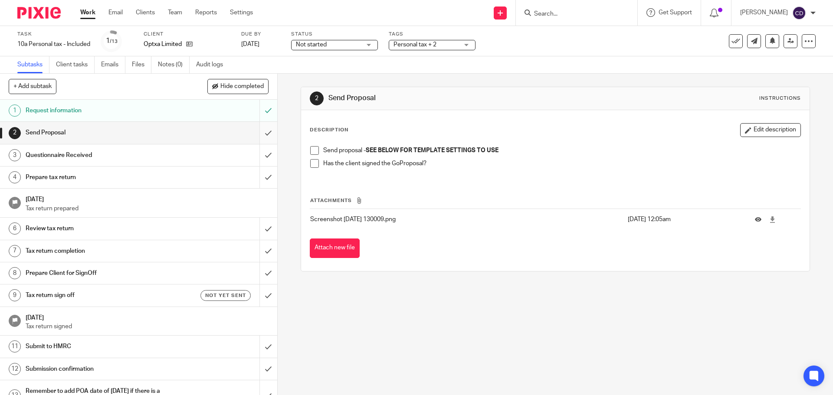
click at [259, 134] on input "submit" at bounding box center [138, 133] width 277 height 22
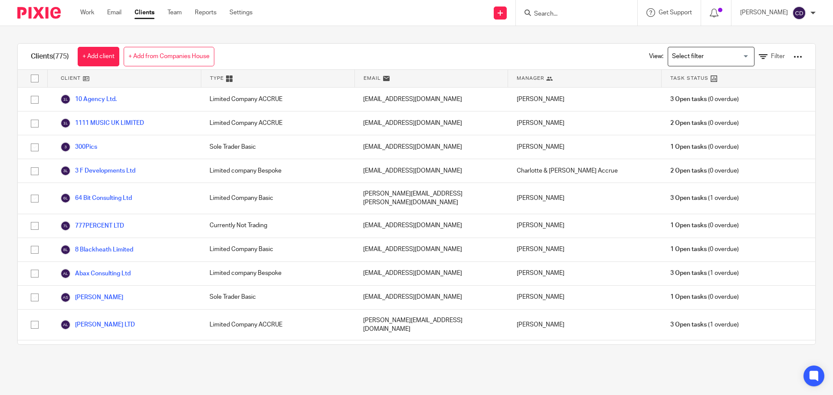
click at [726, 65] on div "Loading..." at bounding box center [711, 57] width 87 height 20
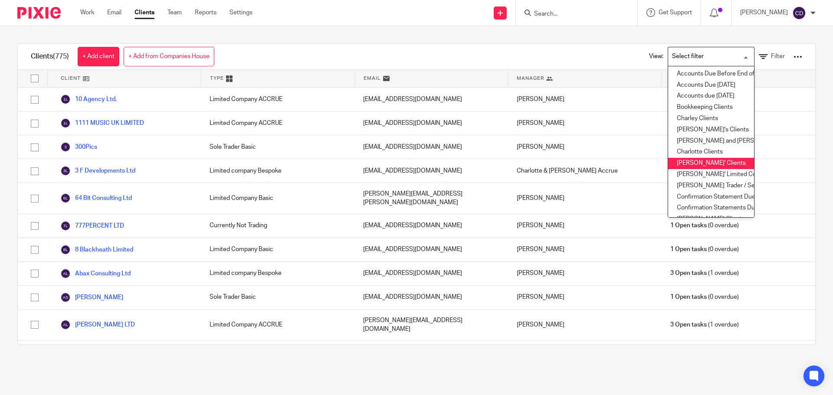
click at [692, 158] on li "Chris' Clients" at bounding box center [711, 163] width 86 height 11
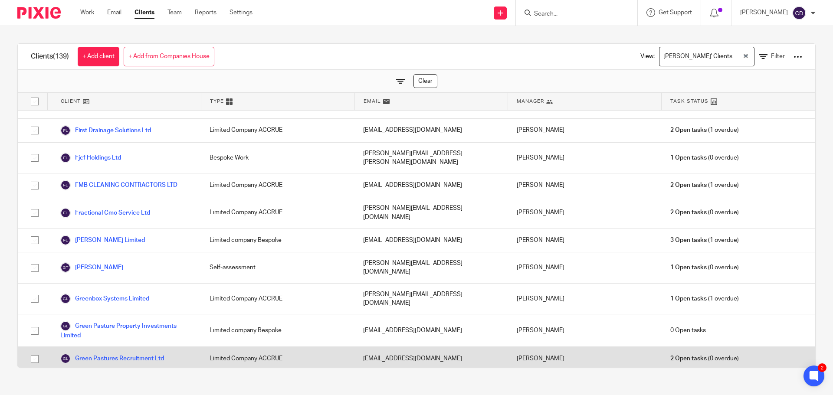
scroll to position [1388, 0]
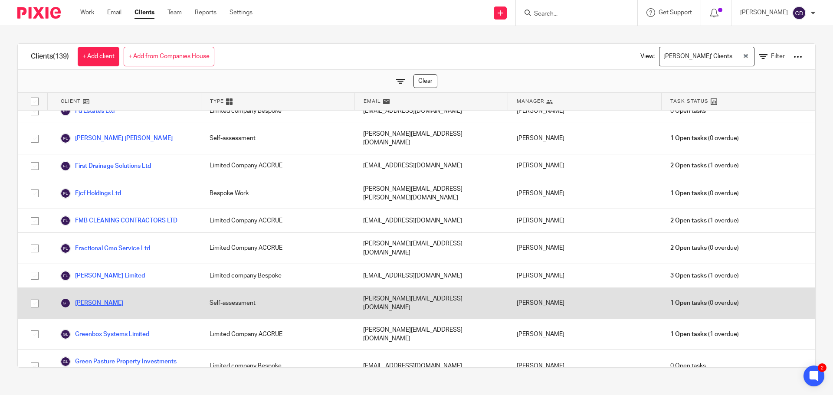
click at [107, 298] on link "Gary Tanswell" at bounding box center [91, 303] width 63 height 10
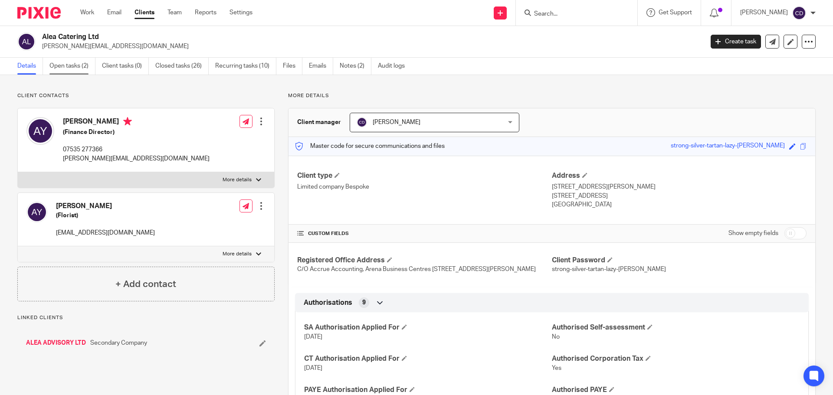
click at [61, 72] on link "Open tasks (2)" at bounding box center [72, 66] width 46 height 17
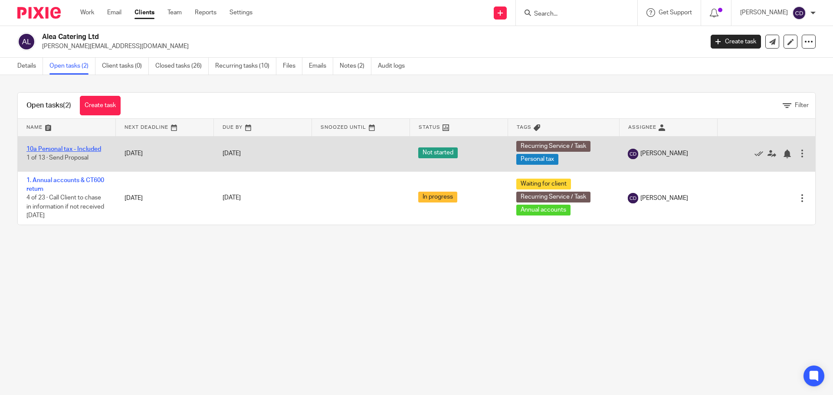
click at [86, 147] on link "10a Personal tax - Included" at bounding box center [63, 149] width 75 height 6
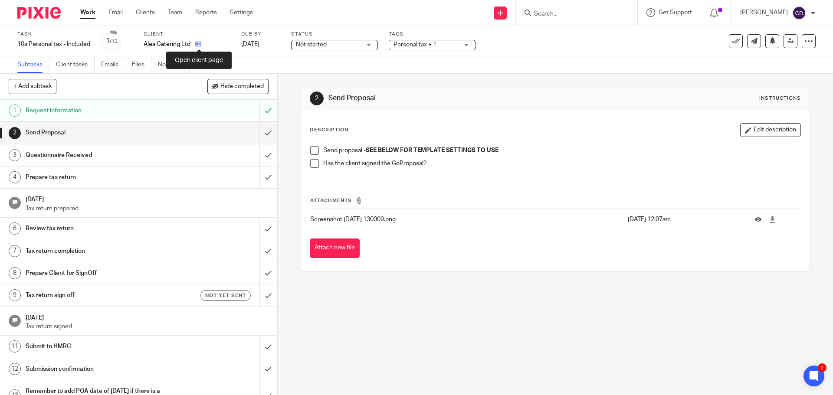
click at [198, 46] on icon at bounding box center [198, 44] width 7 height 7
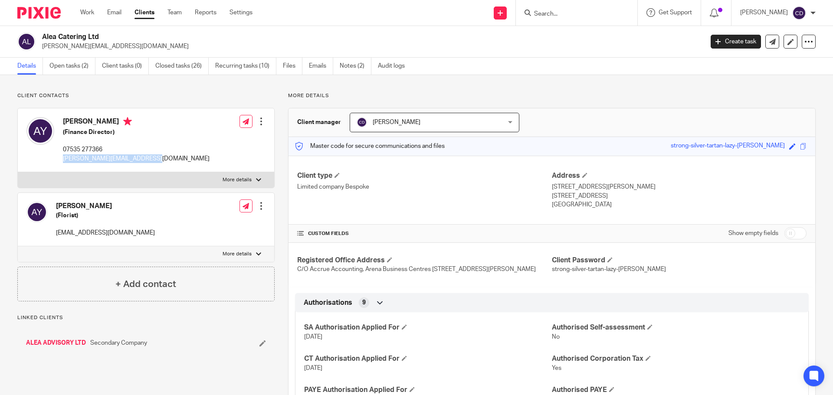
drag, startPoint x: 170, startPoint y: 158, endPoint x: 60, endPoint y: 161, distance: 110.2
click at [60, 161] on div "[PERSON_NAME] (Finance Director) 07535 277366 [PERSON_NAME][EMAIL_ADDRESS][DOMA…" at bounding box center [146, 140] width 256 height 64
copy p "[PERSON_NAME][EMAIL_ADDRESS][DOMAIN_NAME]"
click at [82, 66] on link "Open tasks (2)" at bounding box center [72, 66] width 46 height 17
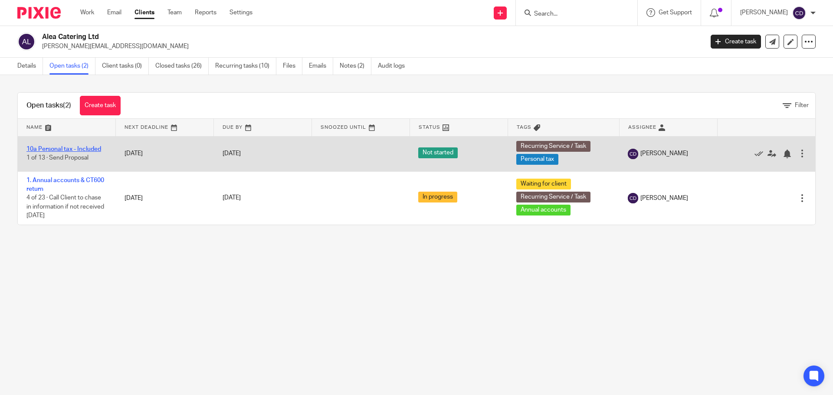
click at [65, 147] on link "10a Personal tax - Included" at bounding box center [63, 149] width 75 height 6
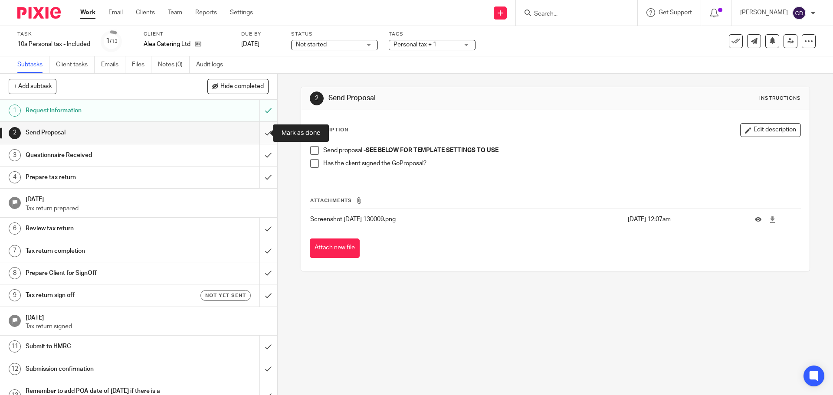
click at [253, 134] on input "submit" at bounding box center [138, 133] width 277 height 22
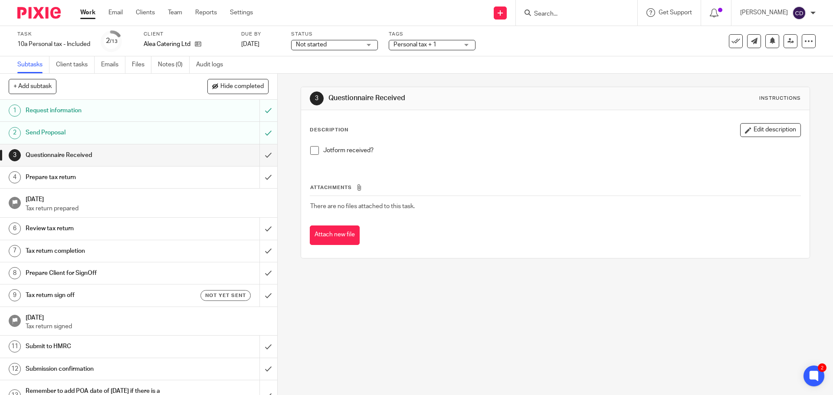
click at [89, 15] on link "Work" at bounding box center [87, 12] width 15 height 9
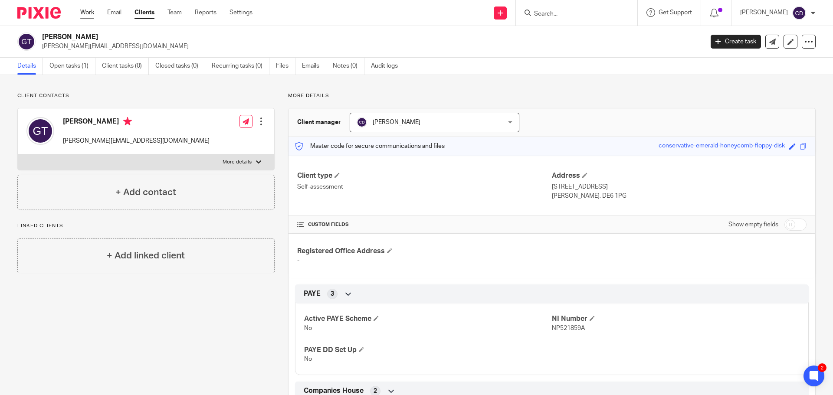
click at [91, 13] on link "Work" at bounding box center [87, 12] width 14 height 9
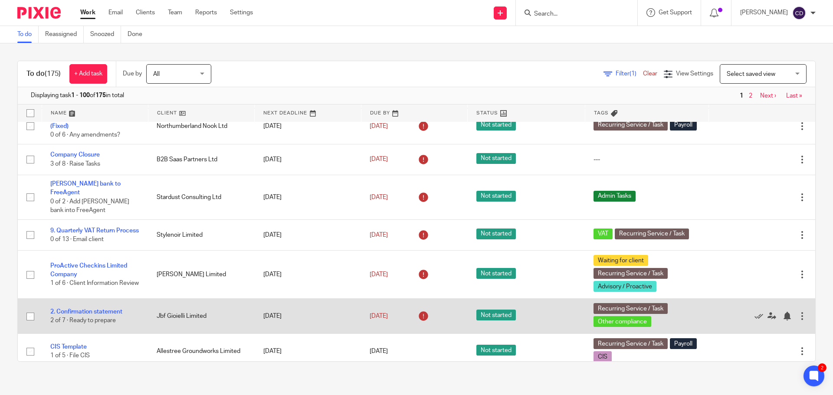
scroll to position [260, 0]
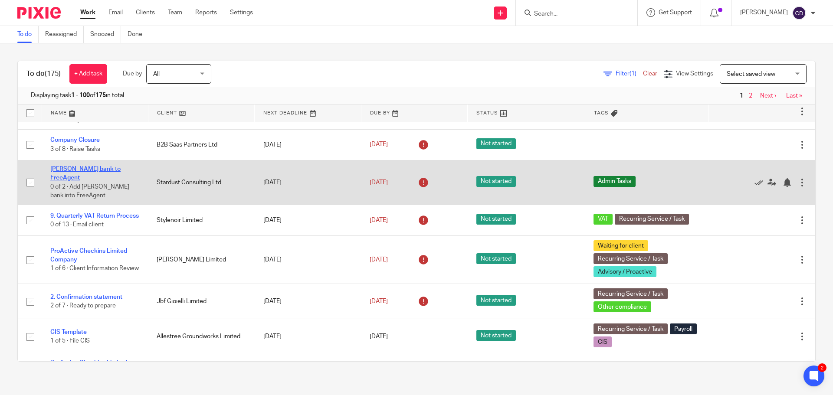
click at [96, 167] on link "Anna bank to FreeAgent" at bounding box center [85, 173] width 70 height 15
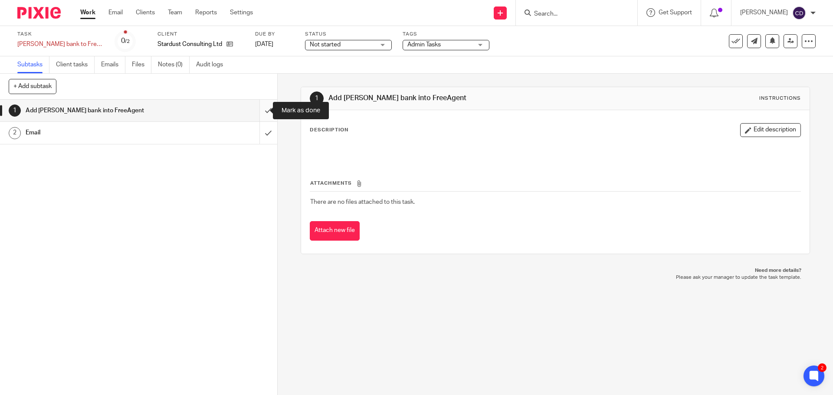
click at [262, 111] on input "submit" at bounding box center [138, 111] width 277 height 22
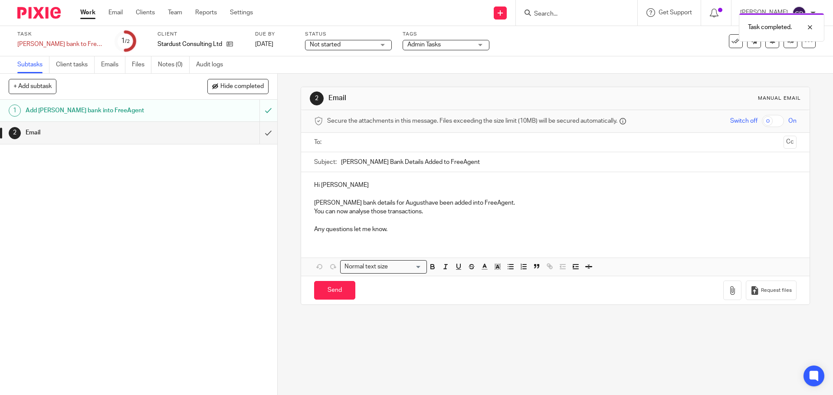
click at [497, 203] on p "Anna bank details for Augusthave been added into FreeAgent." at bounding box center [555, 203] width 482 height 9
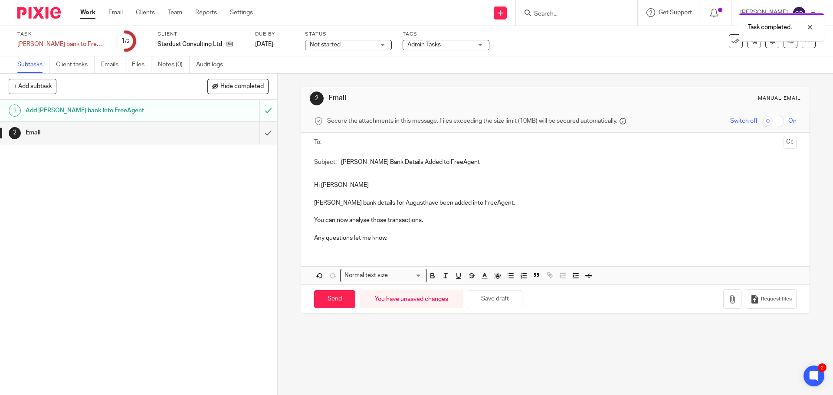
click at [390, 204] on p "Anna bank details for Augusthave been added into FreeAgent." at bounding box center [555, 203] width 482 height 9
click at [428, 147] on input "text" at bounding box center [554, 142] width 449 height 10
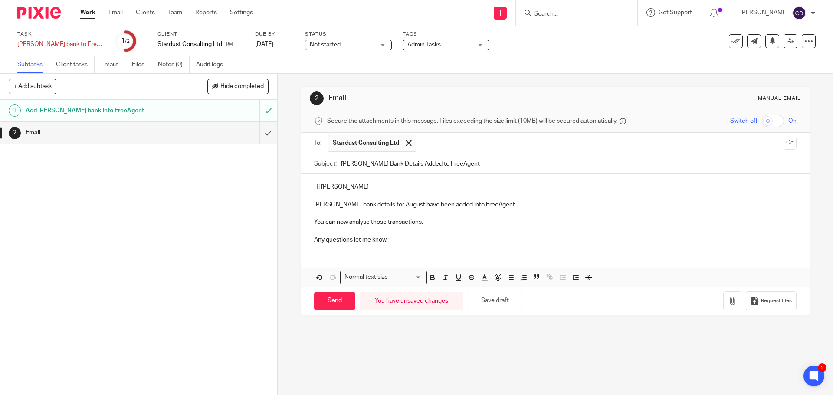
click at [442, 135] on input "text" at bounding box center [600, 143] width 359 height 17
click at [338, 298] on input "Send" at bounding box center [334, 301] width 41 height 19
type input "Sent"
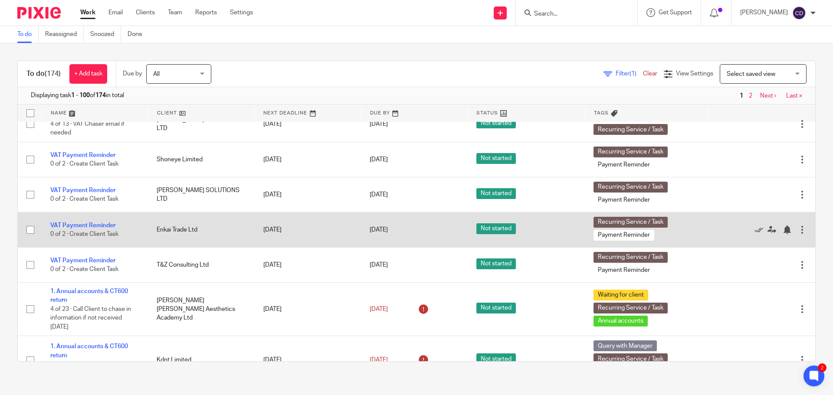
scroll to position [1431, 0]
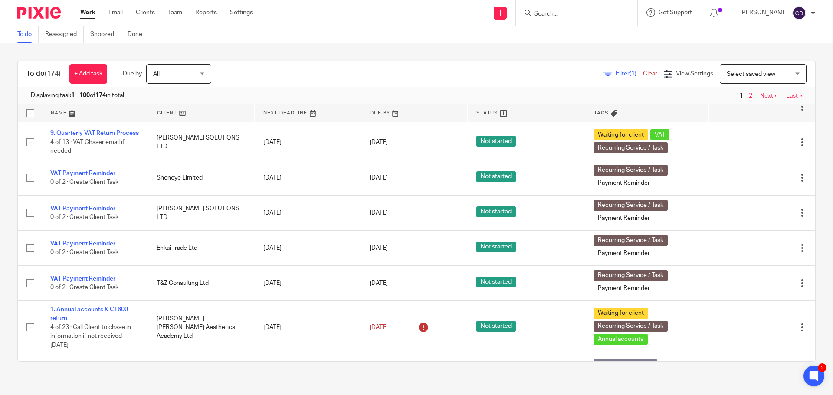
click at [749, 75] on span "Select saved view" at bounding box center [751, 74] width 49 height 6
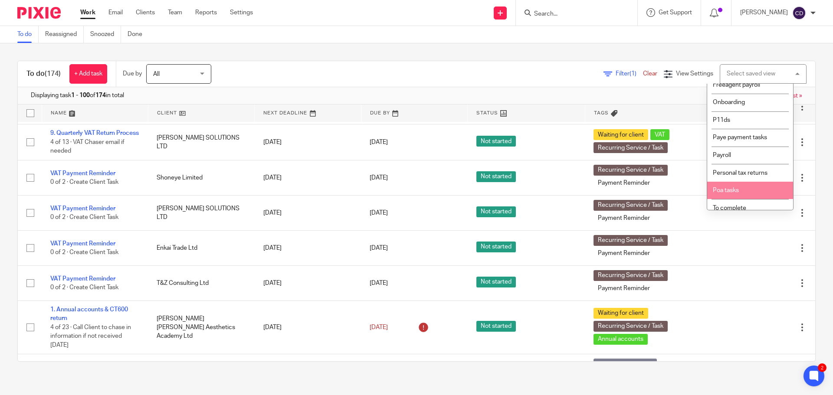
scroll to position [103, 0]
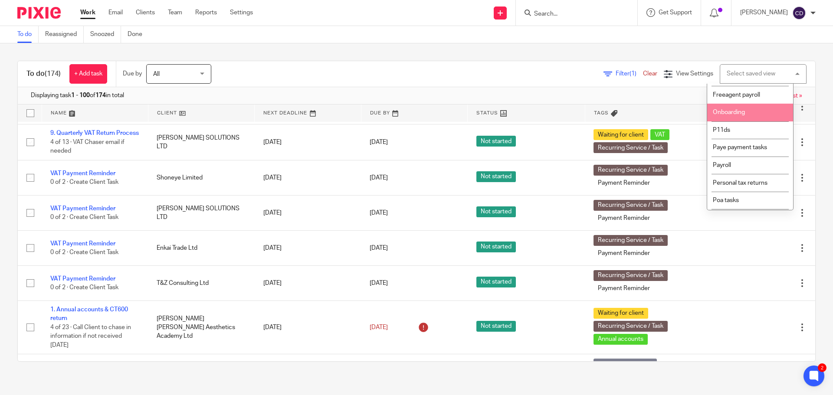
click at [723, 115] on span "Onboarding" at bounding box center [729, 112] width 32 height 6
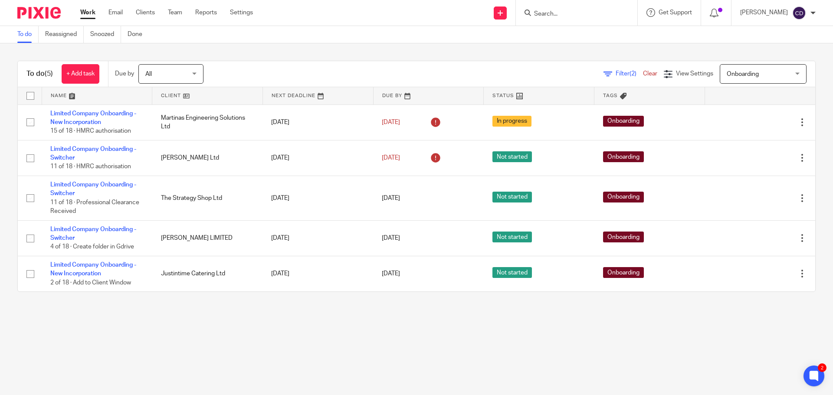
click at [756, 72] on span "Onboarding" at bounding box center [758, 74] width 63 height 18
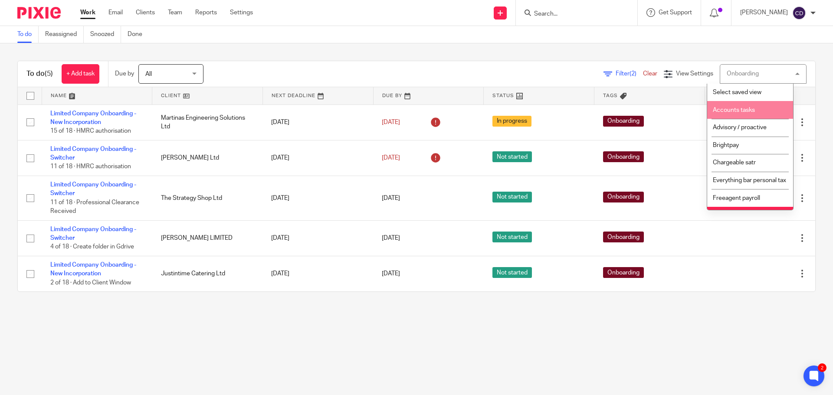
click at [734, 109] on span "Accounts tasks" at bounding box center [734, 110] width 42 height 6
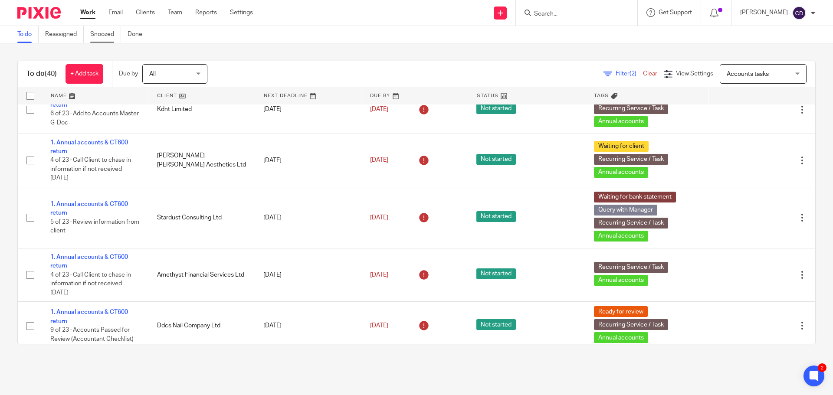
scroll to position [130, 0]
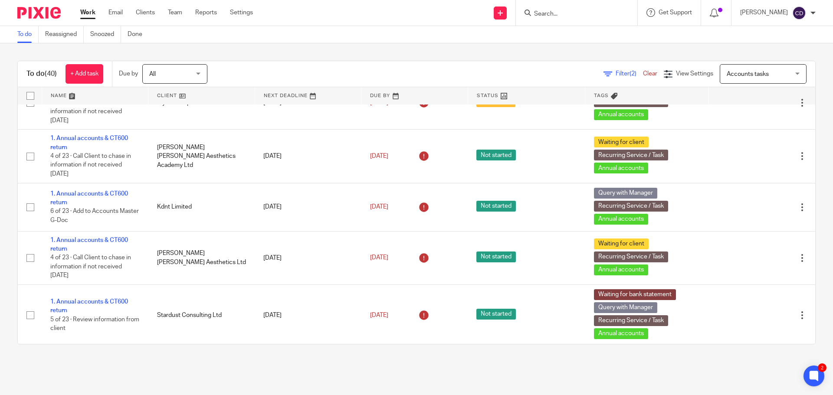
click at [90, 10] on link "Work" at bounding box center [87, 12] width 15 height 9
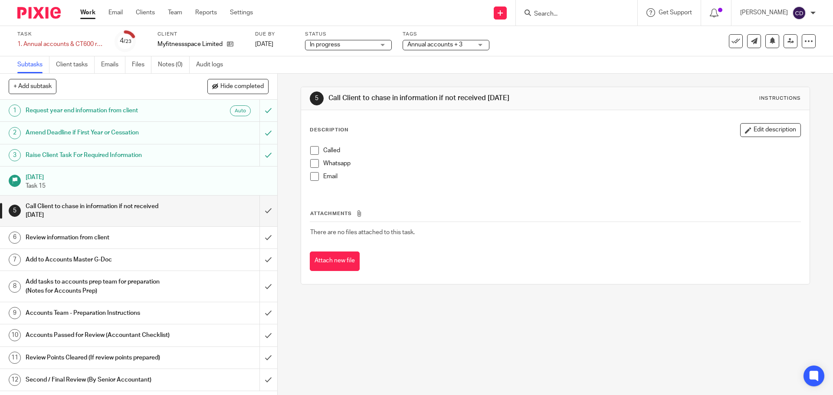
drag, startPoint x: 310, startPoint y: 150, endPoint x: 310, endPoint y: 159, distance: 8.7
click at [310, 150] on span at bounding box center [314, 150] width 9 height 9
click at [311, 162] on span at bounding box center [314, 163] width 9 height 9
click at [311, 177] on span at bounding box center [314, 176] width 9 height 9
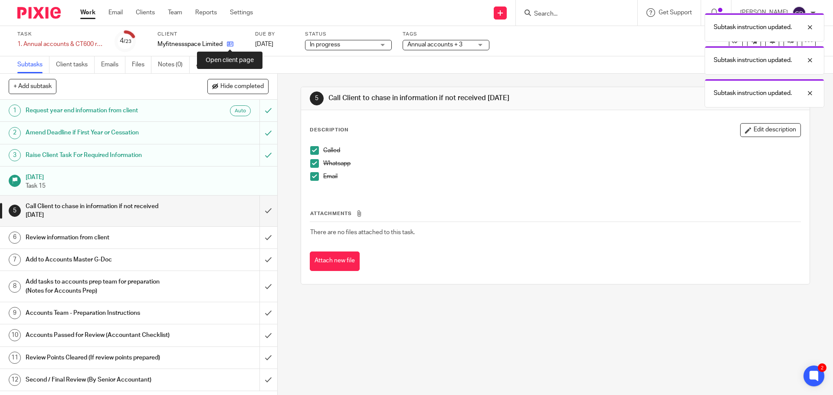
click at [227, 44] on icon at bounding box center [230, 44] width 7 height 7
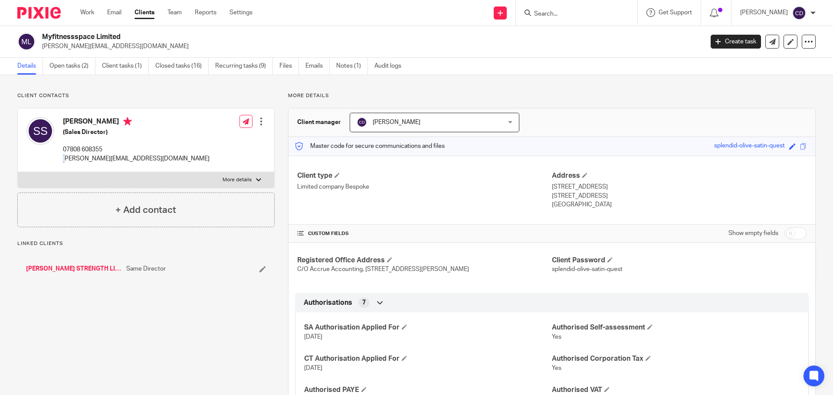
drag, startPoint x: 162, startPoint y: 154, endPoint x: 83, endPoint y: 159, distance: 79.1
click at [67, 156] on div "[PERSON_NAME] (Sales Director) 07808 608355 [PERSON_NAME][EMAIL_ADDRESS][DOMAIN…" at bounding box center [146, 140] width 256 height 64
click at [128, 161] on p "[PERSON_NAME][EMAIL_ADDRESS][DOMAIN_NAME]" at bounding box center [136, 158] width 147 height 9
drag, startPoint x: 155, startPoint y: 162, endPoint x: 62, endPoint y: 160, distance: 92.4
click at [62, 160] on div "[PERSON_NAME] (Sales Director) 07808 608355 [PERSON_NAME][EMAIL_ADDRESS][DOMAIN…" at bounding box center [146, 140] width 256 height 64
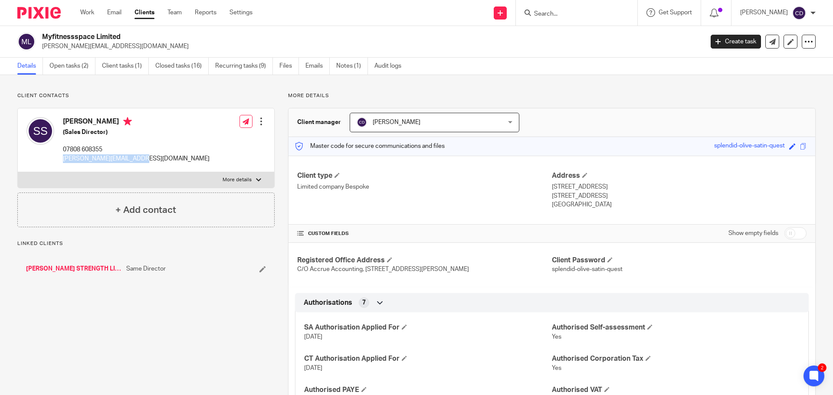
copy p "[PERSON_NAME][EMAIL_ADDRESS][DOMAIN_NAME]"
click at [73, 65] on link "Open tasks (2)" at bounding box center [72, 66] width 46 height 17
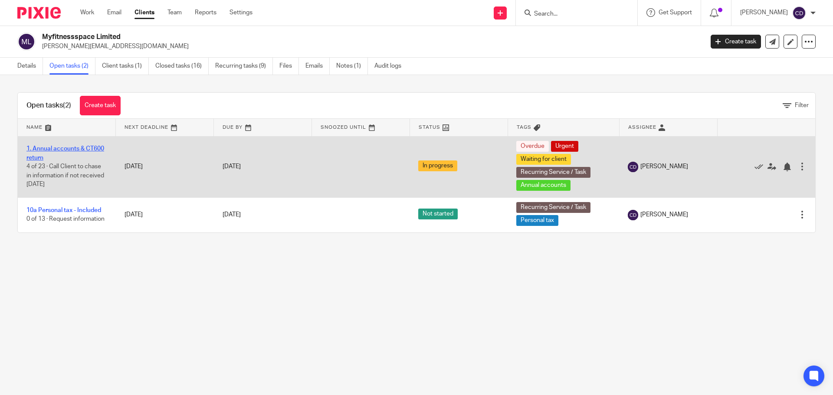
click at [89, 149] on link "1. Annual accounts & CT600 return" at bounding box center [65, 153] width 78 height 15
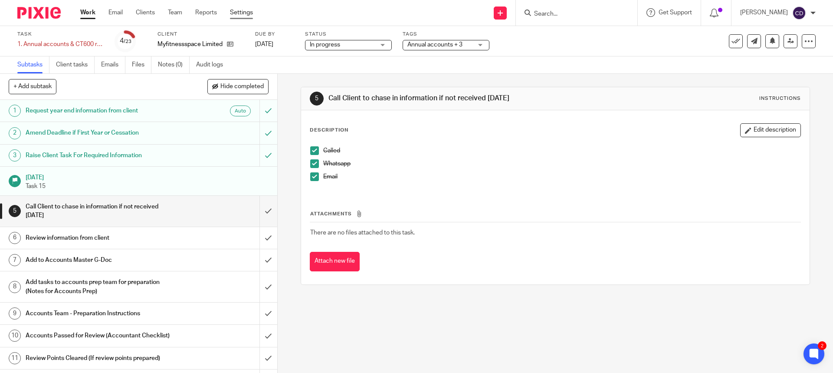
click at [239, 9] on link "Settings" at bounding box center [241, 12] width 23 height 9
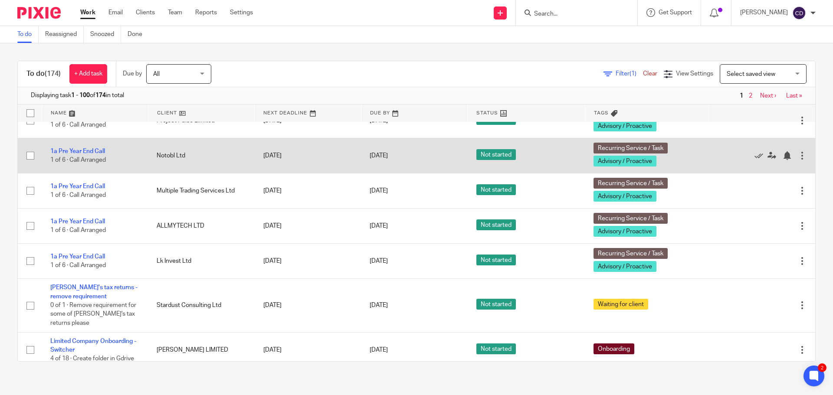
scroll to position [998, 0]
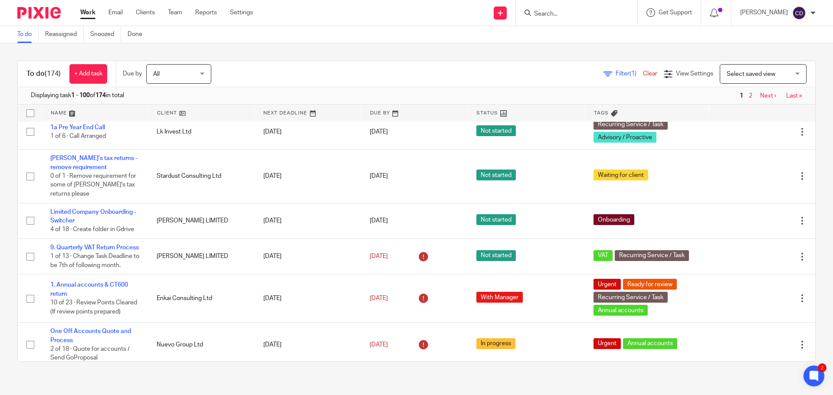
click at [573, 15] on input "Search" at bounding box center [572, 14] width 78 height 8
type input "o"
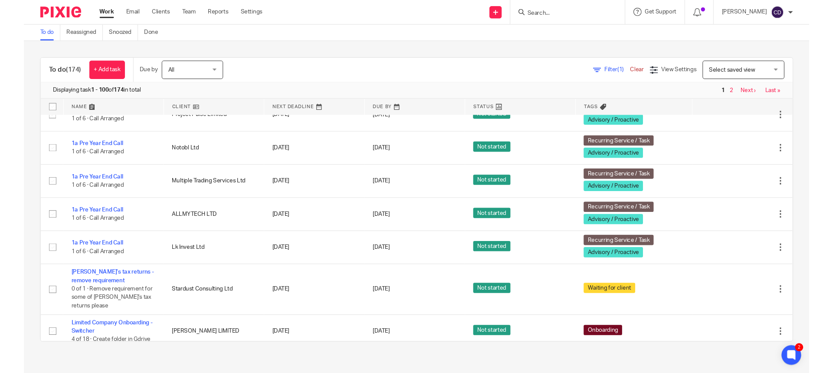
scroll to position [694, 0]
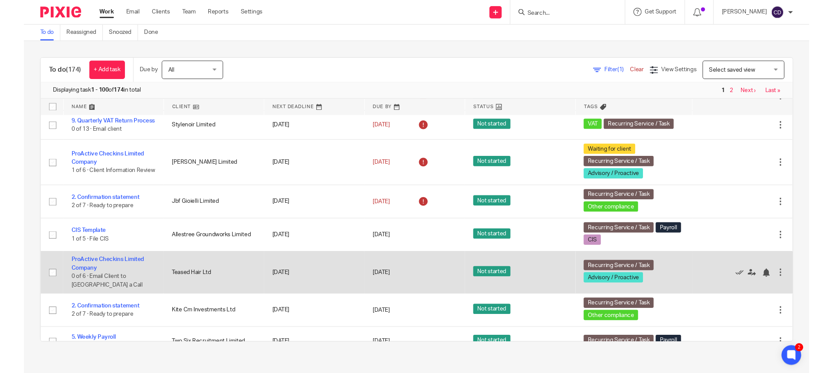
scroll to position [347, 0]
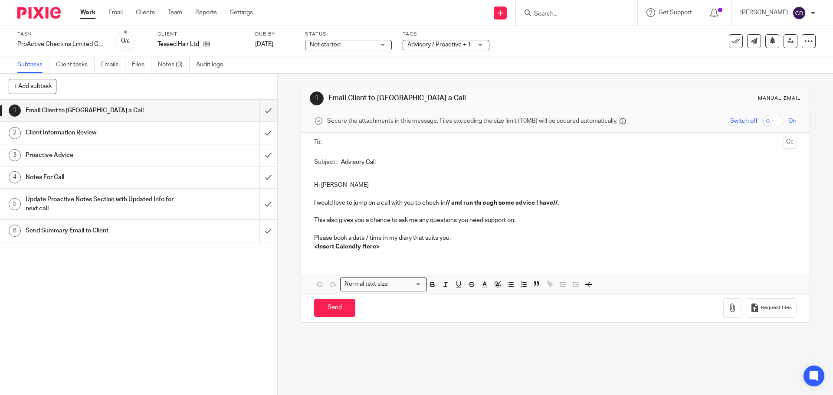
click at [402, 139] on input "text" at bounding box center [554, 142] width 449 height 10
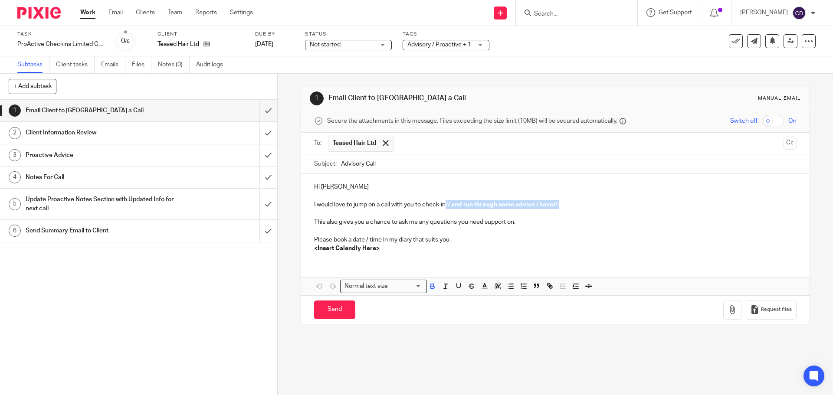
drag, startPoint x: 570, startPoint y: 208, endPoint x: 445, endPoint y: 204, distance: 125.4
click at [445, 204] on p "I would love to jump on a call with you to check-in // and run through some adv…" at bounding box center [555, 204] width 482 height 9
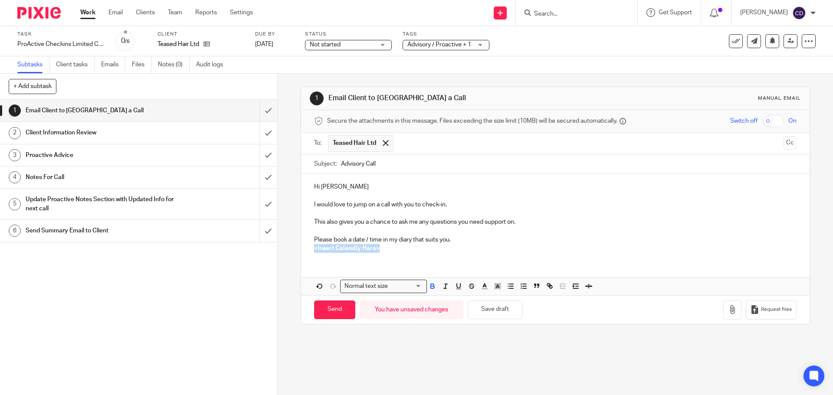
drag, startPoint x: 392, startPoint y: 250, endPoint x: 302, endPoint y: 249, distance: 89.4
click at [302, 249] on div "Hi Zoe I would love to jump on a call with you to check-in. This also gives you…" at bounding box center [555, 216] width 508 height 85
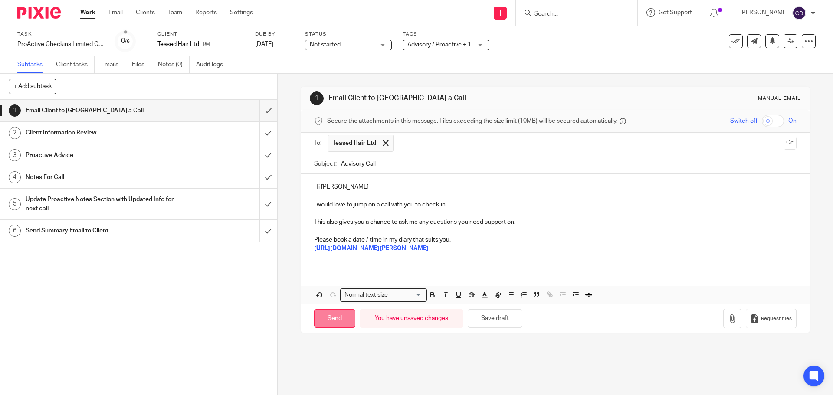
click at [334, 311] on input "Send" at bounding box center [334, 318] width 41 height 19
type input "Sent"
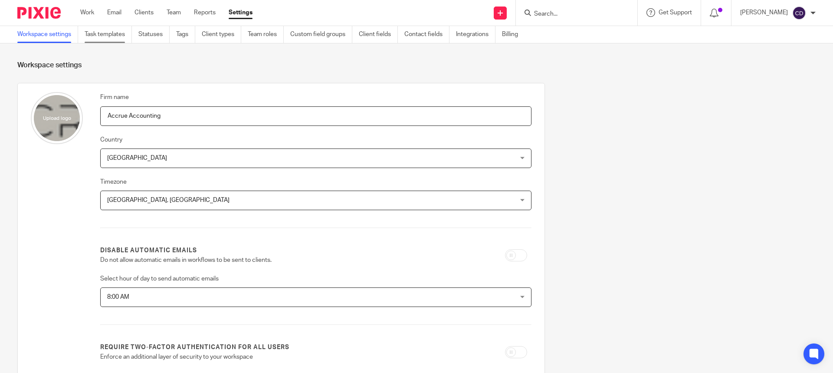
click at [116, 30] on link "Task templates" at bounding box center [108, 34] width 47 height 17
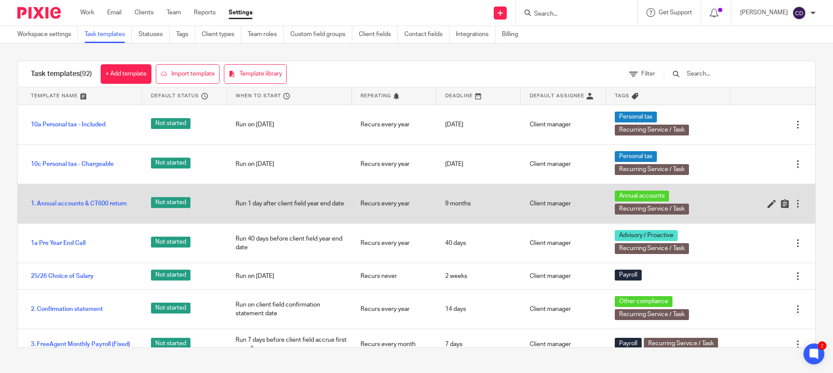
click at [793, 206] on div at bounding box center [797, 203] width 9 height 9
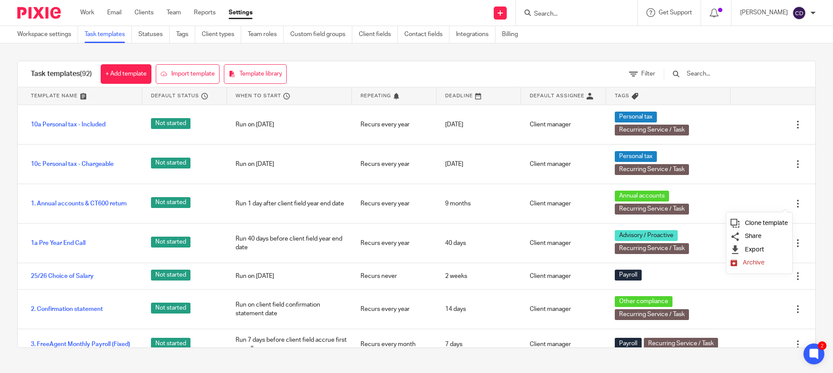
click at [759, 222] on span "Clone template" at bounding box center [766, 222] width 43 height 7
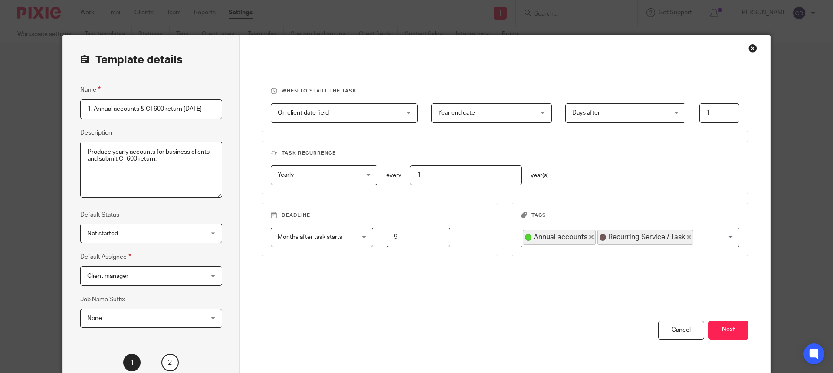
drag, startPoint x: 89, startPoint y: 111, endPoint x: 65, endPoint y: 105, distance: 24.7
click at [65, 105] on div "Template details Name 1. Annual accounts & CT600 return 2025-09-15 Description …" at bounding box center [151, 221] width 177 height 373
type input "1. PROPERTY Annual accounts & CT600 return [DATE]"
click at [354, 311] on div "When to start the task On client date field On client date field Disable On dat…" at bounding box center [505, 200] width 487 height 242
click at [736, 332] on button "Next" at bounding box center [728, 330] width 40 height 19
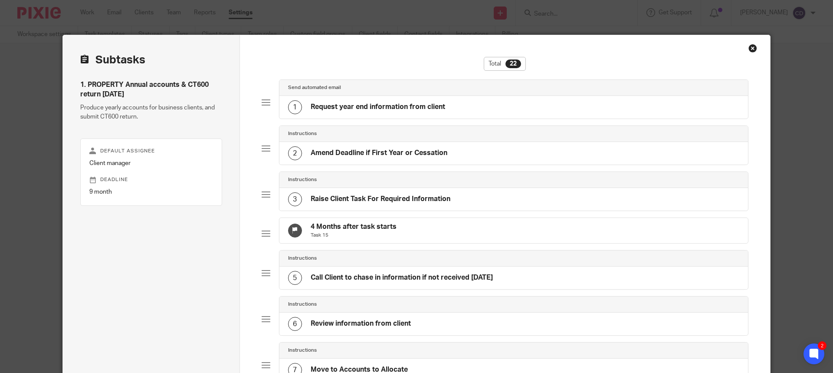
click at [396, 117] on div "1 Request year end information from client" at bounding box center [513, 107] width 469 height 23
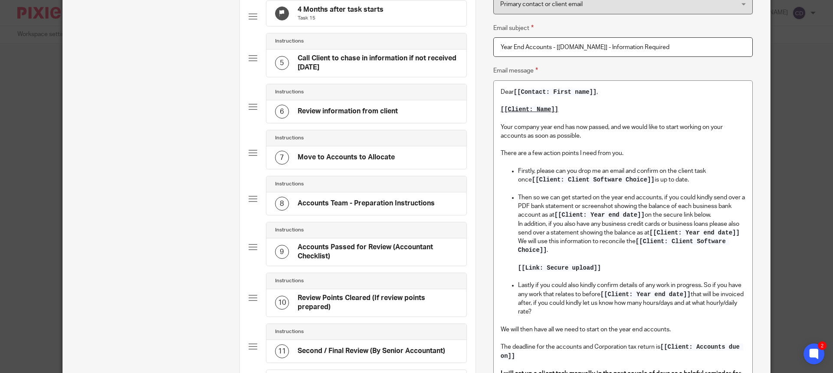
scroll to position [260, 0]
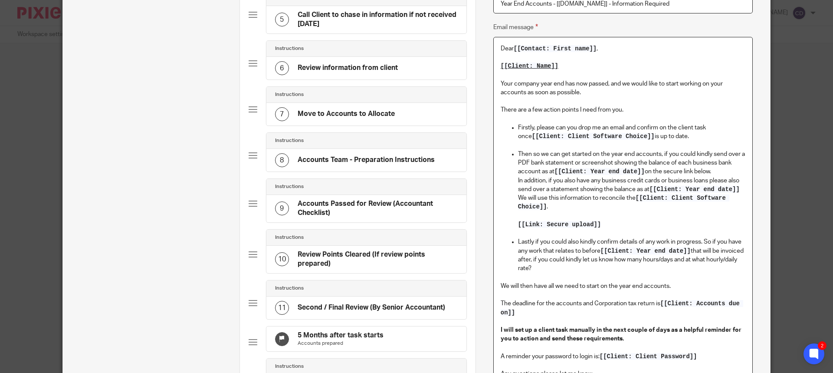
drag, startPoint x: 516, startPoint y: 125, endPoint x: 696, endPoint y: 139, distance: 181.0
click at [696, 139] on p "Firstly, please can you drop me an email and confirm on the client task once [[…" at bounding box center [631, 132] width 227 height 18
click at [518, 182] on p "In addition, if you also have any business credit cards or business loans pleas…" at bounding box center [631, 185] width 227 height 18
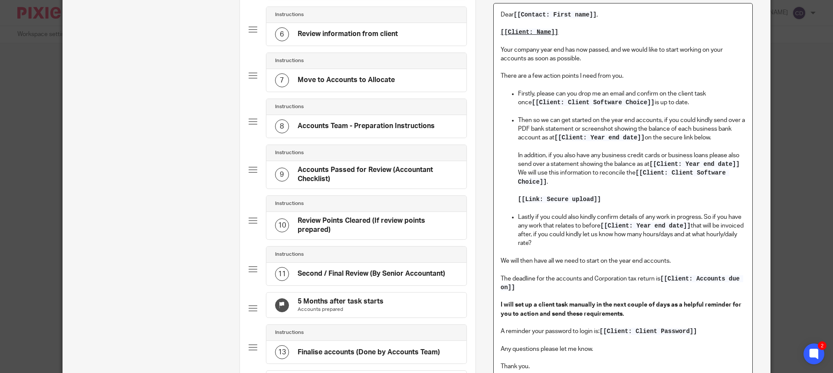
scroll to position [304, 0]
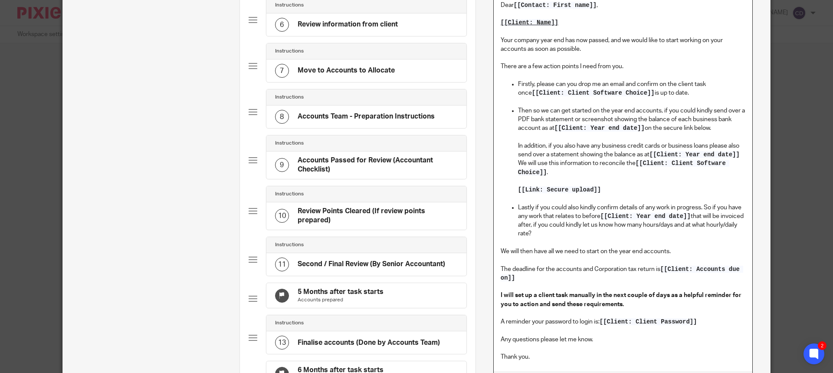
click at [607, 175] on p "We will use this information to reconcile the [[Client: Client Software Choice]…" at bounding box center [631, 168] width 227 height 18
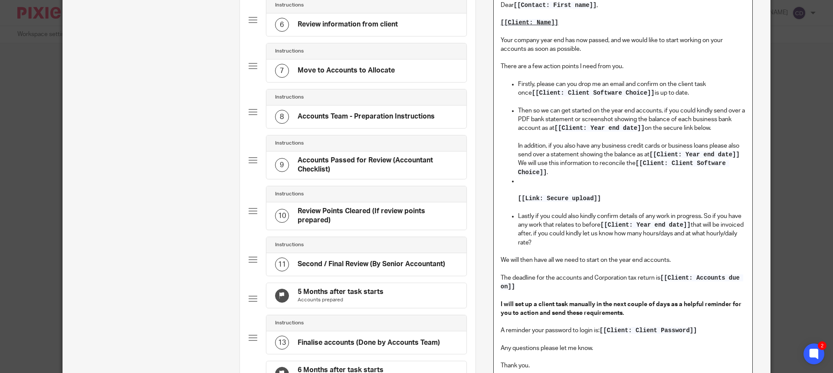
click at [607, 175] on p "We will use this information to reconcile the [[Client: Client Software Choice]…" at bounding box center [631, 168] width 227 height 18
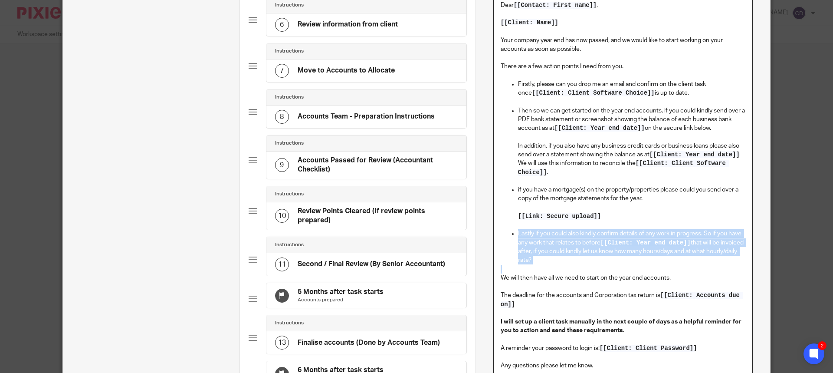
drag, startPoint x: 578, startPoint y: 266, endPoint x: 490, endPoint y: 235, distance: 93.6
click at [493, 235] on div "Dear [[Contact: First name]] , [[Client: Name]] Your company year end has now p…" at bounding box center [622, 212] width 259 height 438
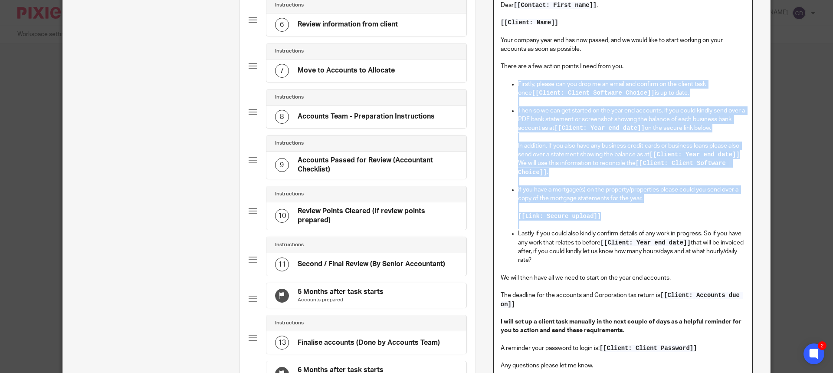
click at [647, 259] on p "Lastly if you could also kindly confirm details of any work in progress. So if …" at bounding box center [631, 246] width 227 height 35
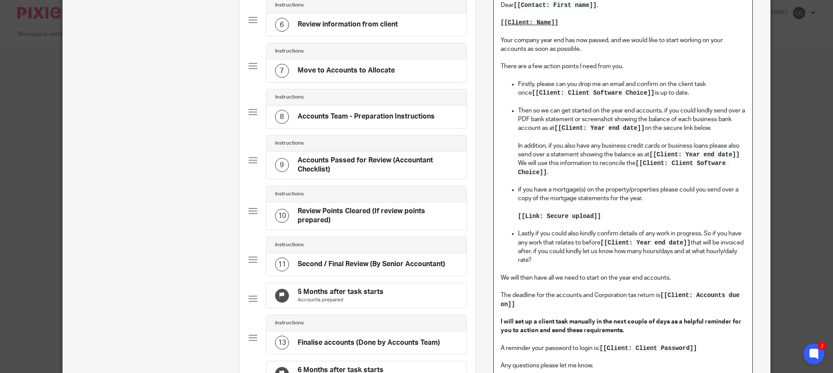
drag, startPoint x: 651, startPoint y: 259, endPoint x: 638, endPoint y: 234, distance: 27.2
click at [638, 234] on p "Lastly if you could also kindly confirm details of any work in progress. So if …" at bounding box center [631, 246] width 227 height 35
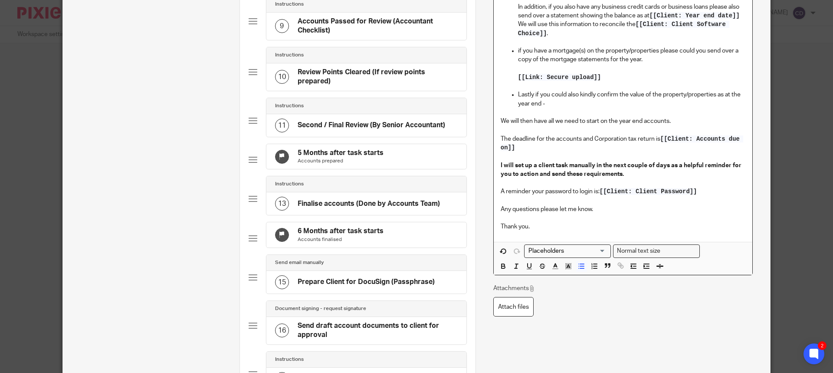
scroll to position [477, 0]
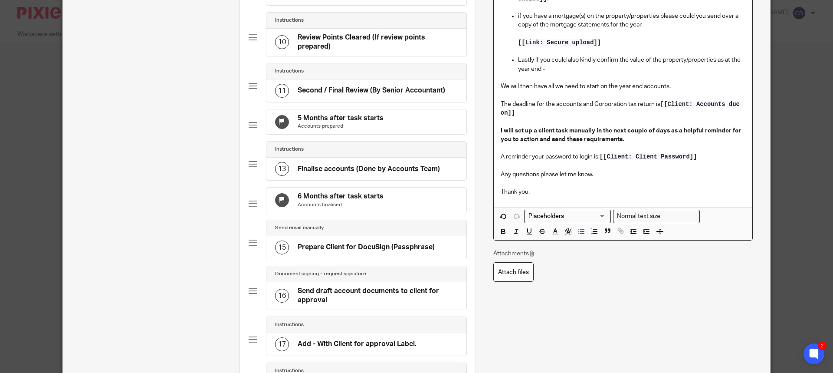
click at [565, 218] on input "Search for option" at bounding box center [565, 216] width 80 height 9
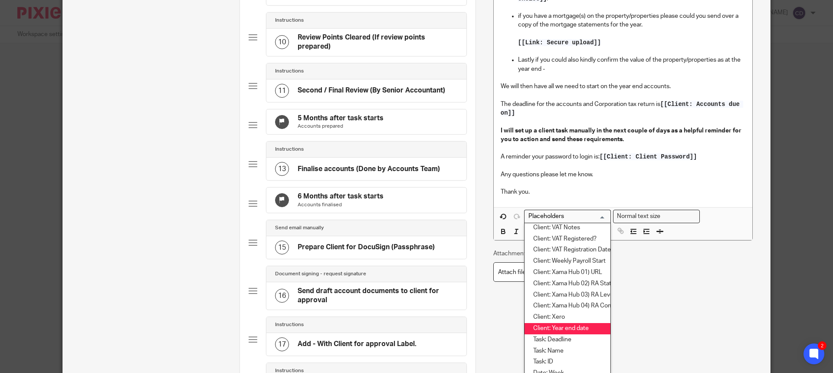
scroll to position [998, 0]
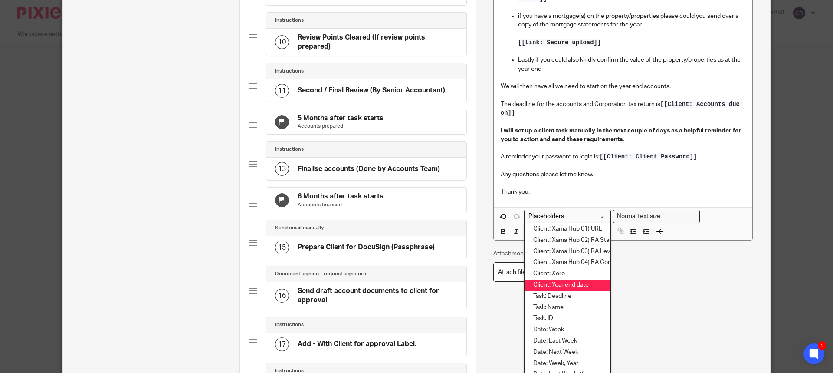
click at [577, 284] on li "Client: Year end date" at bounding box center [567, 284] width 86 height 11
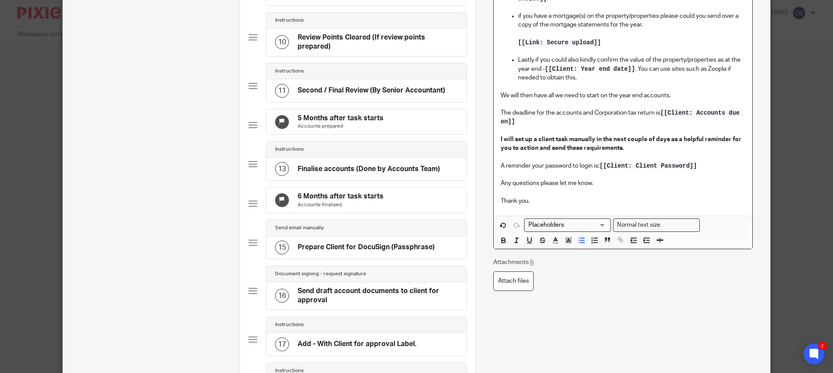
click at [723, 69] on p "Lastly if you could also kindly confirm the value of the property/properties as…" at bounding box center [631, 69] width 227 height 26
click at [724, 69] on p "Lastly if you could also kindly confirm the value of the property/properties as…" at bounding box center [631, 69] width 227 height 26
click at [732, 68] on p "Lastly if you could also kindly confirm the value of the property/properties as…" at bounding box center [631, 69] width 227 height 26
click at [618, 240] on icon "button" at bounding box center [619, 238] width 3 height 3
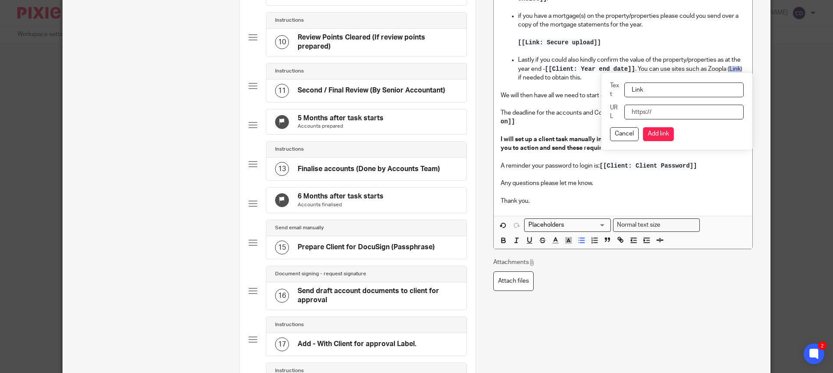
paste input "https://www.zoopla.co.uk/home-values/"
type input "https://www.zoopla.co.uk/home-values/"
click at [661, 134] on button "Add link" at bounding box center [658, 134] width 31 height 14
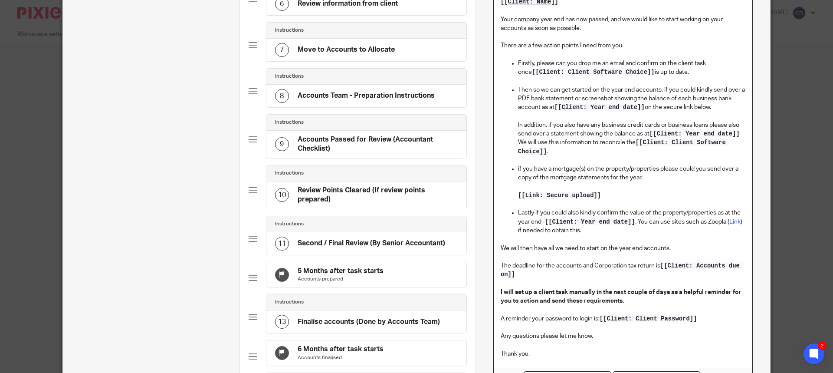
scroll to position [304, 0]
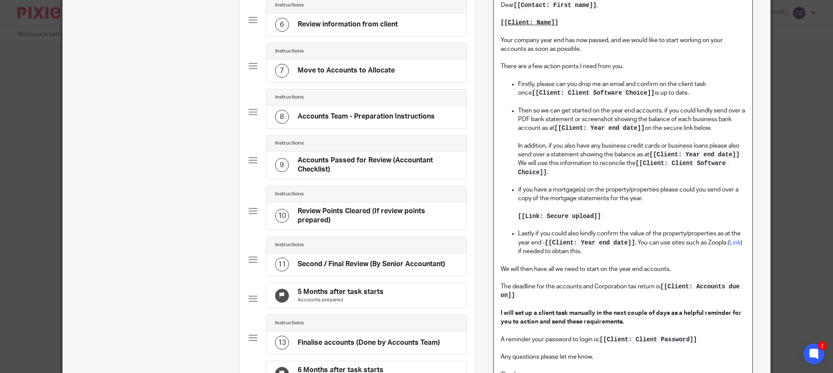
drag, startPoint x: 519, startPoint y: 80, endPoint x: 702, endPoint y: 91, distance: 183.3
click at [702, 91] on p "Firstly, please can you drop me an email and confirm on the client task once [[…" at bounding box center [631, 89] width 227 height 18
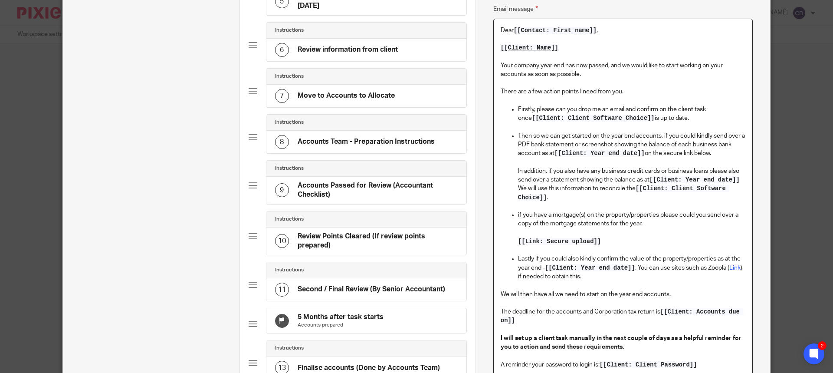
scroll to position [260, 0]
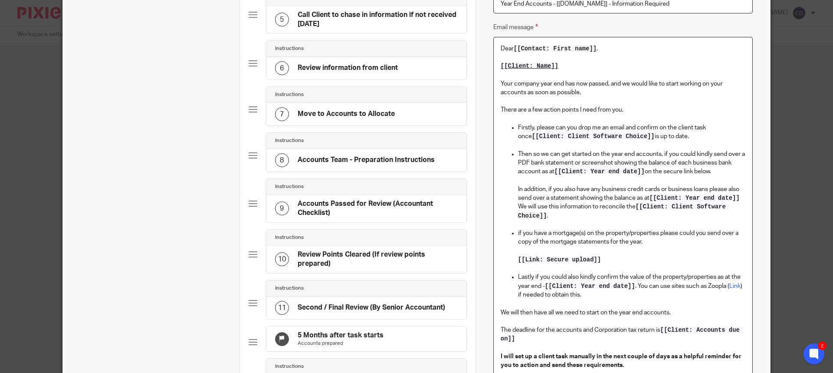
click at [576, 132] on p "Firstly, please can you drop me an email and confirm on the client task once [[…" at bounding box center [631, 132] width 227 height 18
drag, startPoint x: 498, startPoint y: 120, endPoint x: 676, endPoint y: 118, distance: 178.3
click at [676, 118] on p at bounding box center [623, 119] width 245 height 9
click at [684, 132] on p "Firstly, please can you drop me an email and confirm on the client task once [[…" at bounding box center [631, 132] width 227 height 18
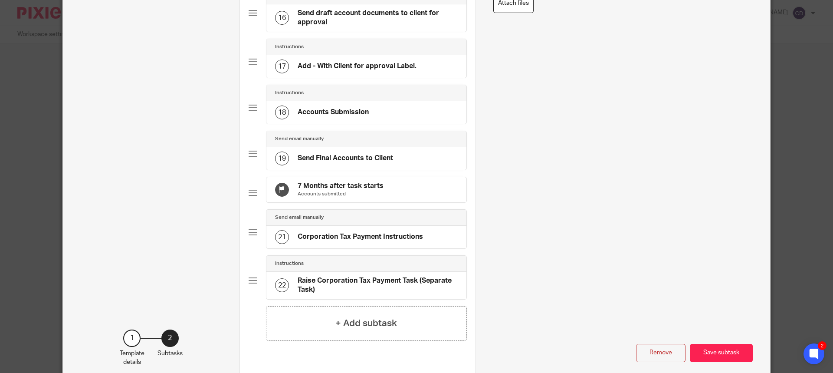
scroll to position [829, 0]
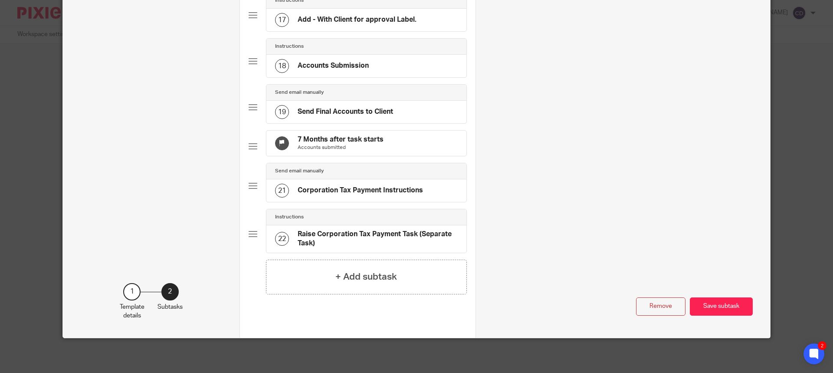
click at [707, 304] on button "Save subtask" at bounding box center [721, 306] width 63 height 19
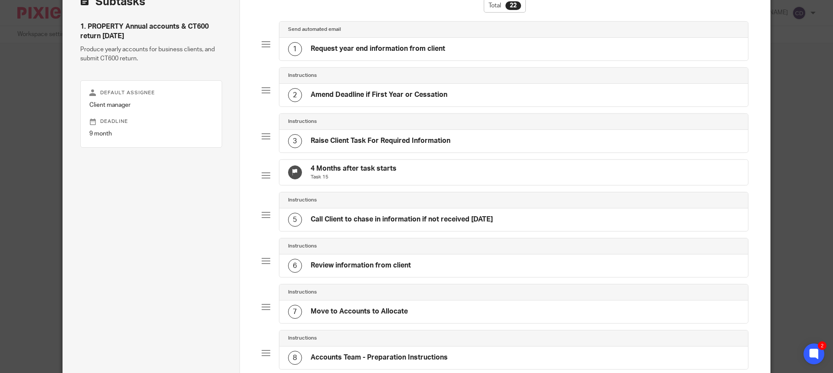
scroll to position [0, 0]
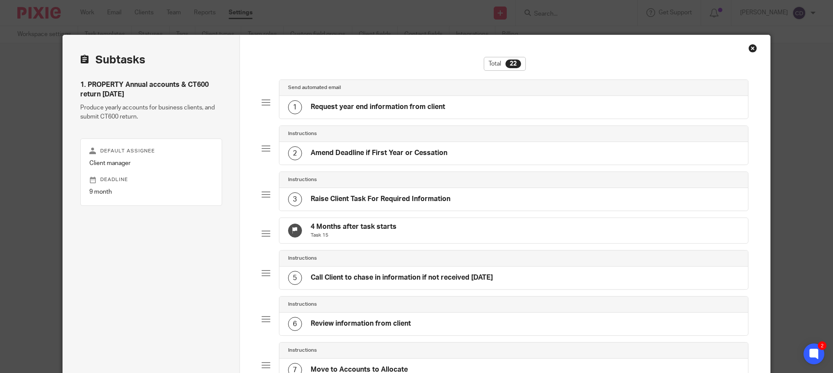
click at [381, 109] on h4 "Request year end information from client" at bounding box center [378, 106] width 134 height 9
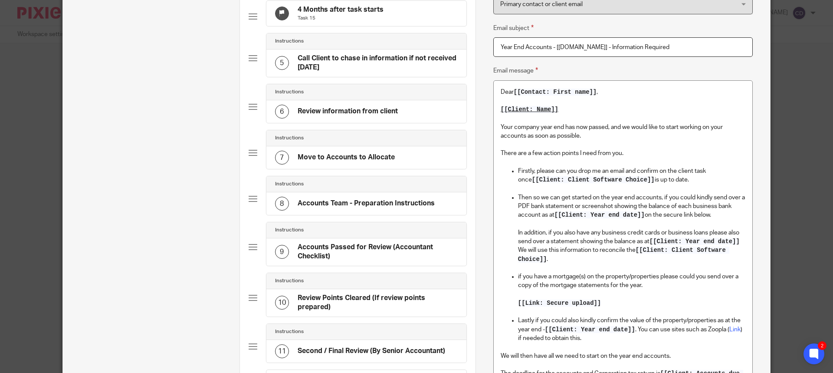
scroll to position [304, 0]
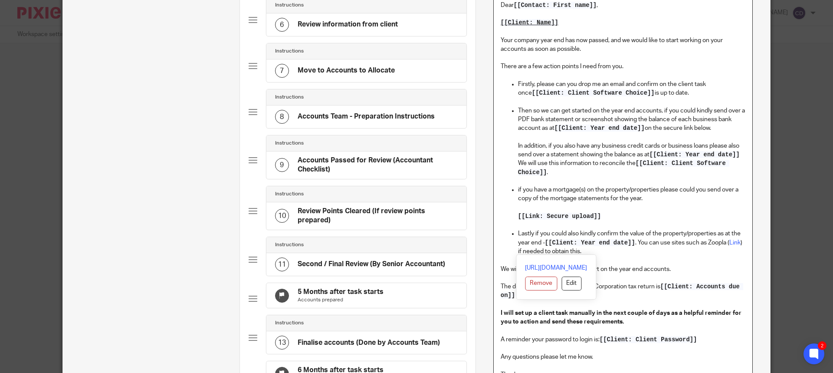
drag, startPoint x: 585, startPoint y: 252, endPoint x: 494, endPoint y: 86, distance: 188.7
click at [494, 86] on div "Dear [[Contact: First name]] , [[Client: Name]] Your company year end has now p…" at bounding box center [623, 191] width 259 height 395
copy ul "Firstly, please can you drop me an email and confirm on the client task once [[…"
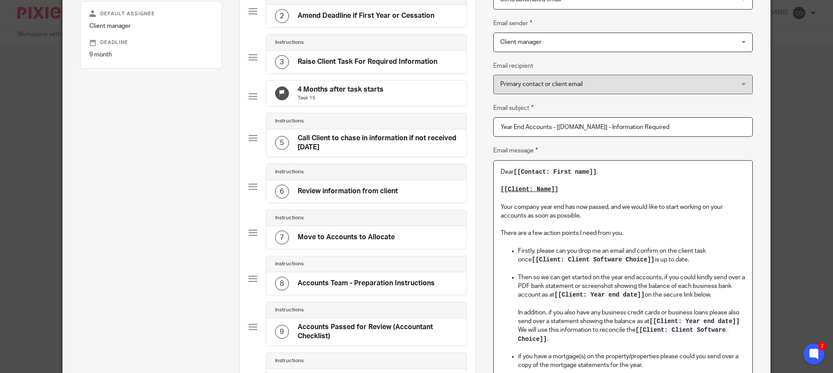
scroll to position [130, 0]
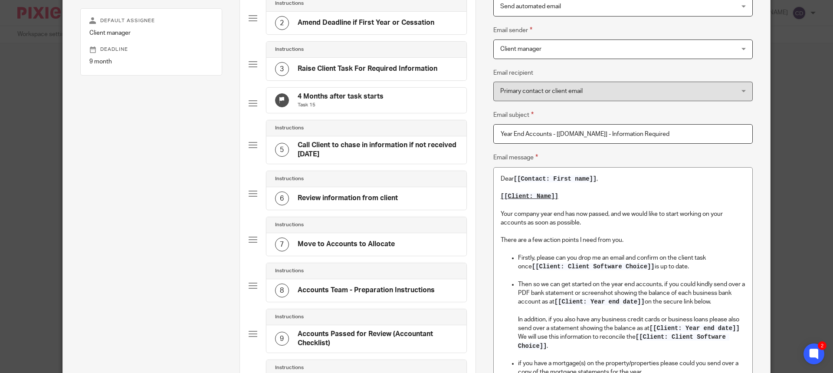
click at [326, 60] on div "3 Raise Client Task For Required Information" at bounding box center [366, 69] width 200 height 23
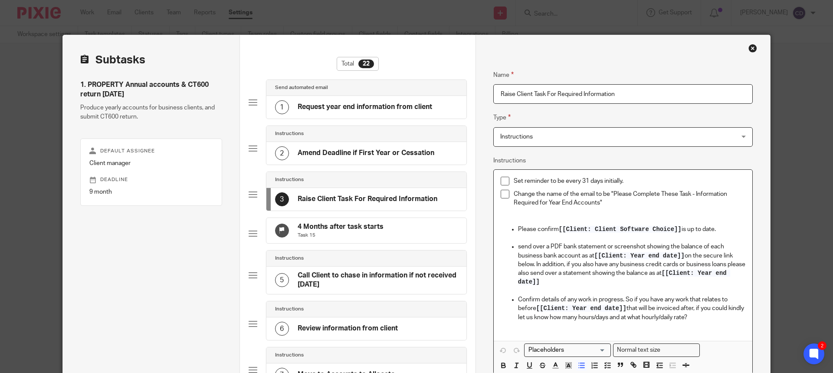
drag, startPoint x: 711, startPoint y: 318, endPoint x: 494, endPoint y: 228, distance: 234.3
click at [494, 228] on div "Set reminder to be every 31 days initially. Change the name of the email to be …" at bounding box center [623, 255] width 259 height 171
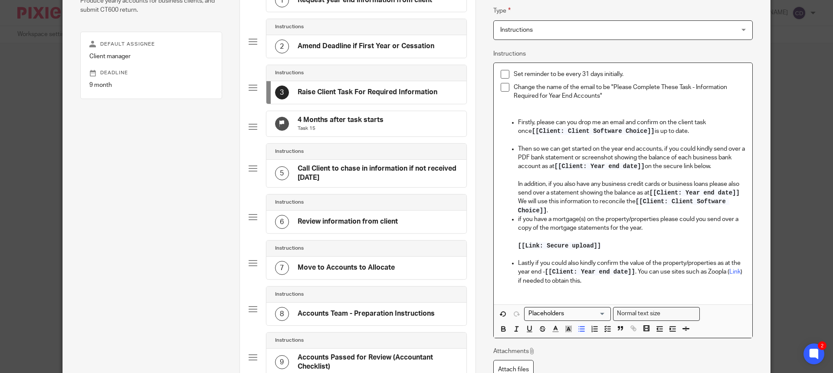
scroll to position [150, 0]
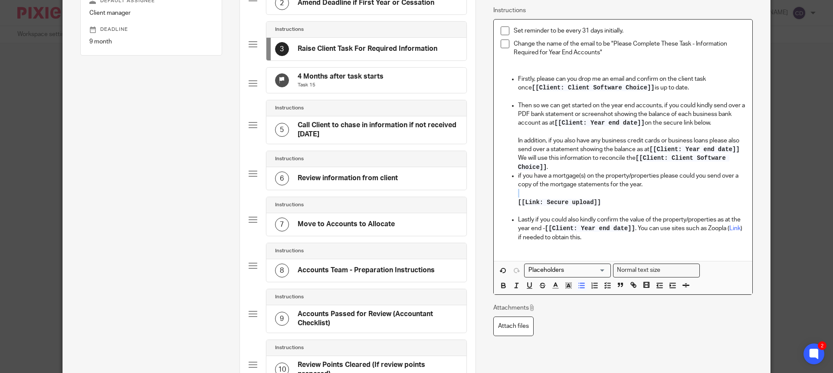
drag, startPoint x: 623, startPoint y: 199, endPoint x: 483, endPoint y: 197, distance: 139.7
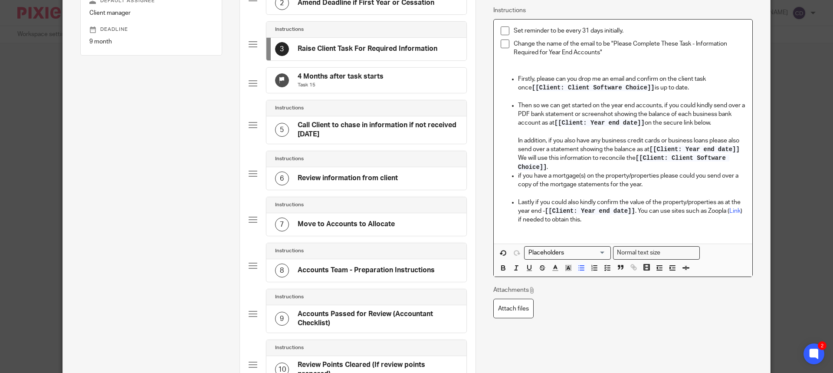
click at [558, 167] on p "We will use this information to reconcile the [[Client: Client Software Choice]…" at bounding box center [631, 163] width 227 height 18
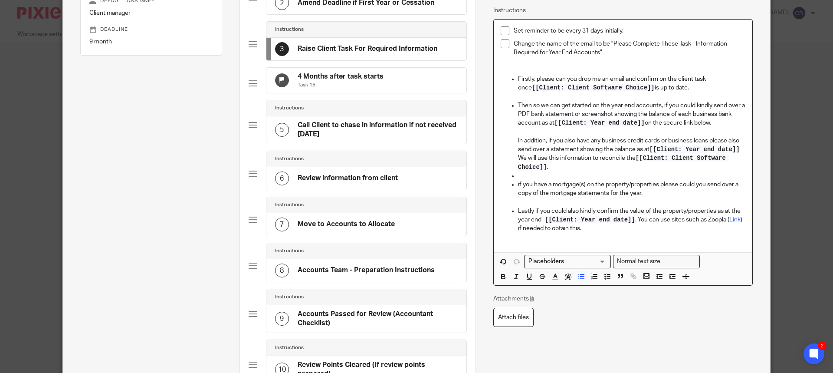
click at [518, 183] on p "if you have a mortgage(s) on the property/properties please could you send over…" at bounding box center [631, 189] width 227 height 18
click at [519, 176] on p at bounding box center [631, 175] width 227 height 9
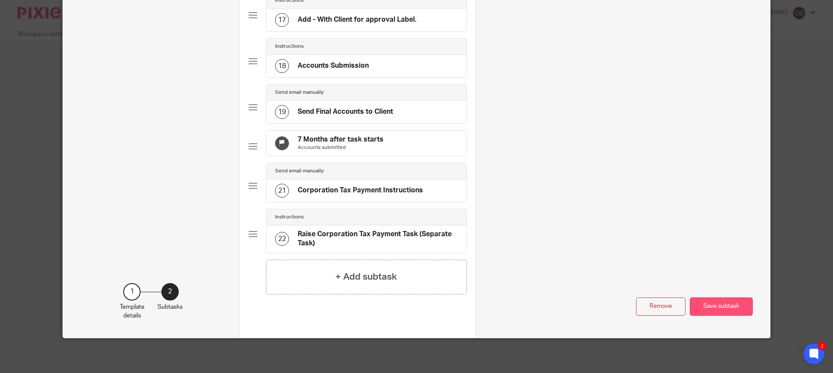
click at [721, 297] on button "Save subtask" at bounding box center [721, 306] width 63 height 19
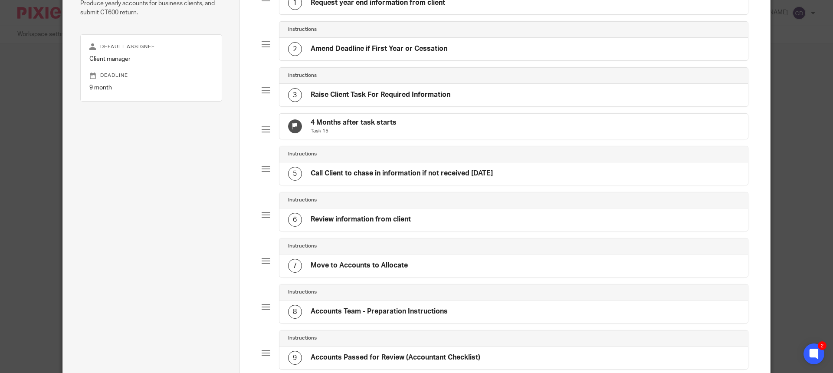
scroll to position [0, 0]
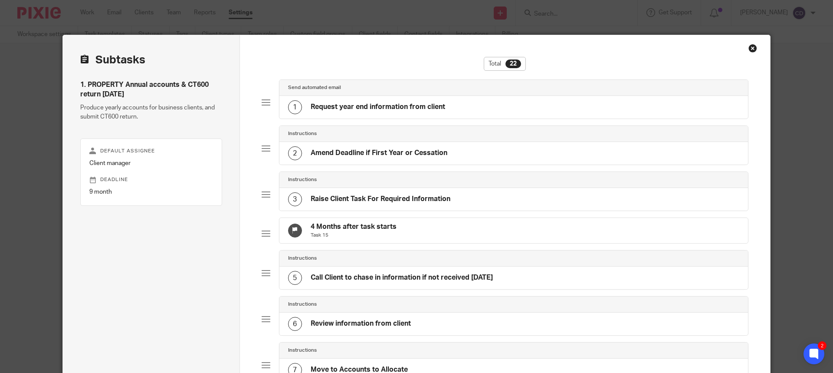
click at [348, 102] on div "1 Request year end information from client" at bounding box center [366, 107] width 157 height 14
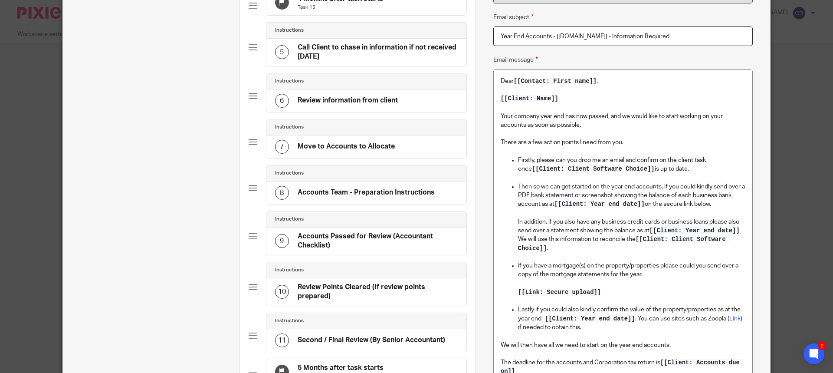
scroll to position [260, 0]
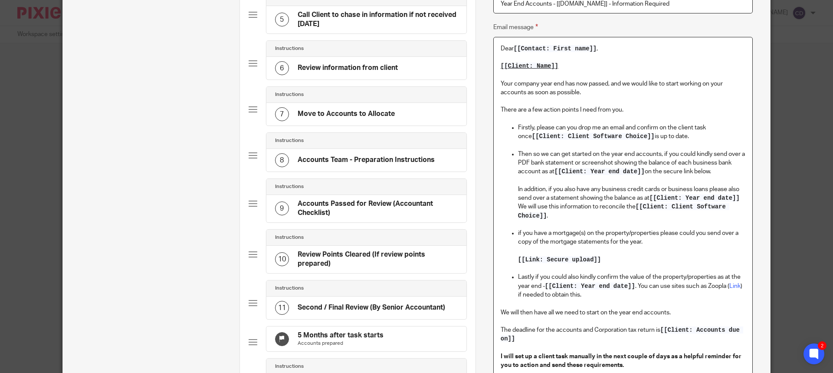
click at [518, 235] on p "if you have a mortgage(s) on the property/properties please could you send over…" at bounding box center [631, 238] width 227 height 18
click at [631, 229] on p "If you have a mortgage(s) on the property/properties please could you send over…" at bounding box center [631, 238] width 227 height 18
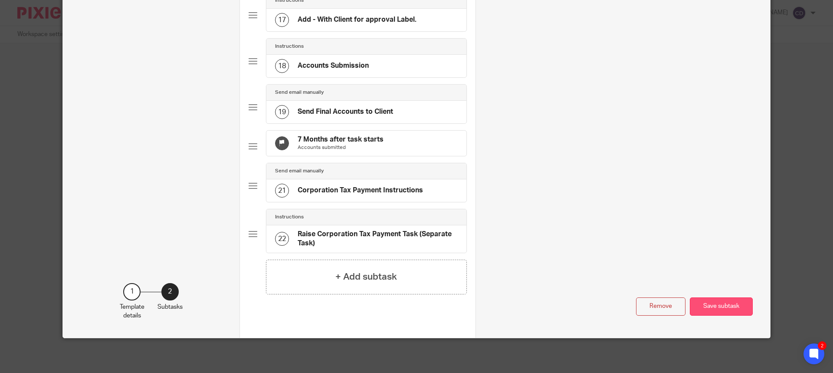
click at [723, 306] on button "Save subtask" at bounding box center [721, 306] width 63 height 19
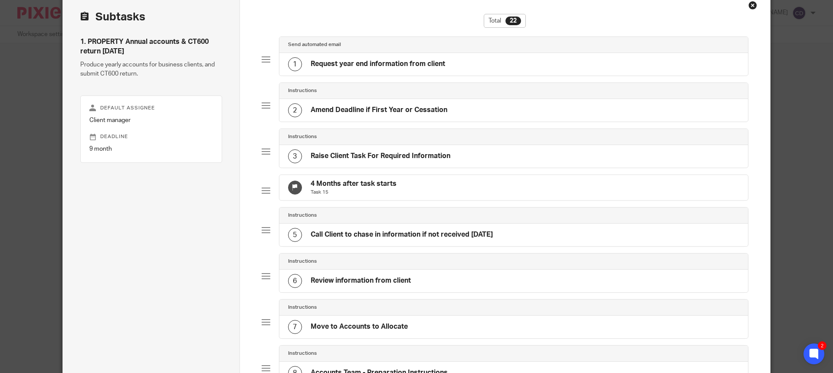
scroll to position [0, 0]
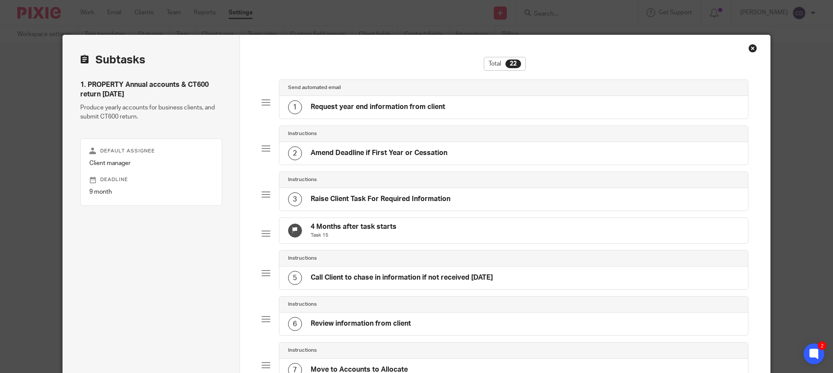
click at [352, 198] on h4 "Raise Client Task For Required Information" at bounding box center [381, 198] width 140 height 9
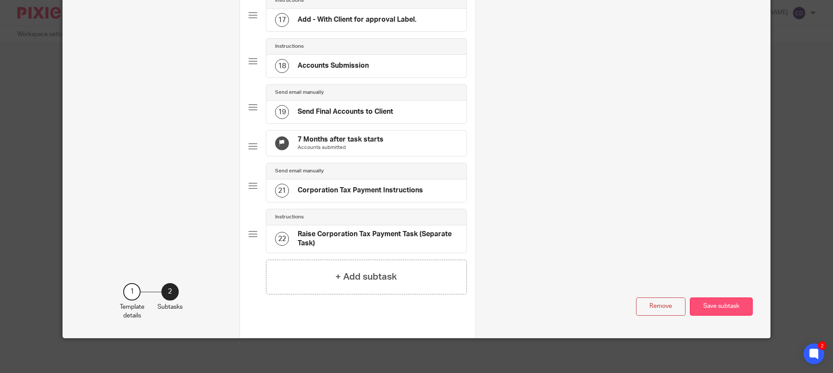
click at [707, 314] on button "Save subtask" at bounding box center [721, 306] width 63 height 19
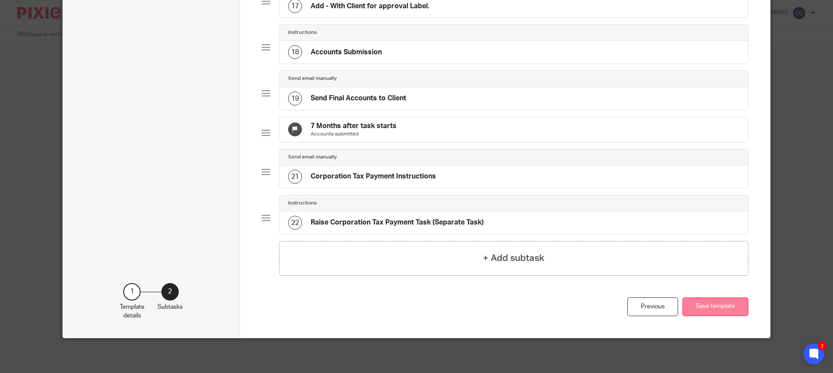
click at [727, 301] on button "Save template" at bounding box center [715, 306] width 66 height 19
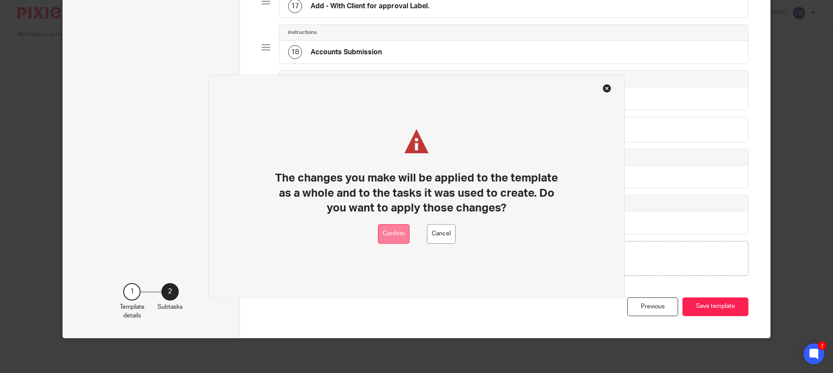
click at [393, 233] on button "Confirm" at bounding box center [394, 234] width 32 height 20
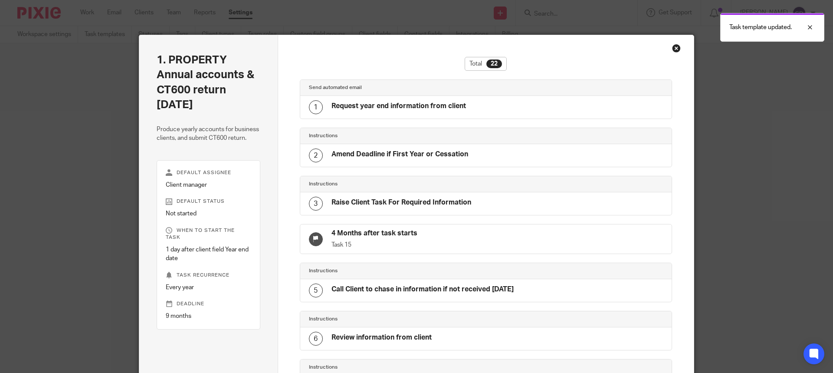
click at [672, 47] on div "Close this dialog window" at bounding box center [676, 48] width 9 height 9
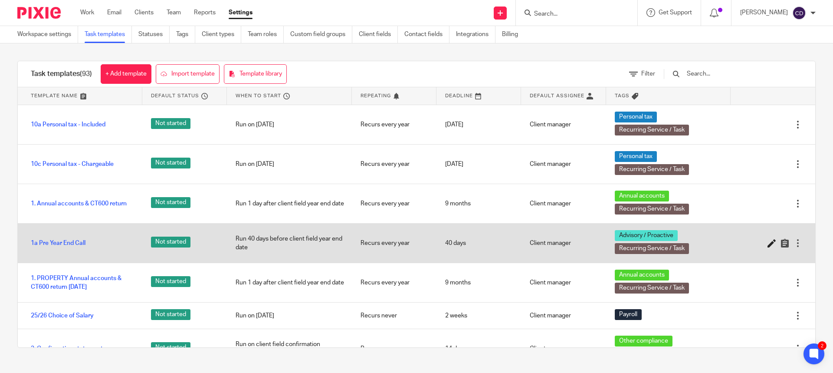
click at [767, 241] on icon at bounding box center [771, 243] width 9 height 9
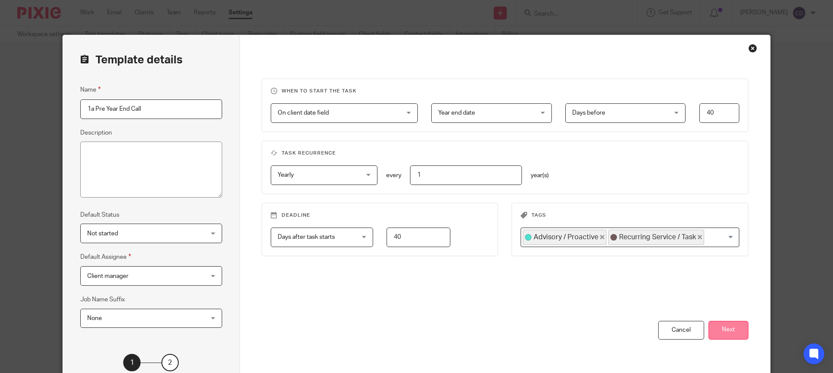
click at [734, 331] on button "Next" at bounding box center [728, 330] width 40 height 19
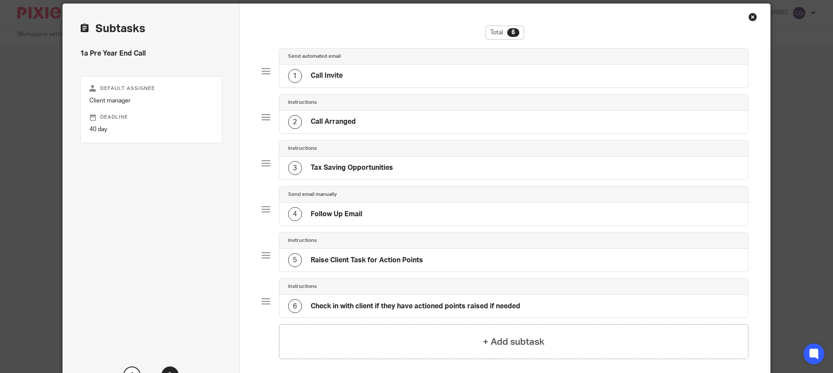
scroll to position [43, 0]
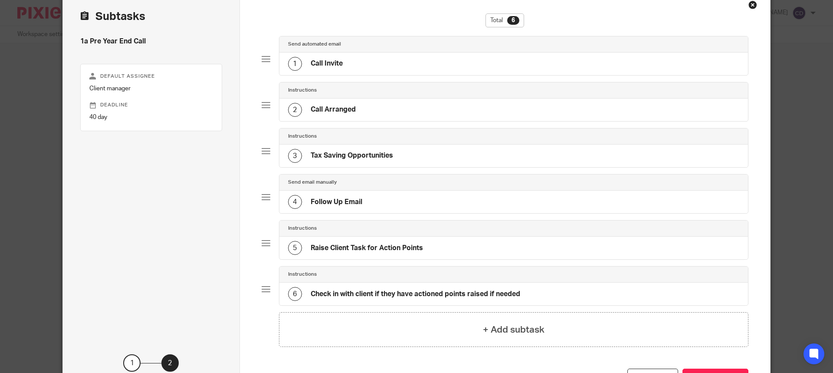
click at [350, 161] on div "3 Tax Saving Opportunities" at bounding box center [340, 156] width 105 height 14
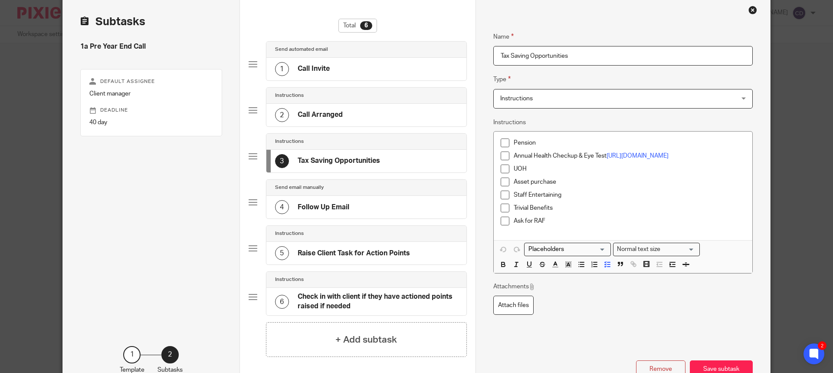
scroll to position [0, 0]
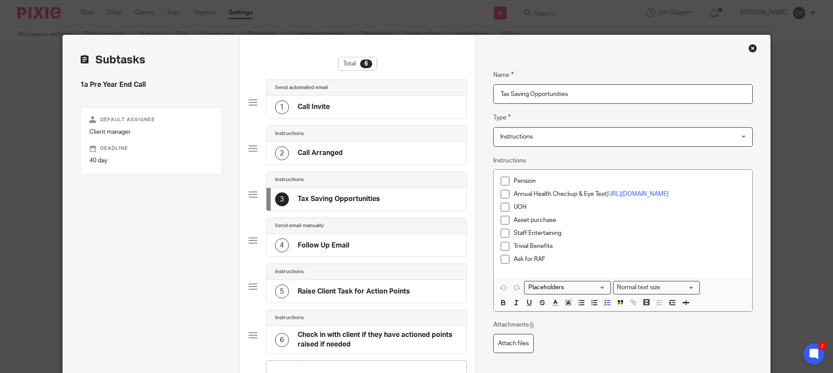
click at [752, 44] on div "Close this dialog window" at bounding box center [752, 48] width 9 height 9
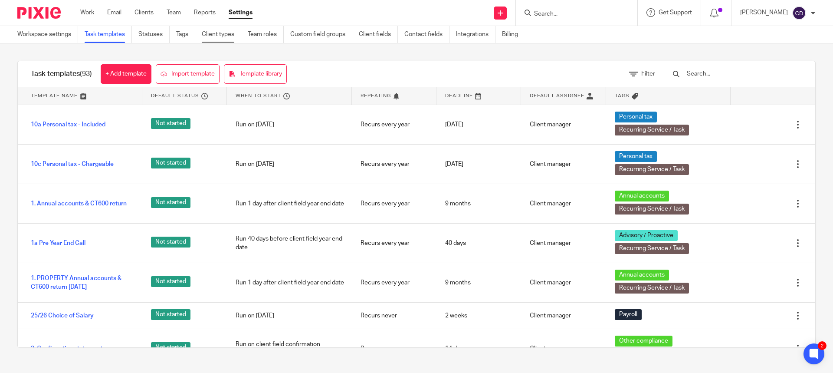
click at [209, 39] on link "Client types" at bounding box center [221, 34] width 39 height 17
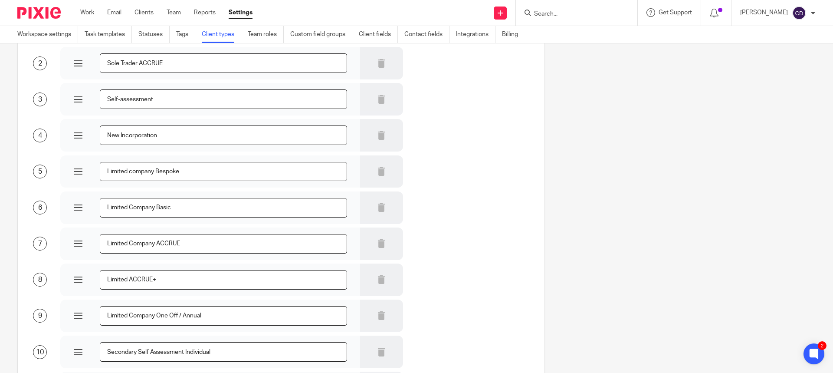
scroll to position [29, 0]
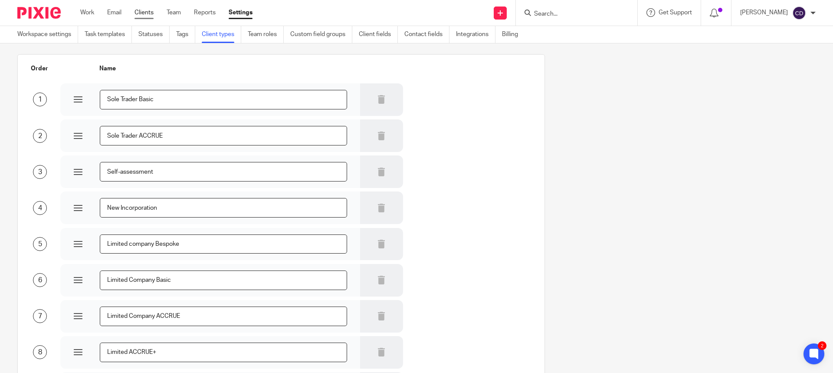
click at [145, 14] on link "Clients" at bounding box center [143, 12] width 19 height 9
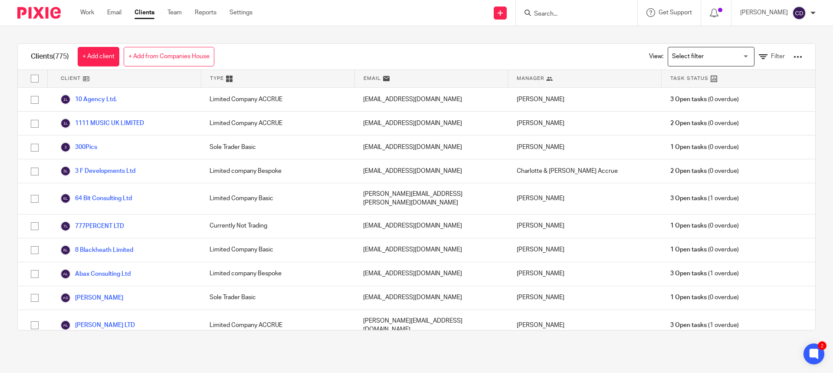
click at [704, 52] on input "Search for option" at bounding box center [709, 56] width 80 height 15
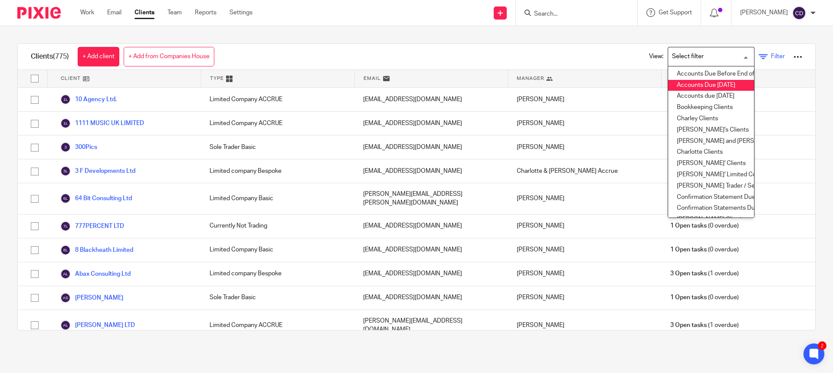
click at [759, 54] on icon at bounding box center [763, 56] width 9 height 9
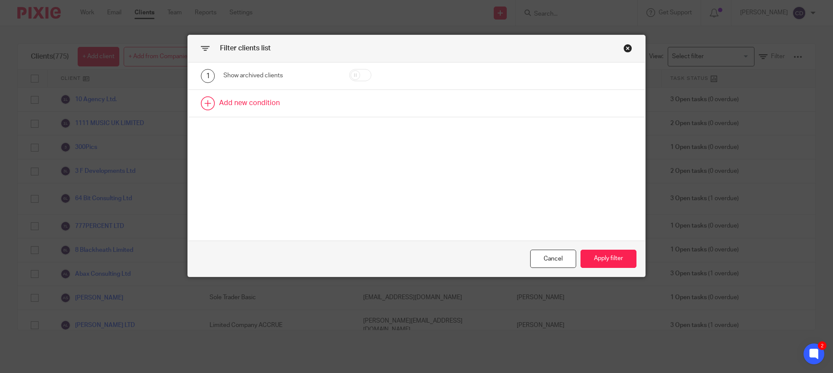
click at [249, 104] on link at bounding box center [416, 103] width 457 height 27
click at [271, 108] on div "Field" at bounding box center [272, 106] width 84 height 18
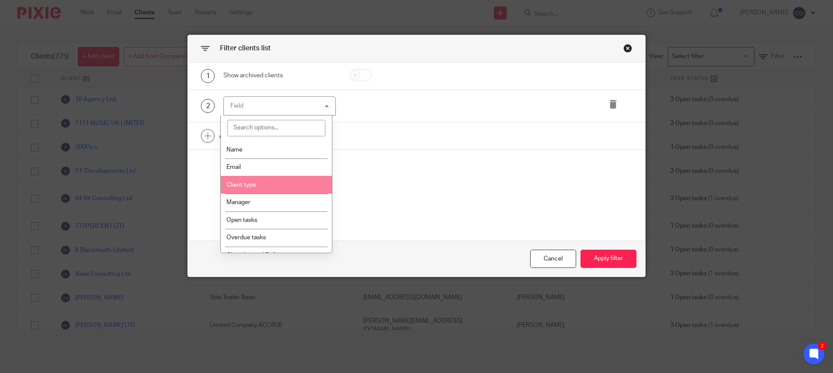
click at [266, 190] on li "Client type" at bounding box center [276, 185] width 111 height 18
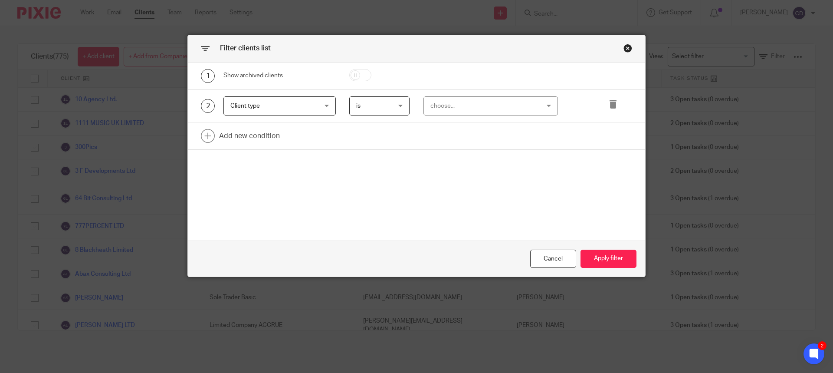
click at [481, 105] on div "choose..." at bounding box center [481, 106] width 102 height 18
click at [345, 172] on div "1 Show archived clients 2 Client type Client type Name Email Client type Manage…" at bounding box center [416, 151] width 457 height 178
click at [626, 46] on div "Close this dialog window" at bounding box center [627, 48] width 9 height 9
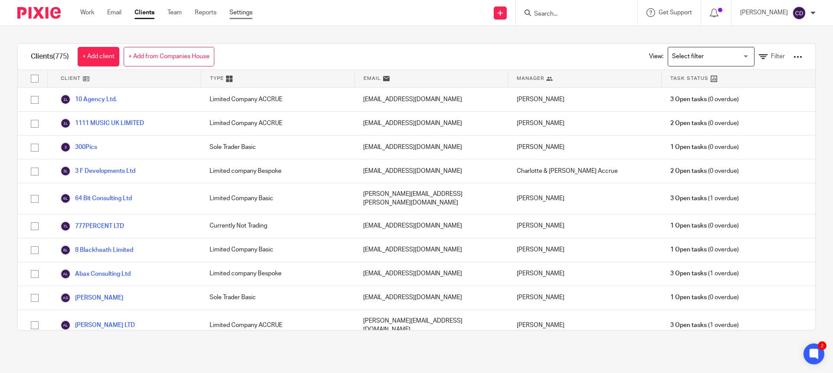
click at [245, 11] on link "Settings" at bounding box center [240, 12] width 23 height 9
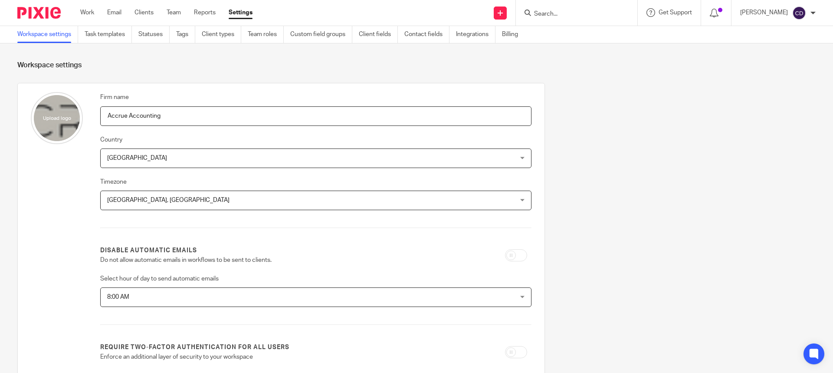
click at [216, 36] on link "Client types" at bounding box center [221, 34] width 39 height 17
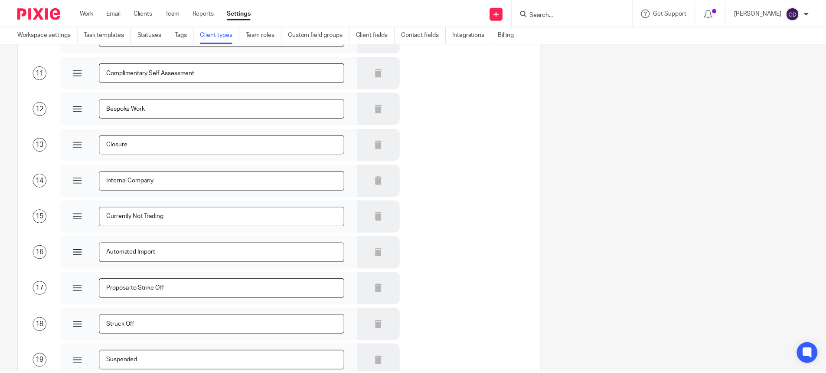
scroll to position [506, 0]
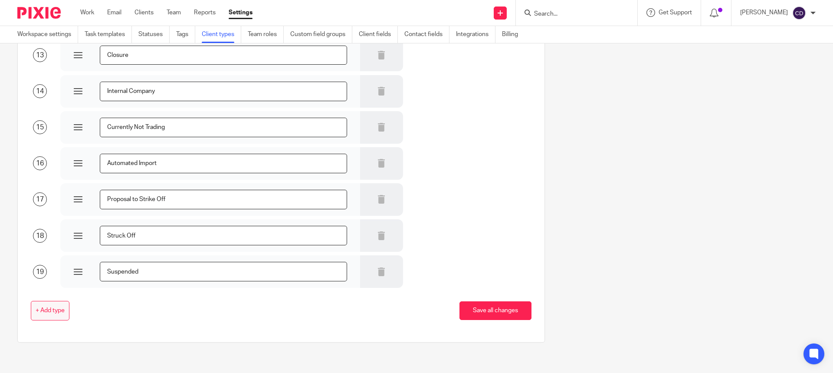
click at [56, 308] on span "+ Add type" at bounding box center [50, 310] width 29 height 7
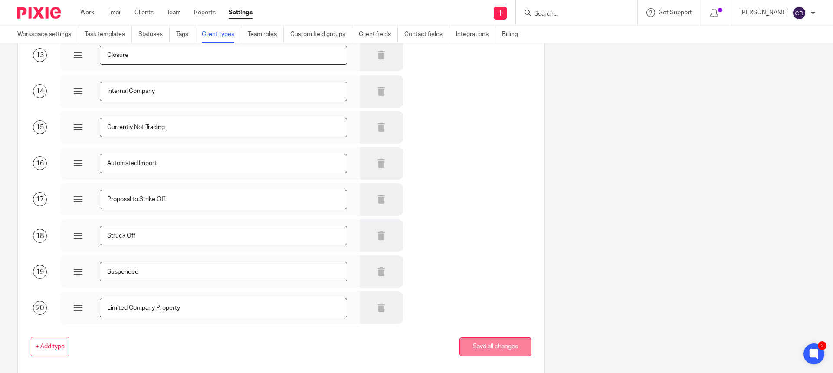
type input "Limited Company Property"
click at [483, 340] on button "Save all changes" at bounding box center [495, 346] width 72 height 19
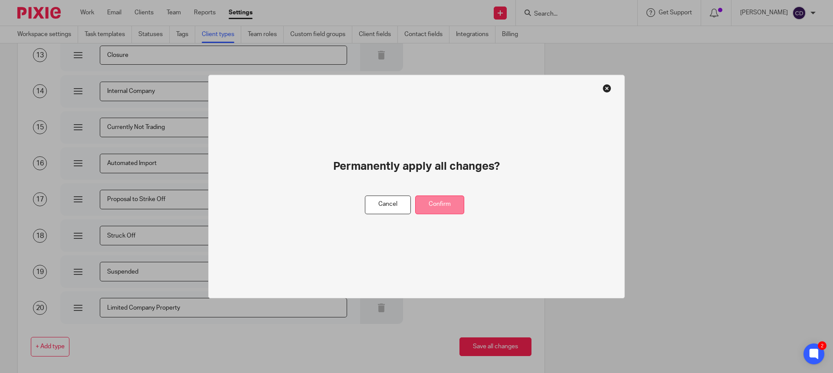
click at [446, 204] on button "Confirm" at bounding box center [439, 204] width 49 height 19
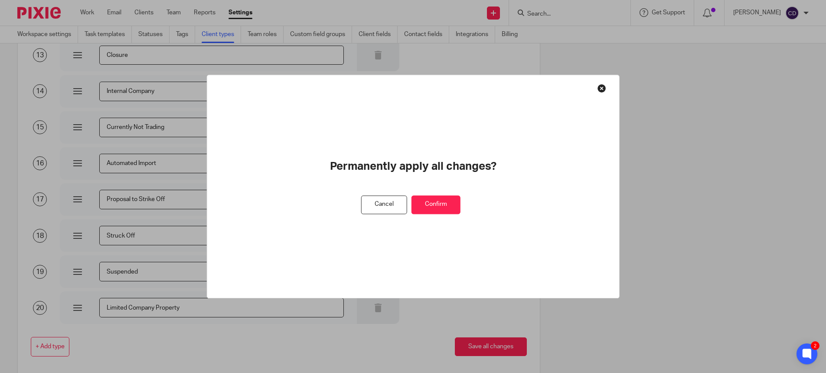
scroll to position [0, 0]
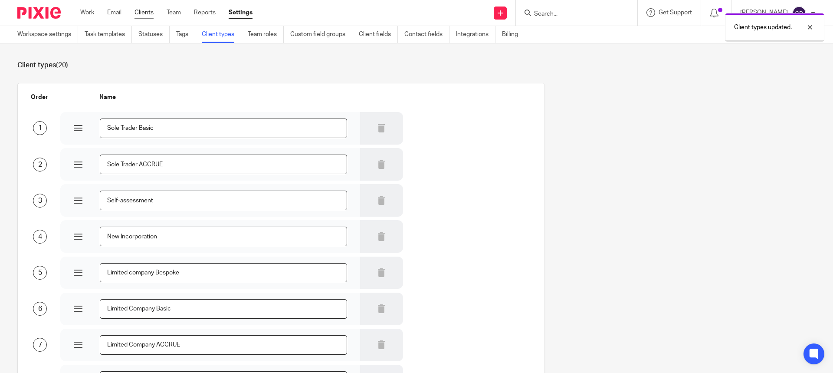
click at [151, 13] on link "Clients" at bounding box center [143, 12] width 19 height 9
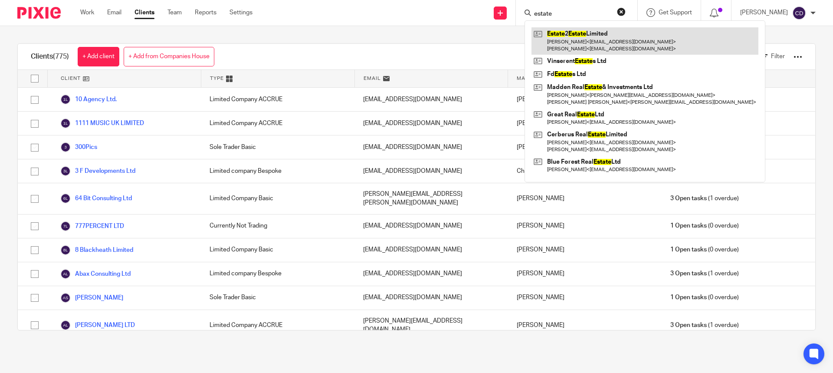
type input "estate"
click at [592, 36] on link at bounding box center [644, 40] width 227 height 27
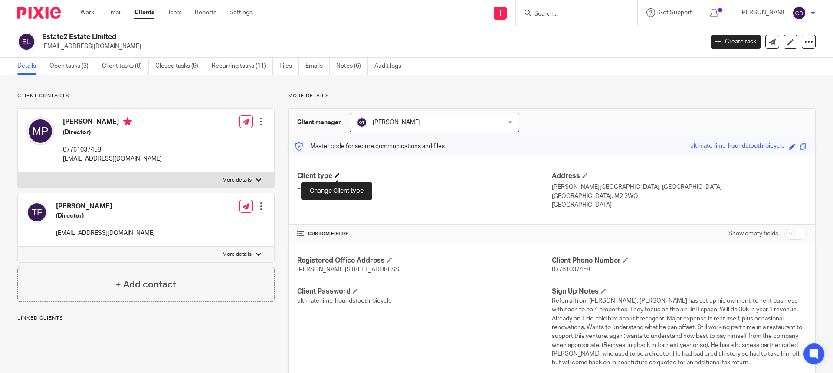
click at [336, 176] on span at bounding box center [336, 175] width 5 height 5
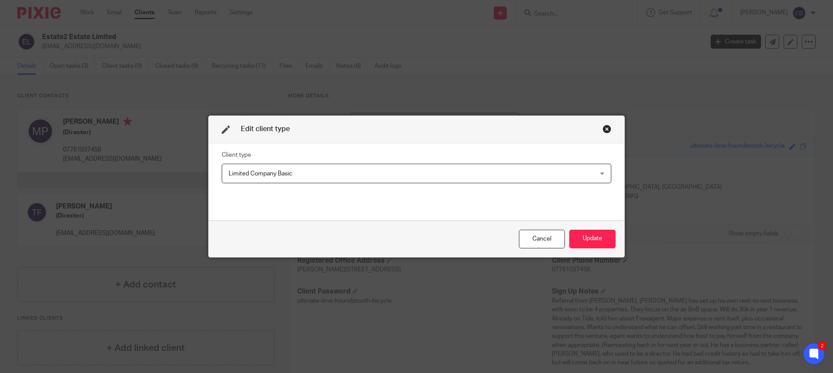
click at [243, 177] on span "Limited Company Basic" at bounding box center [382, 173] width 306 height 18
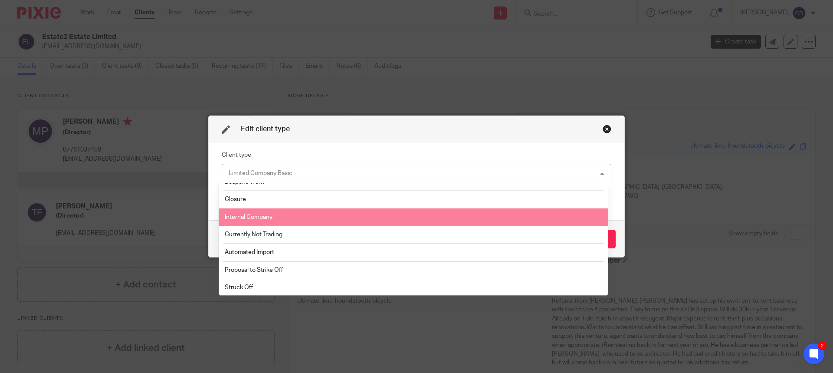
scroll to position [240, 0]
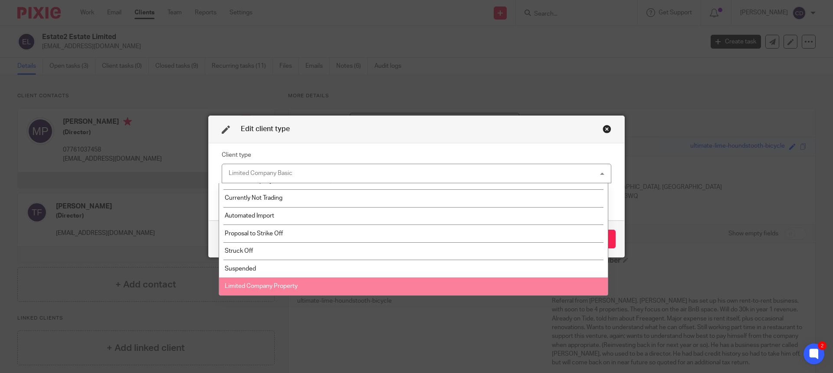
click at [262, 286] on span "Limited Company Property" at bounding box center [261, 286] width 73 height 6
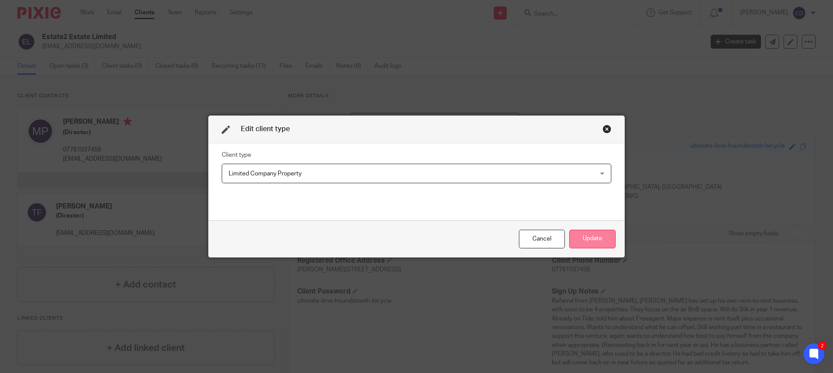
click at [611, 242] on button "Update" at bounding box center [592, 238] width 46 height 19
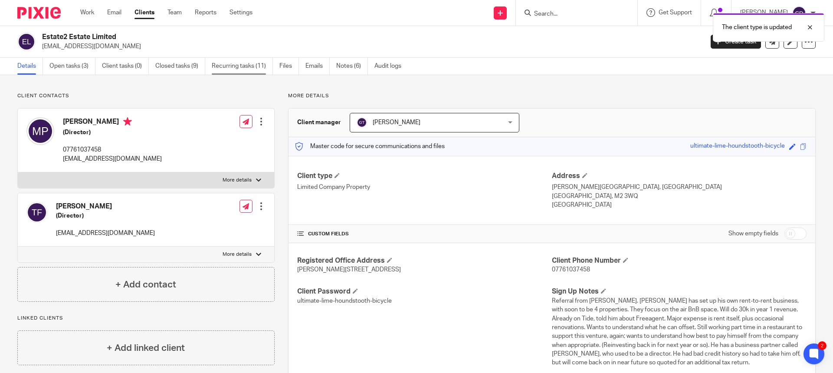
click at [245, 68] on link "Recurring tasks (11)" at bounding box center [242, 66] width 61 height 17
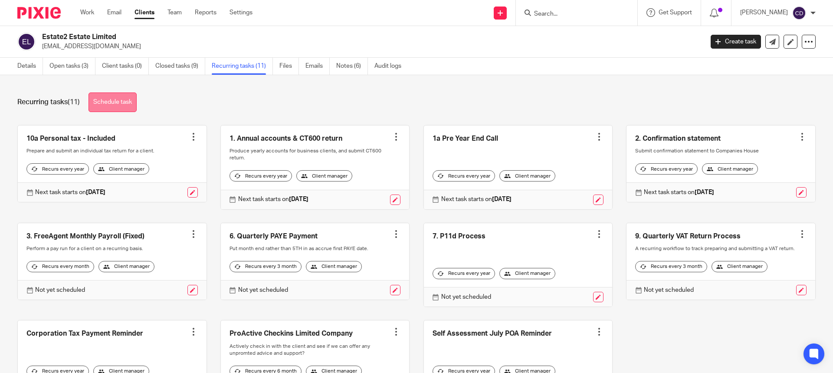
click at [122, 105] on link "Schedule task" at bounding box center [112, 102] width 48 height 20
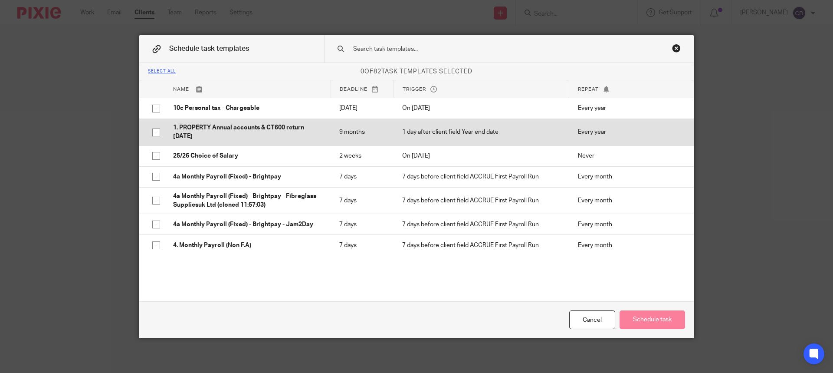
drag, startPoint x: 222, startPoint y: 134, endPoint x: 234, endPoint y: 138, distance: 12.3
click at [223, 134] on p "1. PROPERTY Annual accounts & CT600 return [DATE]" at bounding box center [247, 132] width 149 height 18
checkbox input "true"
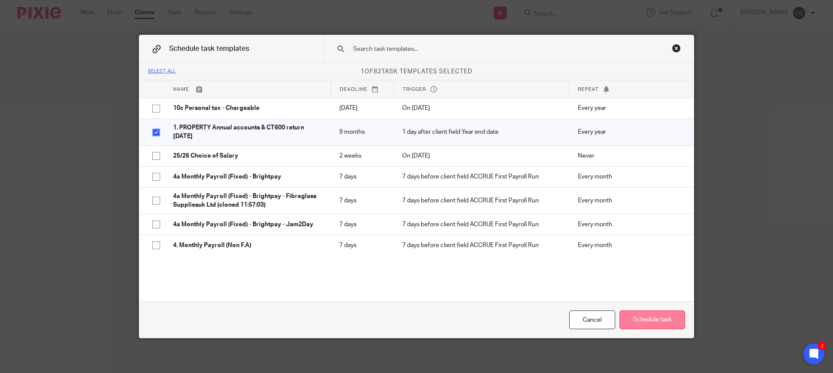
click at [639, 318] on button "Schedule task" at bounding box center [651, 319] width 65 height 19
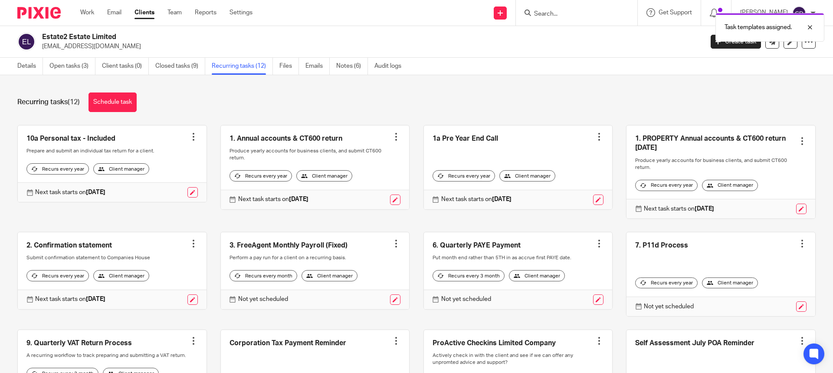
click at [392, 138] on div at bounding box center [396, 136] width 9 height 9
click at [353, 191] on span "Cancel schedule" at bounding box center [358, 192] width 46 height 6
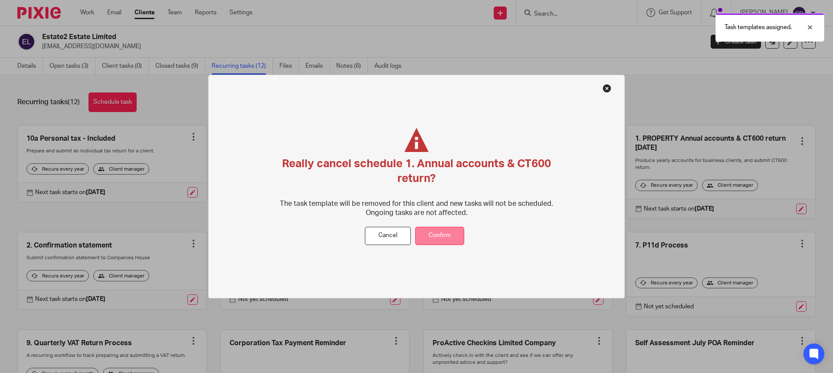
click at [456, 234] on button "Confirm" at bounding box center [439, 235] width 49 height 19
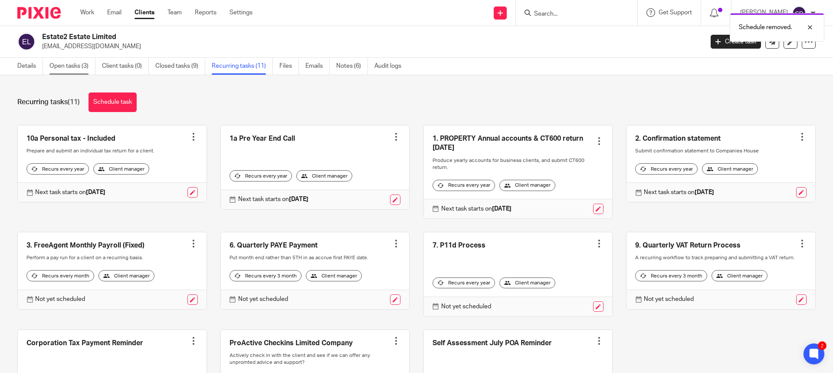
click at [75, 62] on link "Open tasks (3)" at bounding box center [72, 66] width 46 height 17
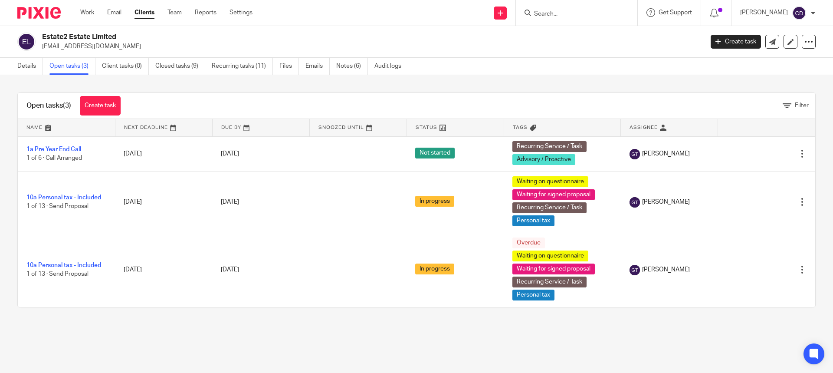
click at [237, 18] on div "Work Email Clients Team Reports Settings Work Email Clients Team Reports Settin…" at bounding box center [169, 13] width 194 height 26
click at [241, 16] on link "Settings" at bounding box center [240, 12] width 23 height 9
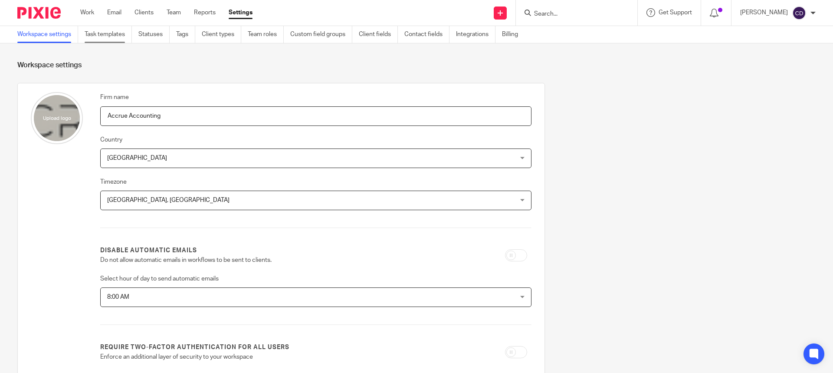
click at [109, 37] on link "Task templates" at bounding box center [108, 34] width 47 height 17
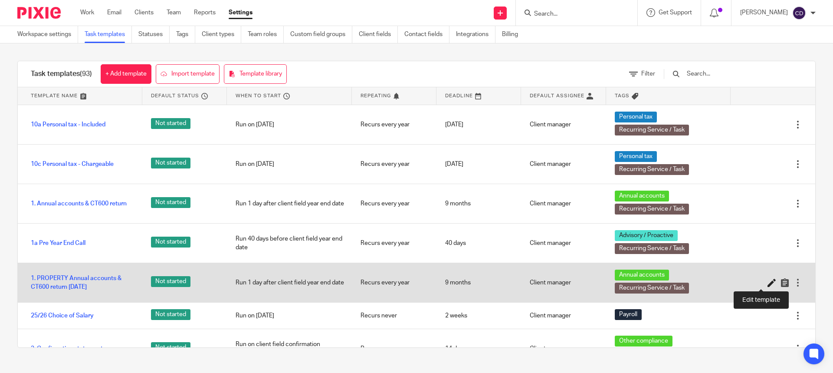
click at [767, 281] on icon at bounding box center [771, 282] width 9 height 9
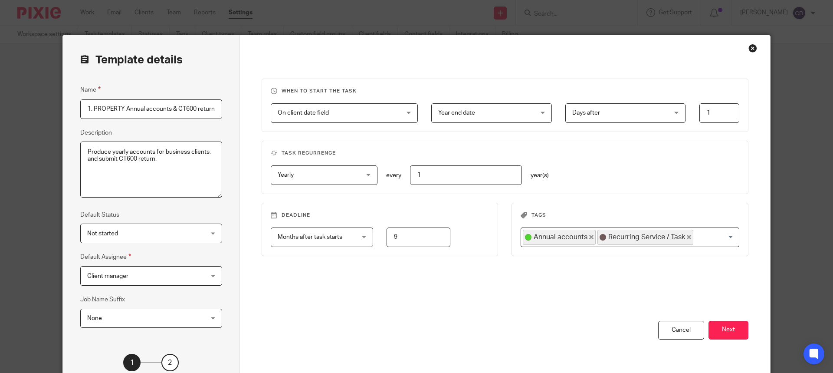
scroll to position [0, 34]
click at [203, 113] on input "1. PROPERTY Annual accounts & CT600 return [DATE]" at bounding box center [151, 109] width 142 height 20
drag, startPoint x: 178, startPoint y: 109, endPoint x: 248, endPoint y: 121, distance: 71.2
click at [244, 121] on div "Template details Name 1. PROPERTY Annual accounts & CT600 return [DATE] Descrip…" at bounding box center [416, 221] width 707 height 373
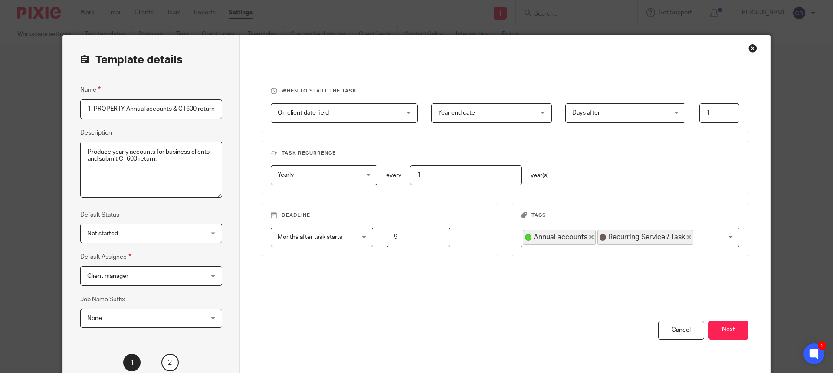
type input "1. PROPERTY Annual accounts & CT600 return"
click at [298, 296] on div "When to start the task On client date field On client date field Disable On dat…" at bounding box center [505, 200] width 487 height 242
click at [736, 328] on button "Next" at bounding box center [728, 330] width 40 height 19
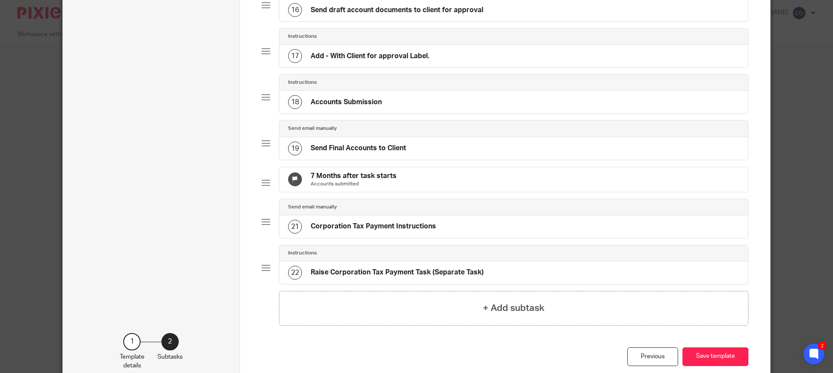
scroll to position [824, 0]
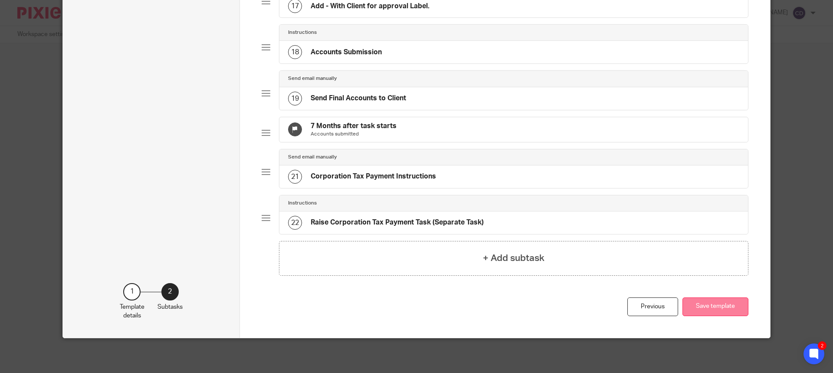
click at [734, 311] on button "Save template" at bounding box center [715, 306] width 66 height 19
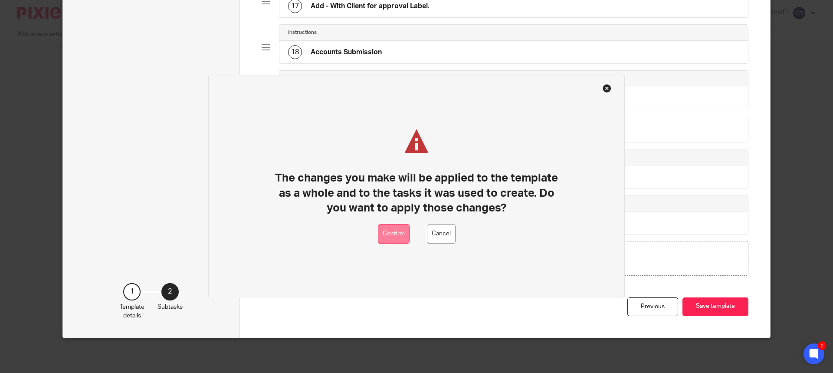
click at [390, 230] on button "Confirm" at bounding box center [394, 234] width 32 height 20
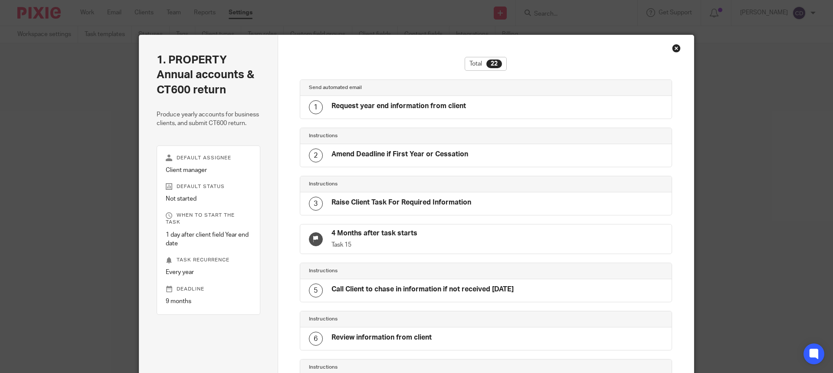
click at [677, 52] on div "Close this dialog window" at bounding box center [676, 48] width 9 height 9
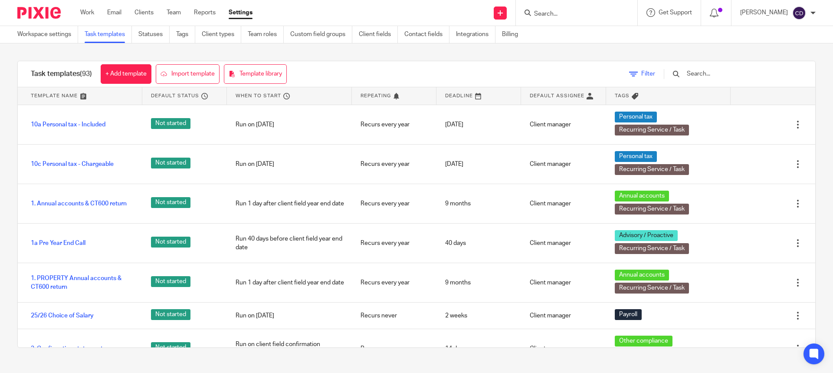
click at [655, 73] on span "Filter" at bounding box center [648, 74] width 14 height 6
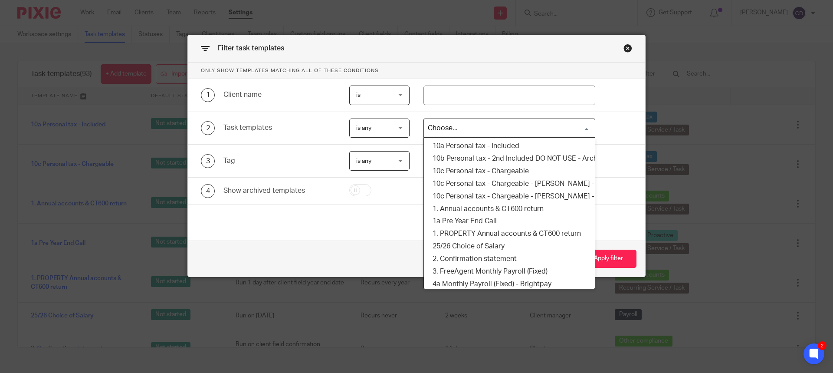
click at [445, 124] on input "Search for option" at bounding box center [507, 128] width 165 height 15
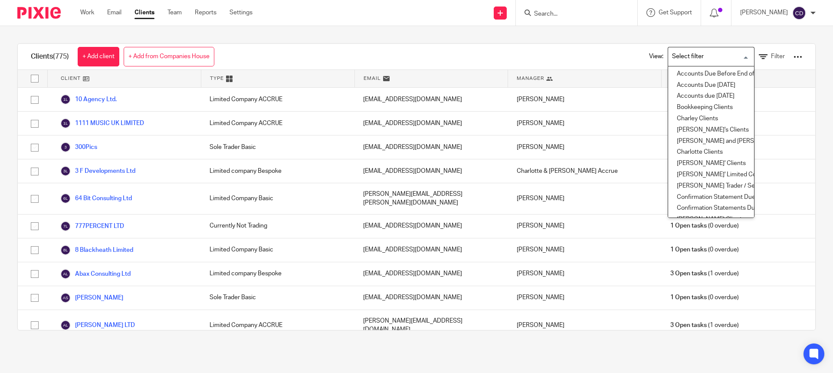
click at [697, 53] on input "Search for option" at bounding box center [709, 56] width 80 height 15
click at [759, 60] on link "Filter" at bounding box center [772, 56] width 26 height 9
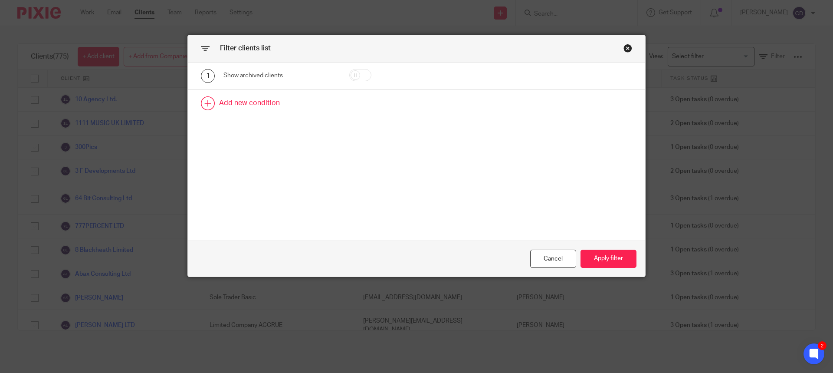
click at [264, 98] on link at bounding box center [416, 103] width 457 height 27
click at [257, 106] on div "Field" at bounding box center [272, 106] width 84 height 18
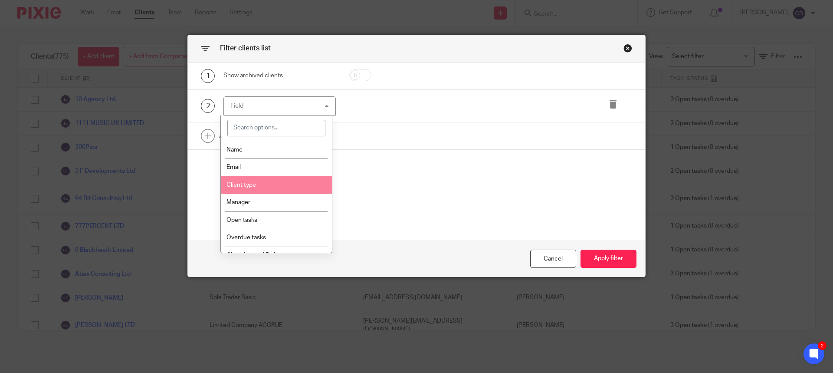
click at [248, 185] on span "Client type" at bounding box center [240, 185] width 29 height 6
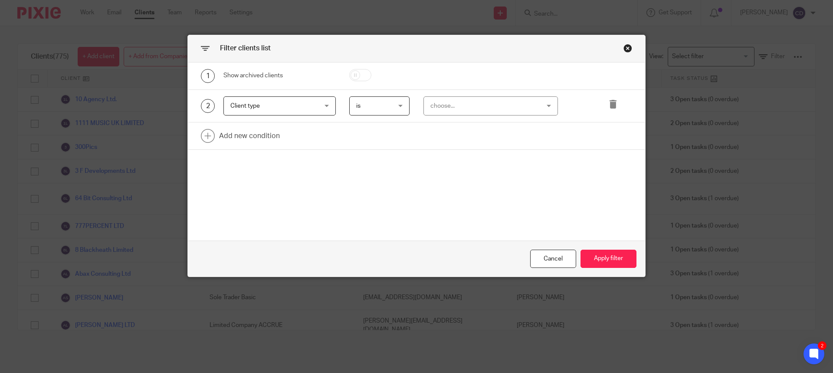
click at [456, 104] on div "choose..." at bounding box center [481, 106] width 102 height 18
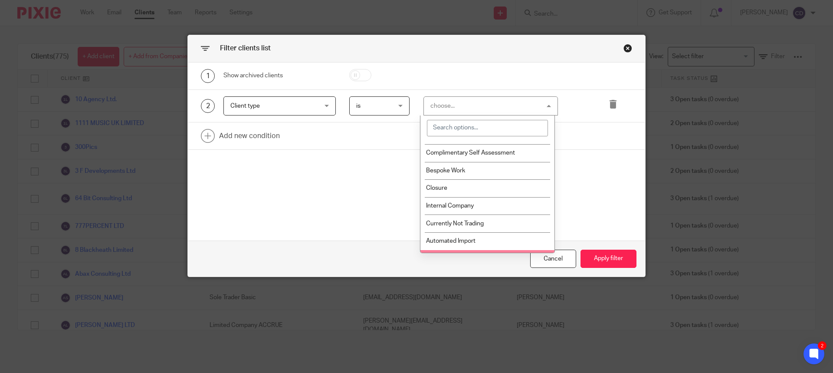
scroll to position [240, 0]
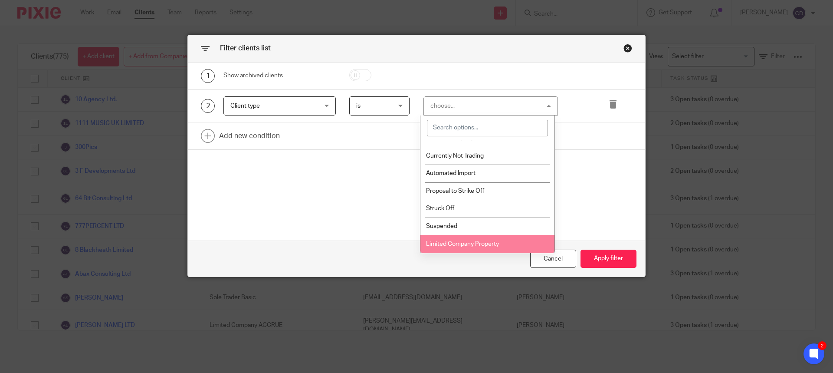
click at [463, 236] on li "Limited Company Property" at bounding box center [487, 244] width 134 height 18
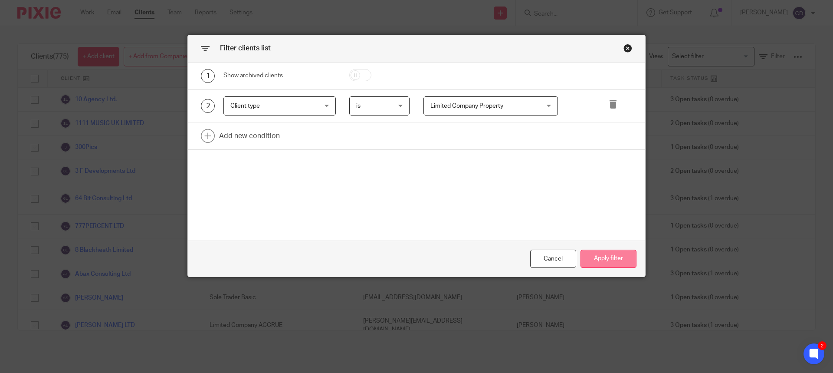
click at [602, 265] on button "Apply filter" at bounding box center [608, 258] width 56 height 19
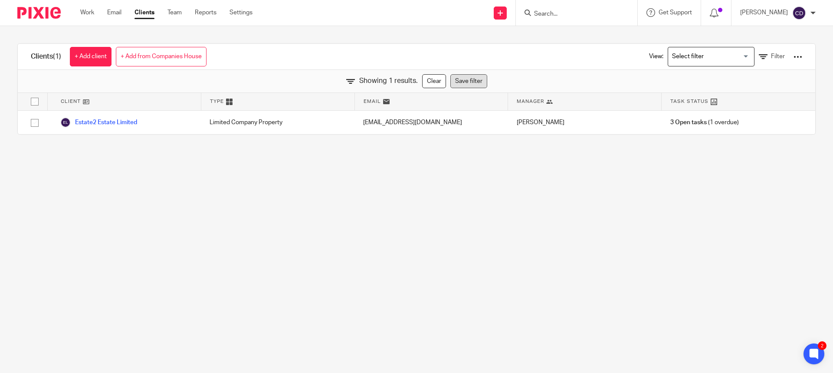
click at [466, 82] on link "Save filter" at bounding box center [468, 81] width 37 height 14
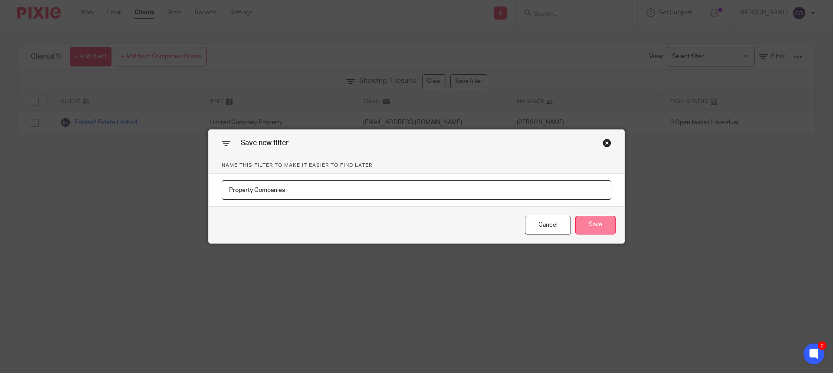
type input "Property Companies"
click at [592, 225] on button "Save" at bounding box center [595, 225] width 40 height 19
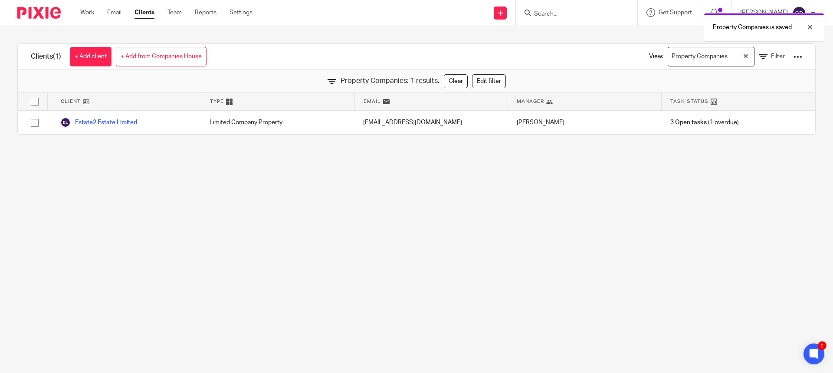
click at [317, 262] on main "Clients (1) + Add client + Add from Companies House View: Property Companies Lo…" at bounding box center [416, 186] width 833 height 373
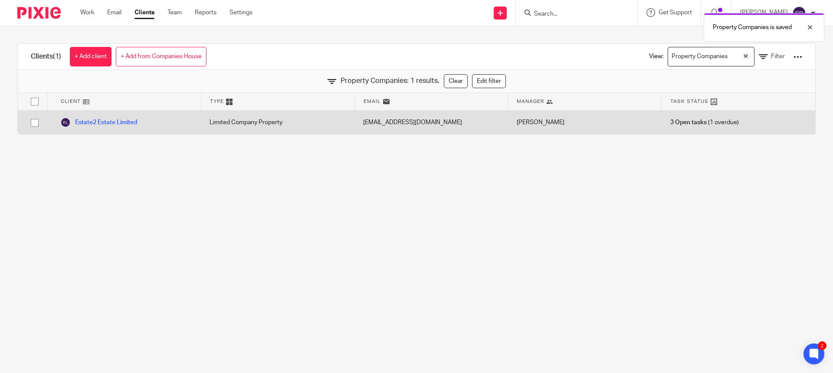
click at [140, 121] on div "Estate2 Estate Limited" at bounding box center [124, 122] width 154 height 23
drag, startPoint x: 112, startPoint y: 121, endPoint x: 128, endPoint y: 133, distance: 19.6
click at [112, 121] on link "Estate2 Estate Limited" at bounding box center [98, 122] width 77 height 10
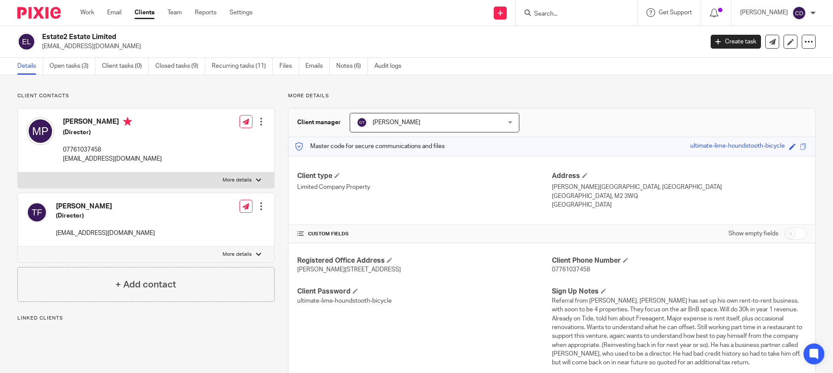
click at [239, 67] on link "Recurring tasks (11)" at bounding box center [242, 66] width 61 height 17
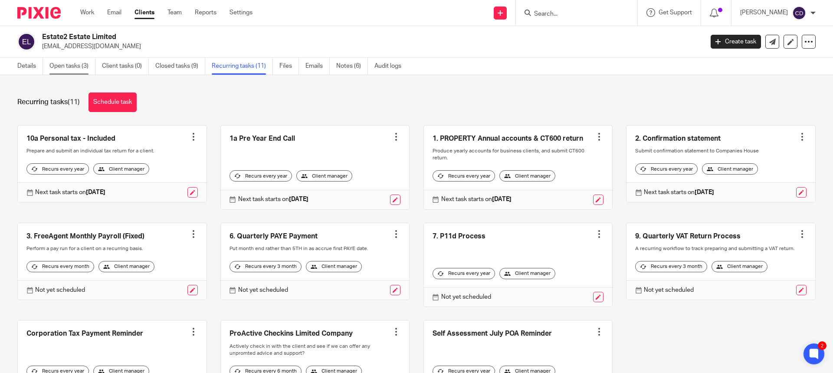
click at [72, 61] on link "Open tasks (3)" at bounding box center [72, 66] width 46 height 17
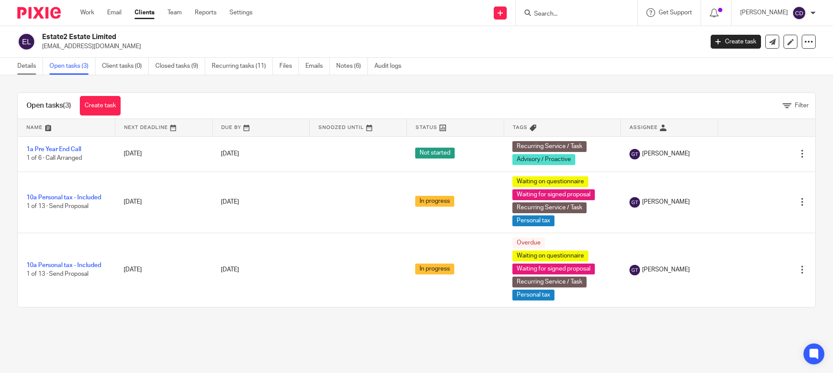
click at [29, 61] on link "Details" at bounding box center [30, 66] width 26 height 17
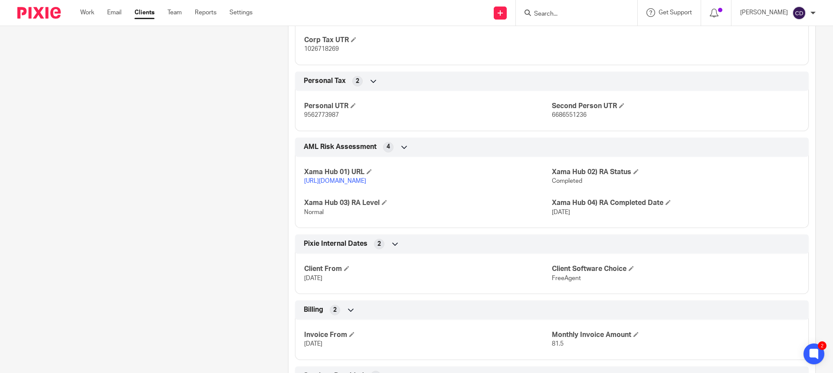
scroll to position [781, 0]
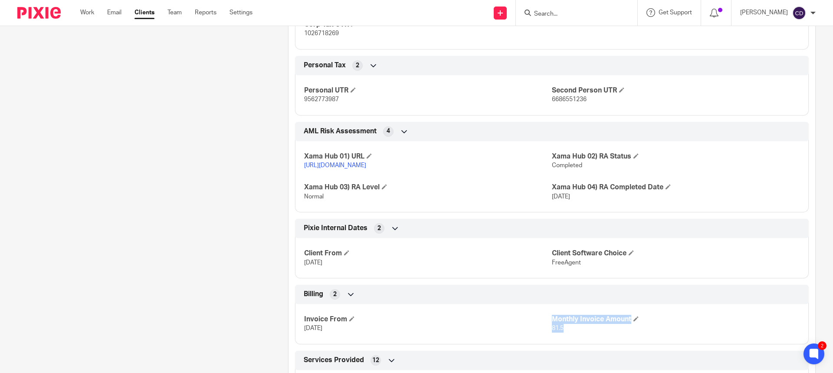
drag, startPoint x: 564, startPoint y: 344, endPoint x: 547, endPoint y: 336, distance: 19.0
click at [547, 336] on div "Invoice From [DATE] Monthly Invoice Amount 81.5" at bounding box center [552, 320] width 514 height 47
click at [557, 8] on form at bounding box center [579, 12] width 92 height 11
click at [566, 17] on input "Search" at bounding box center [572, 14] width 78 height 8
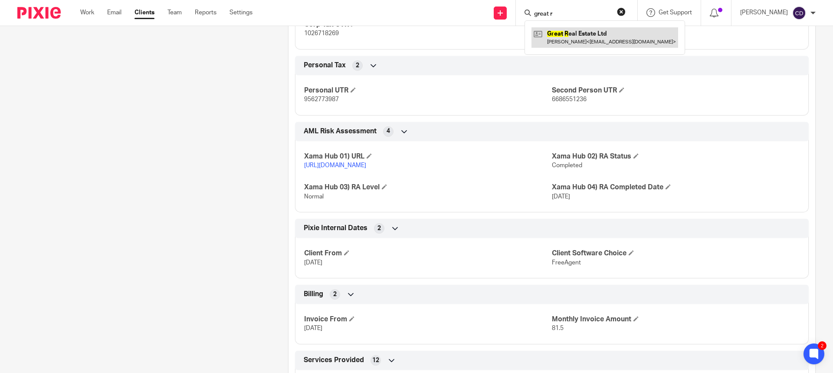
type input "great r"
click at [576, 33] on link at bounding box center [604, 37] width 147 height 20
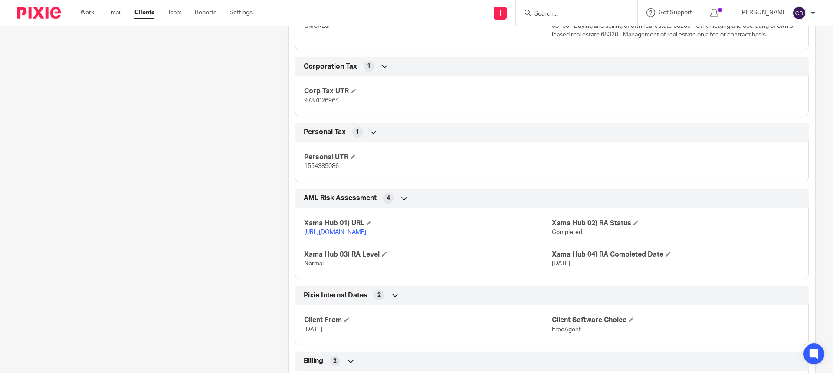
scroll to position [651, 0]
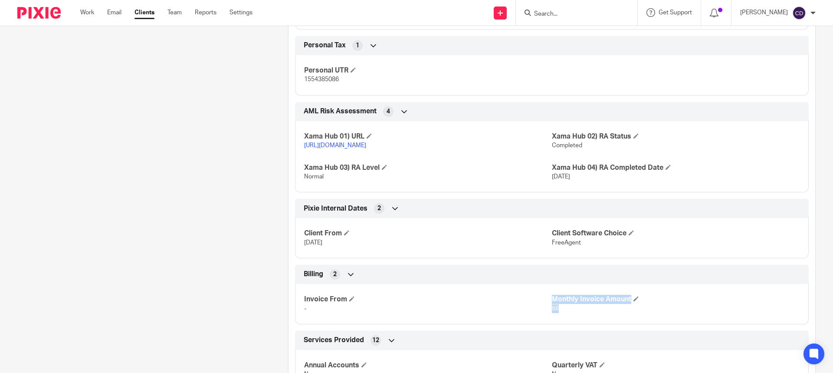
click at [537, 322] on div "Invoice From - Monthly Invoice Amount 66" at bounding box center [552, 300] width 514 height 47
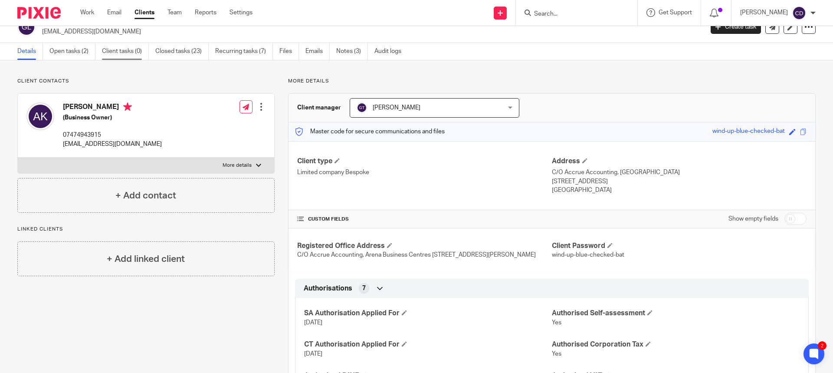
scroll to position [0, 0]
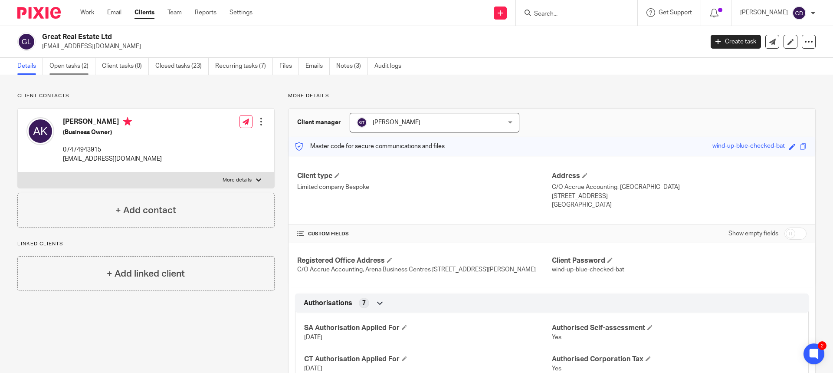
click at [57, 65] on link "Open tasks (2)" at bounding box center [72, 66] width 46 height 17
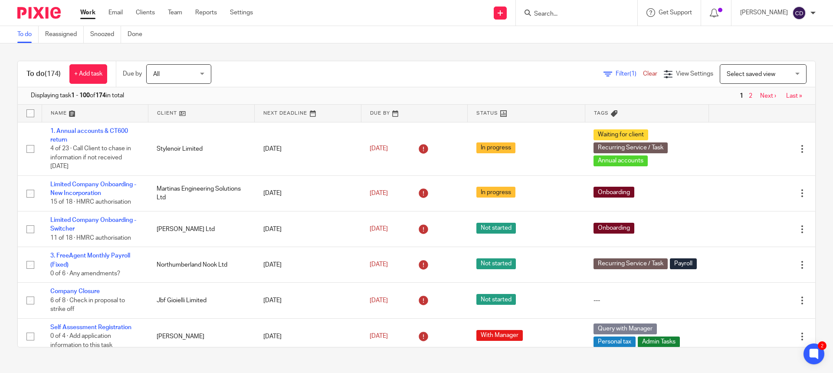
scroll to position [694, 0]
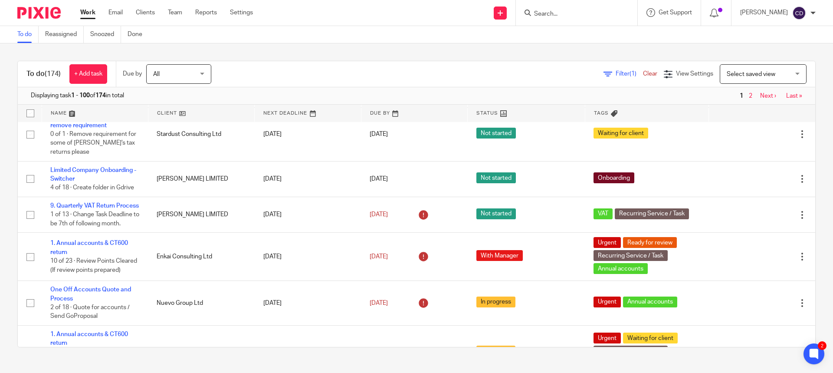
scroll to position [1041, 0]
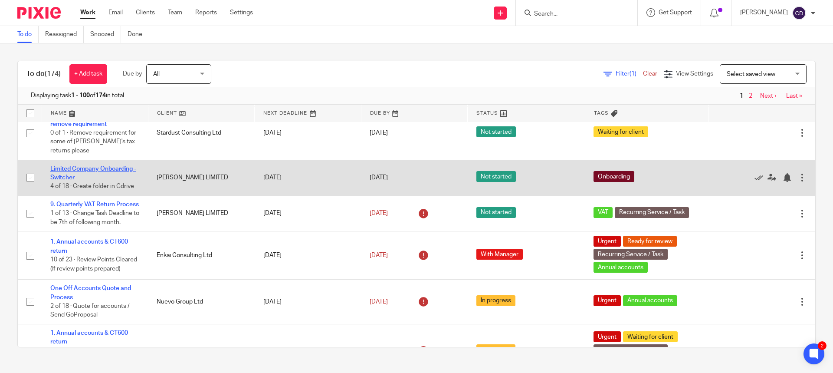
click at [98, 179] on link "Limited Company Onboarding - Switcher" at bounding box center [93, 173] width 86 height 15
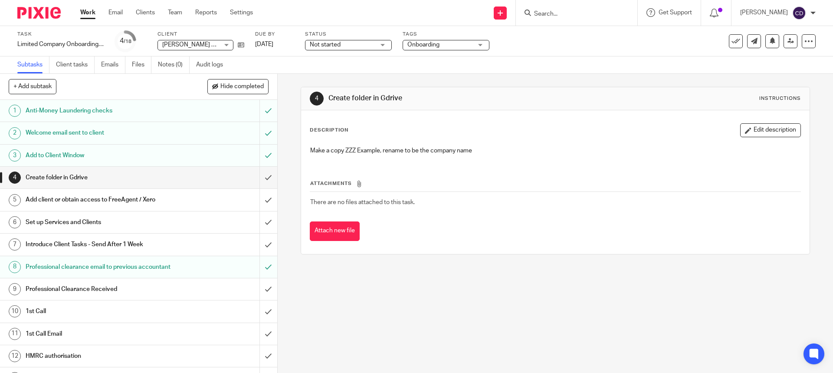
scroll to position [137, 0]
